Goal: Check status: Check status

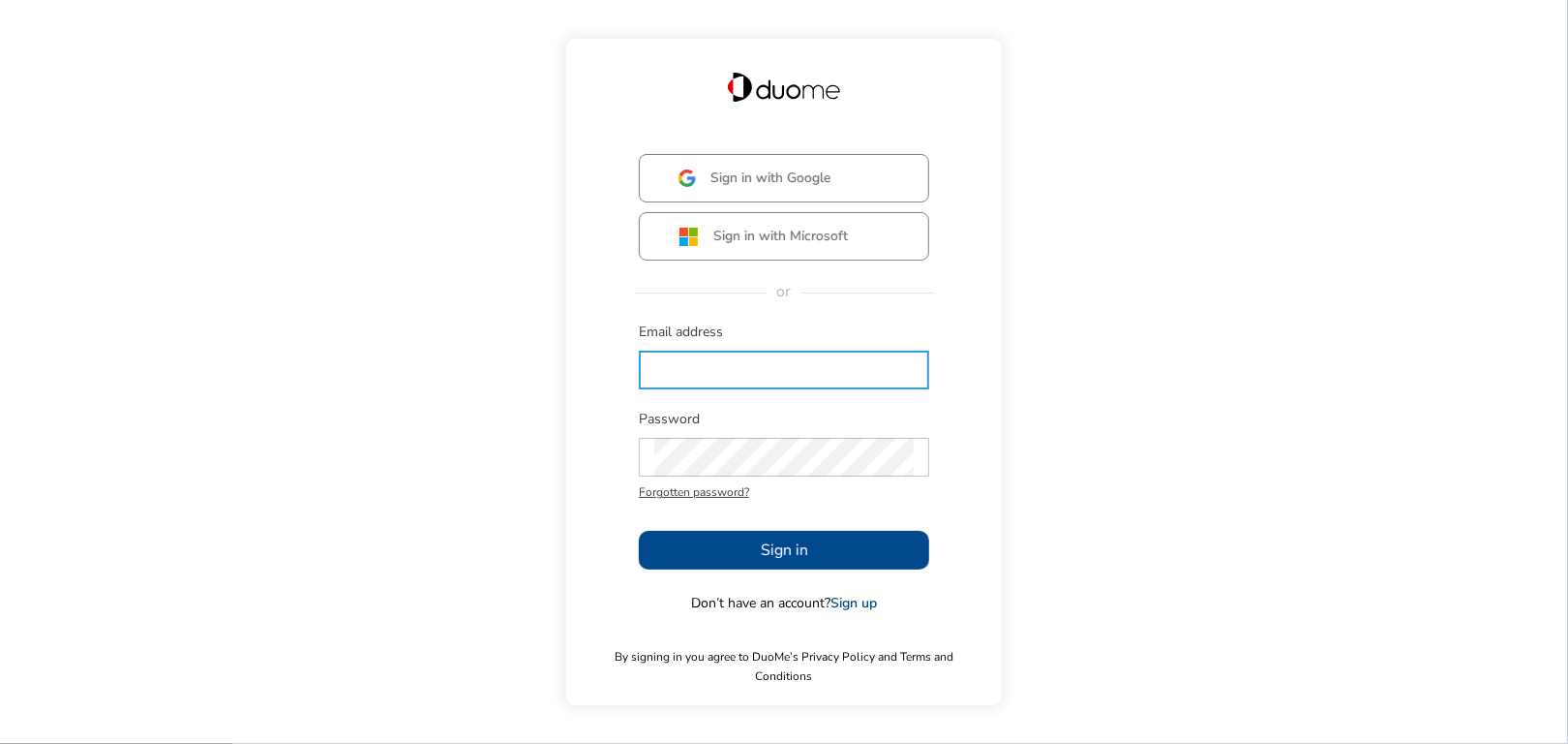
click at [655, 375] on input "text" at bounding box center [784, 370] width 259 height 39
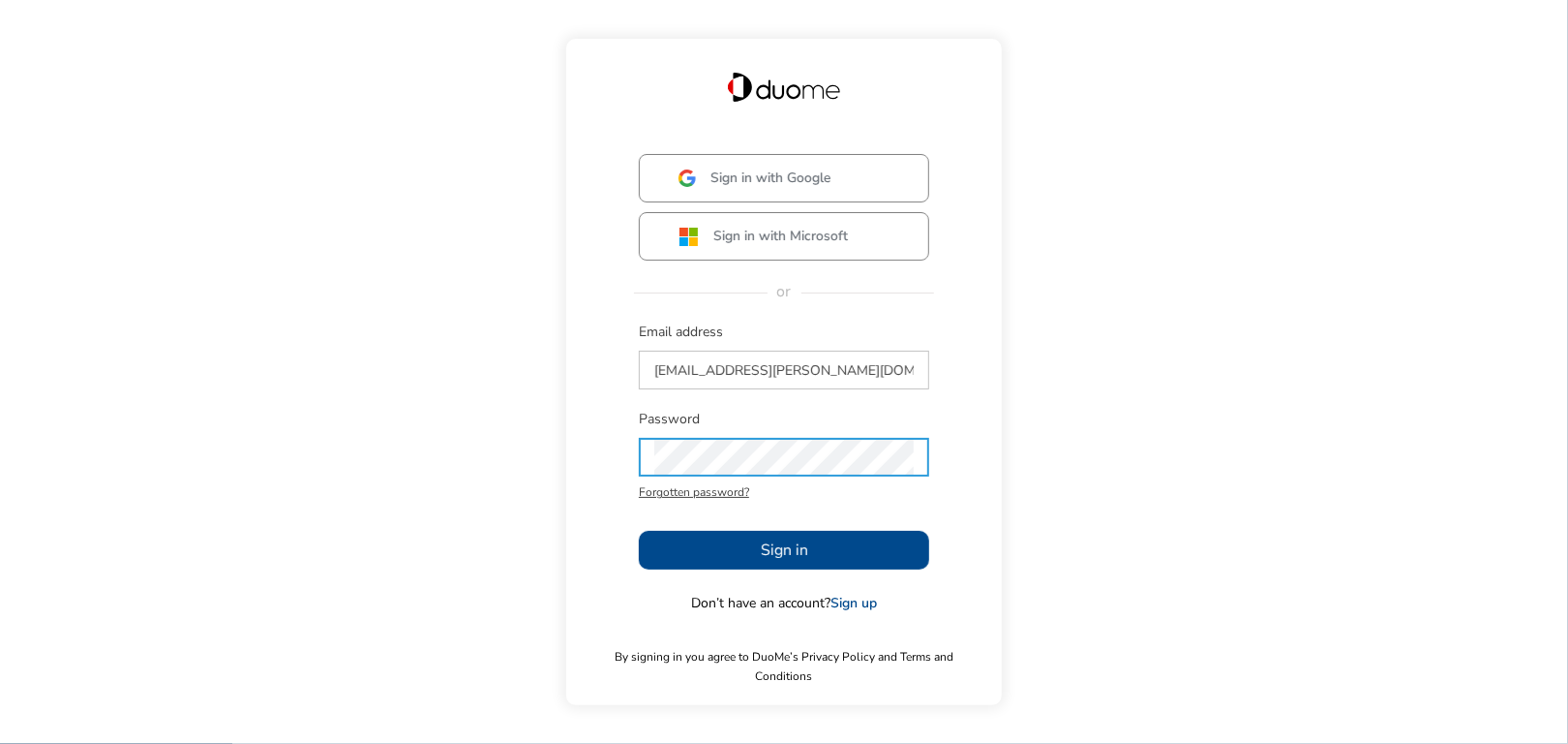
click at [736, 557] on button "Sign in" at bounding box center [784, 549] width 290 height 39
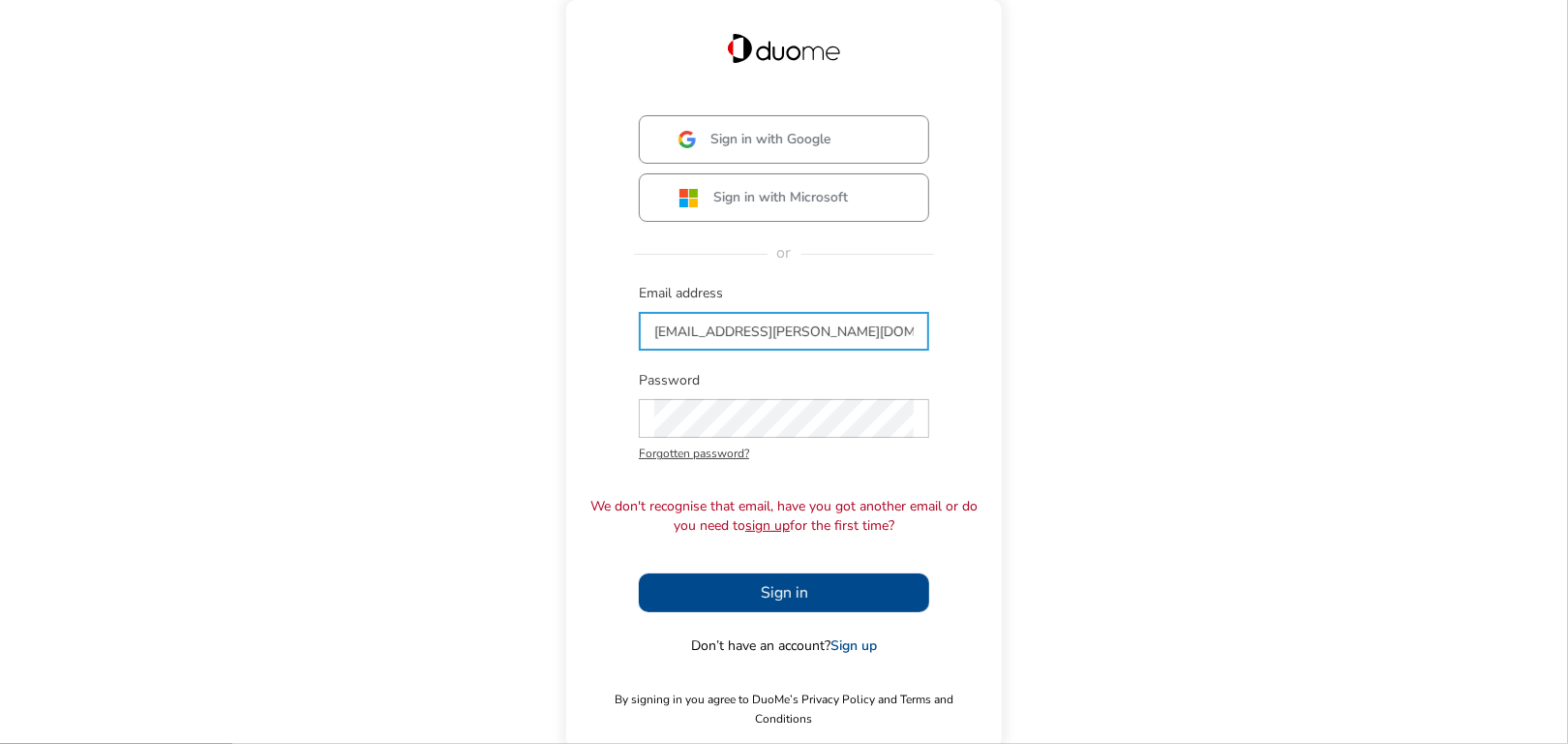
click at [681, 339] on input "[EMAIL_ADDRESS][PERSON_NAME][DOMAIN_NAME]" at bounding box center [784, 331] width 259 height 39
type input "[EMAIL_ADDRESS][PERSON_NAME][DOMAIN_NAME]"
click at [783, 598] on span "Sign in" at bounding box center [784, 592] width 48 height 23
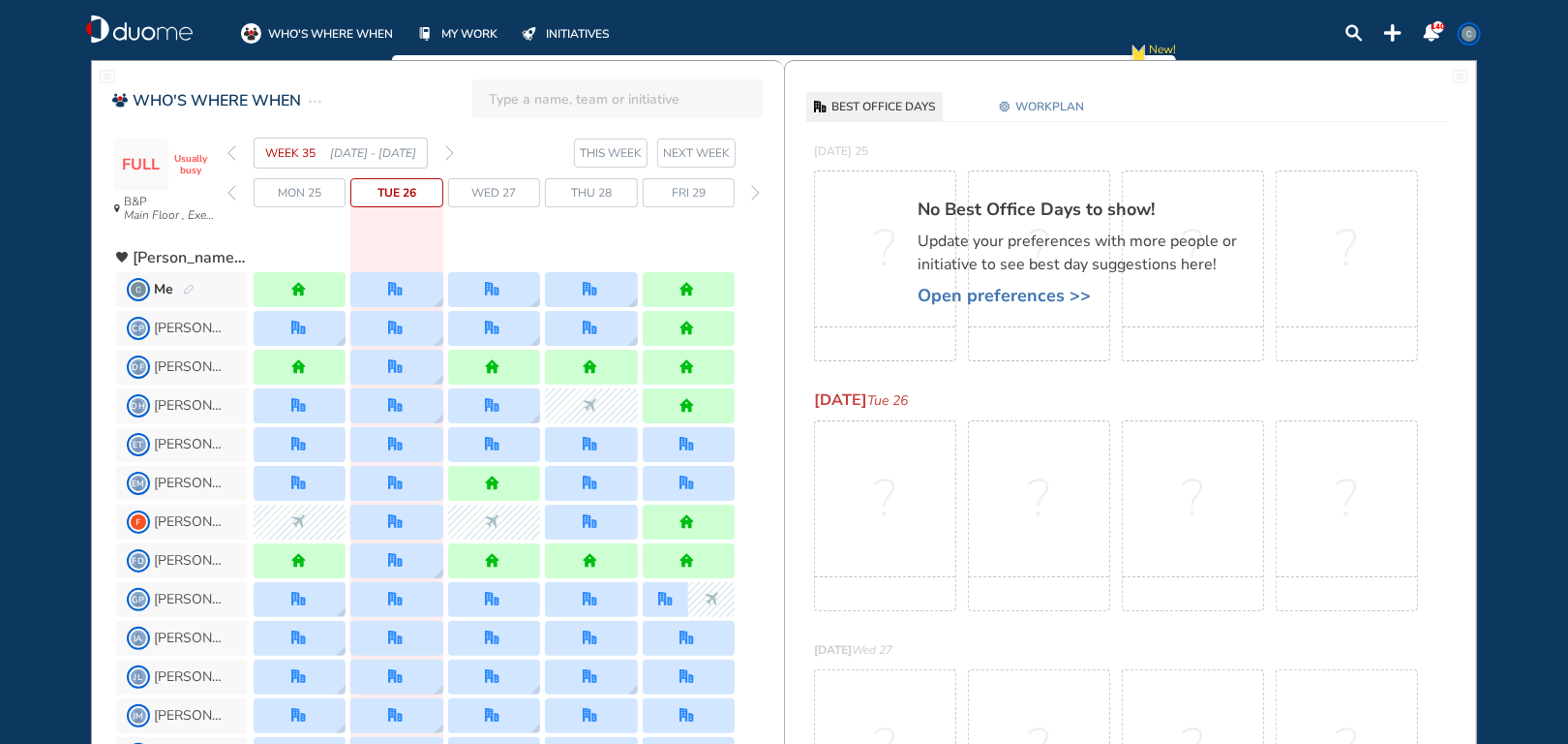
click at [231, 157] on img "back week" at bounding box center [231, 153] width 9 height 16
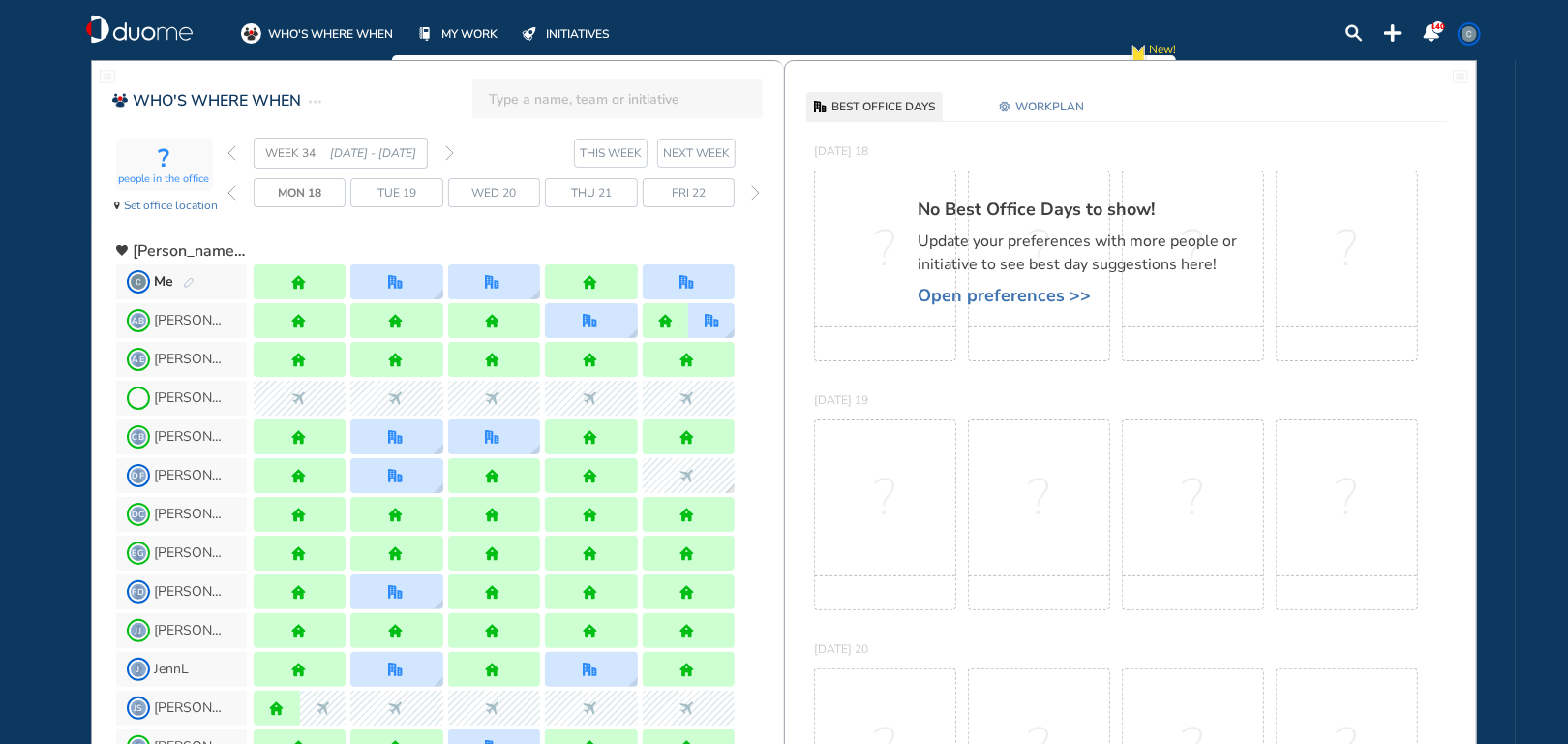
click at [227, 193] on img "back day" at bounding box center [231, 193] width 9 height 16
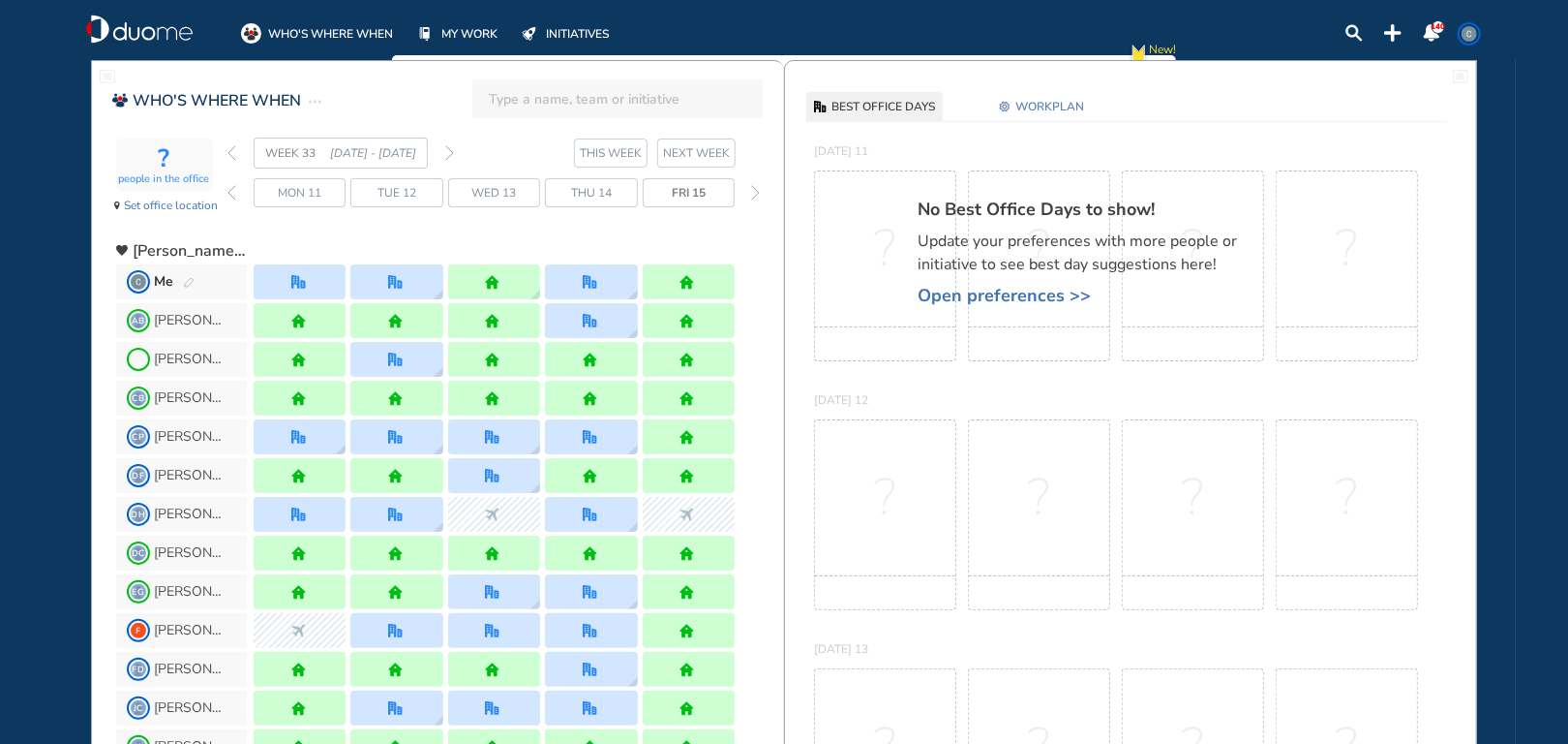
click at [753, 200] on img "forward day" at bounding box center [755, 193] width 9 height 16
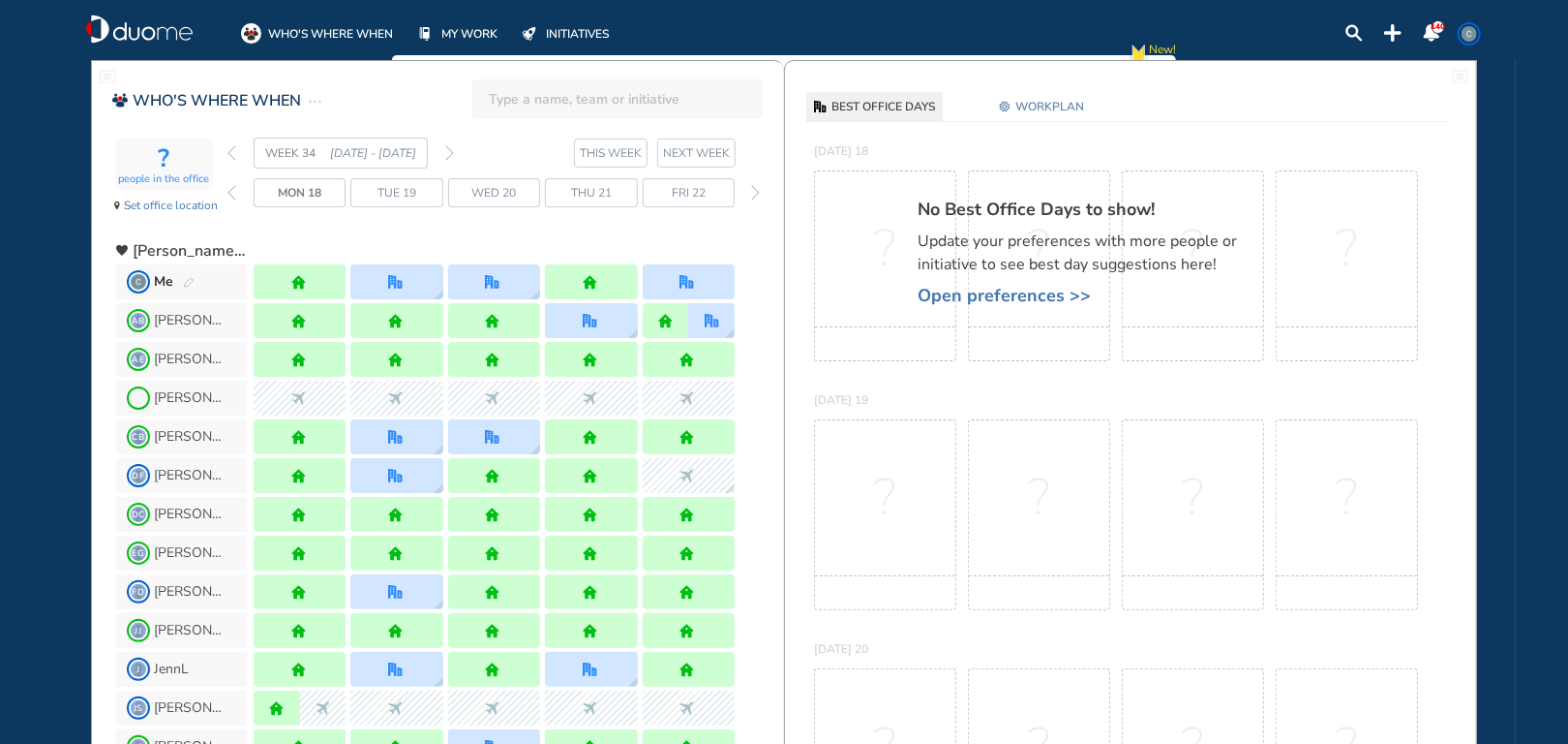
click at [503, 102] on input "search" at bounding box center [623, 98] width 269 height 43
type input "[PERSON_NAME]"
click button "submit" at bounding box center [0, 0] width 0 height 0
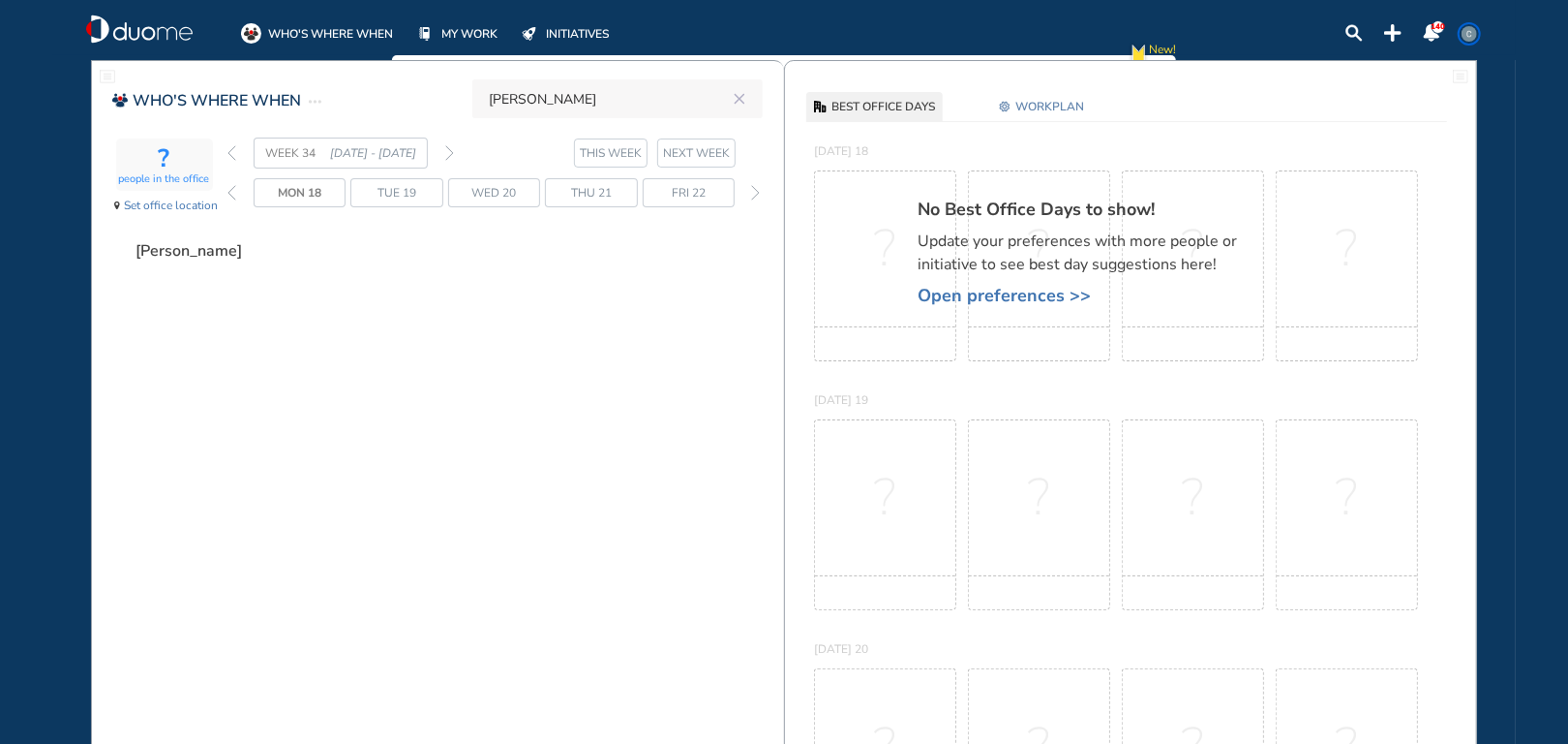
click at [285, 287] on div "[PERSON_NAME]" at bounding box center [450, 256] width 668 height 62
click at [287, 201] on span "Mon 18" at bounding box center [300, 192] width 44 height 19
click at [420, 195] on div "Tue 19" at bounding box center [396, 192] width 92 height 29
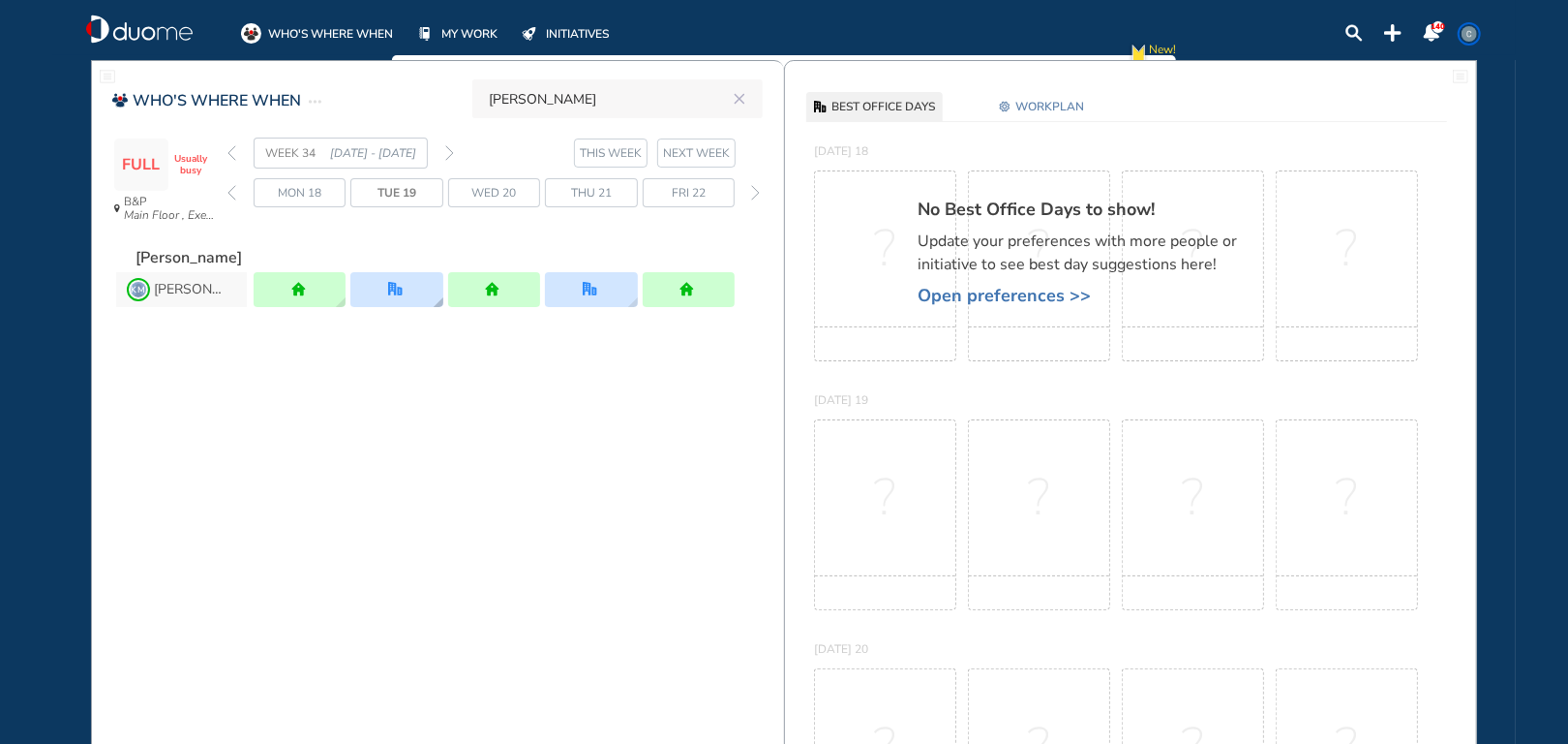
click at [400, 295] on img "office" at bounding box center [395, 289] width 15 height 15
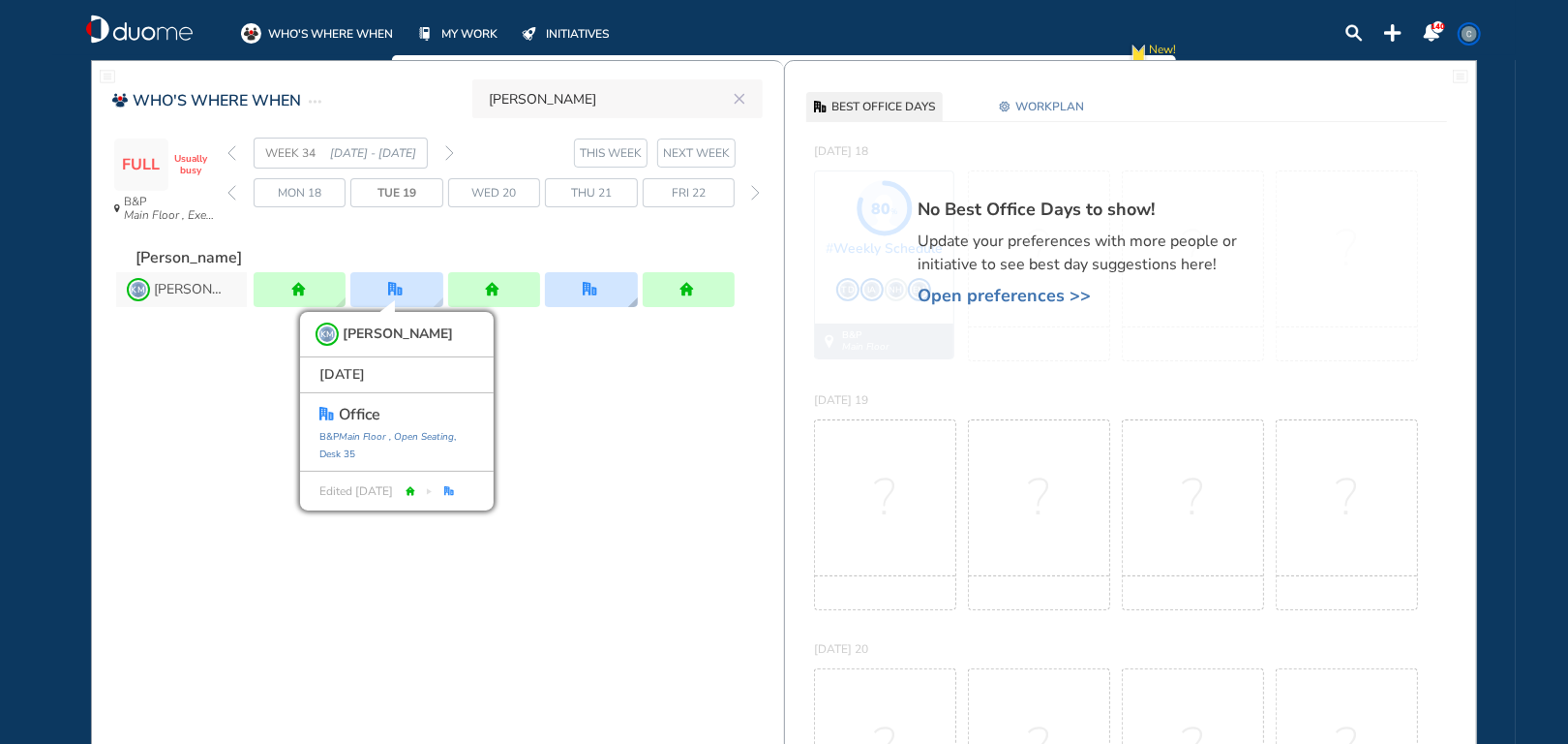
click at [595, 291] on img "office" at bounding box center [590, 289] width 15 height 15
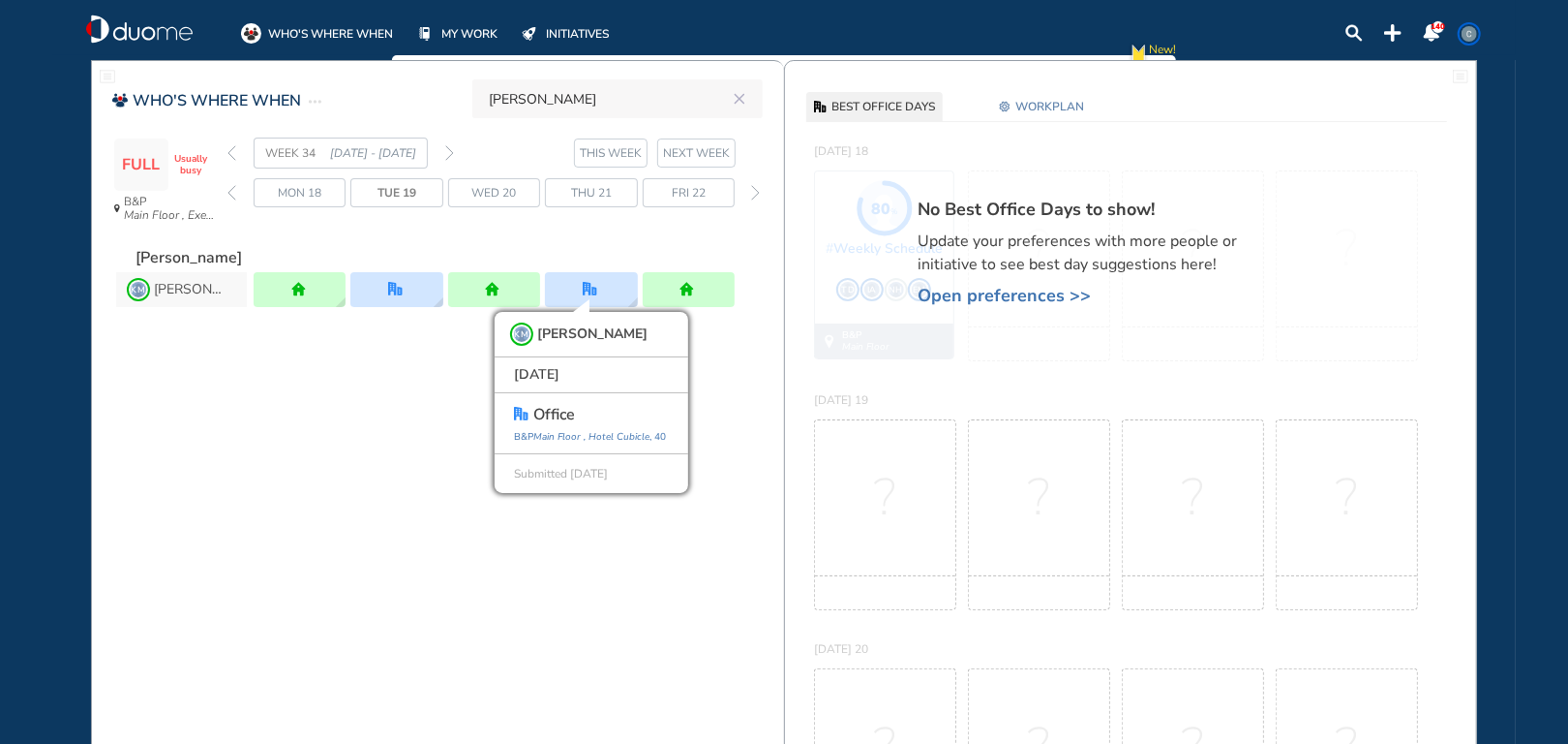
click at [1018, 107] on span "WORKPLAN" at bounding box center [1049, 105] width 69 height 19
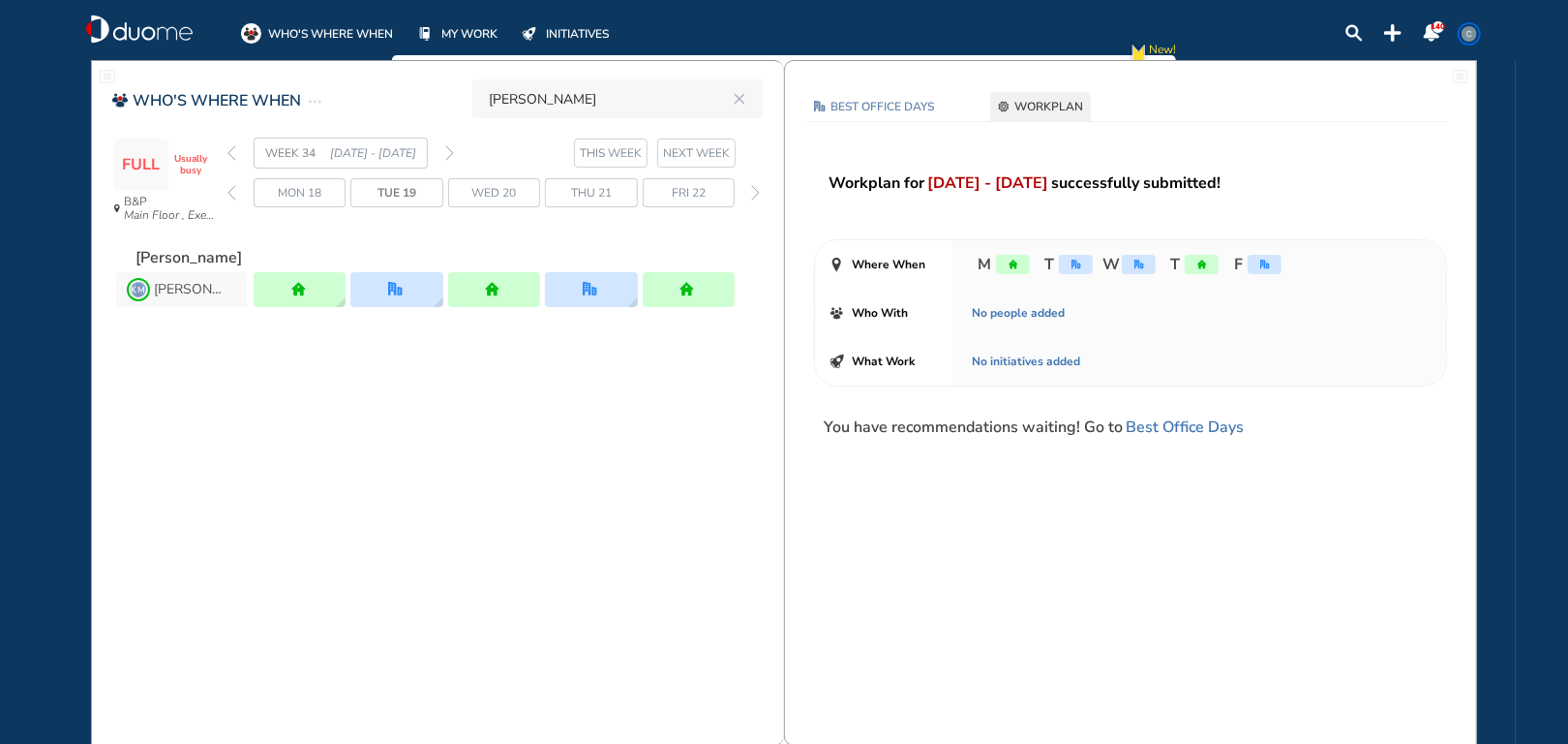
click at [758, 195] on img "forward day" at bounding box center [755, 193] width 9 height 16
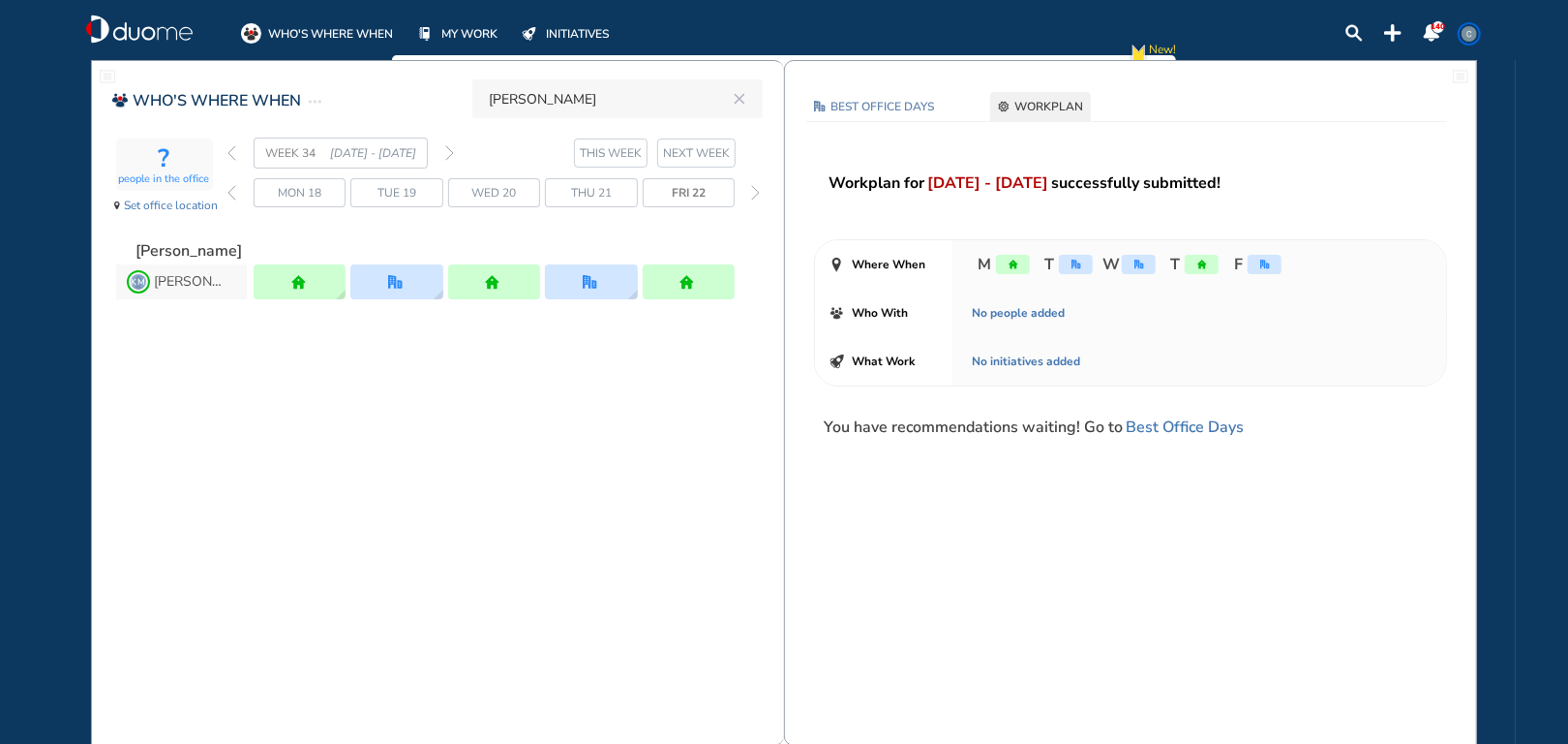
click at [758, 195] on img "forward day" at bounding box center [755, 193] width 9 height 16
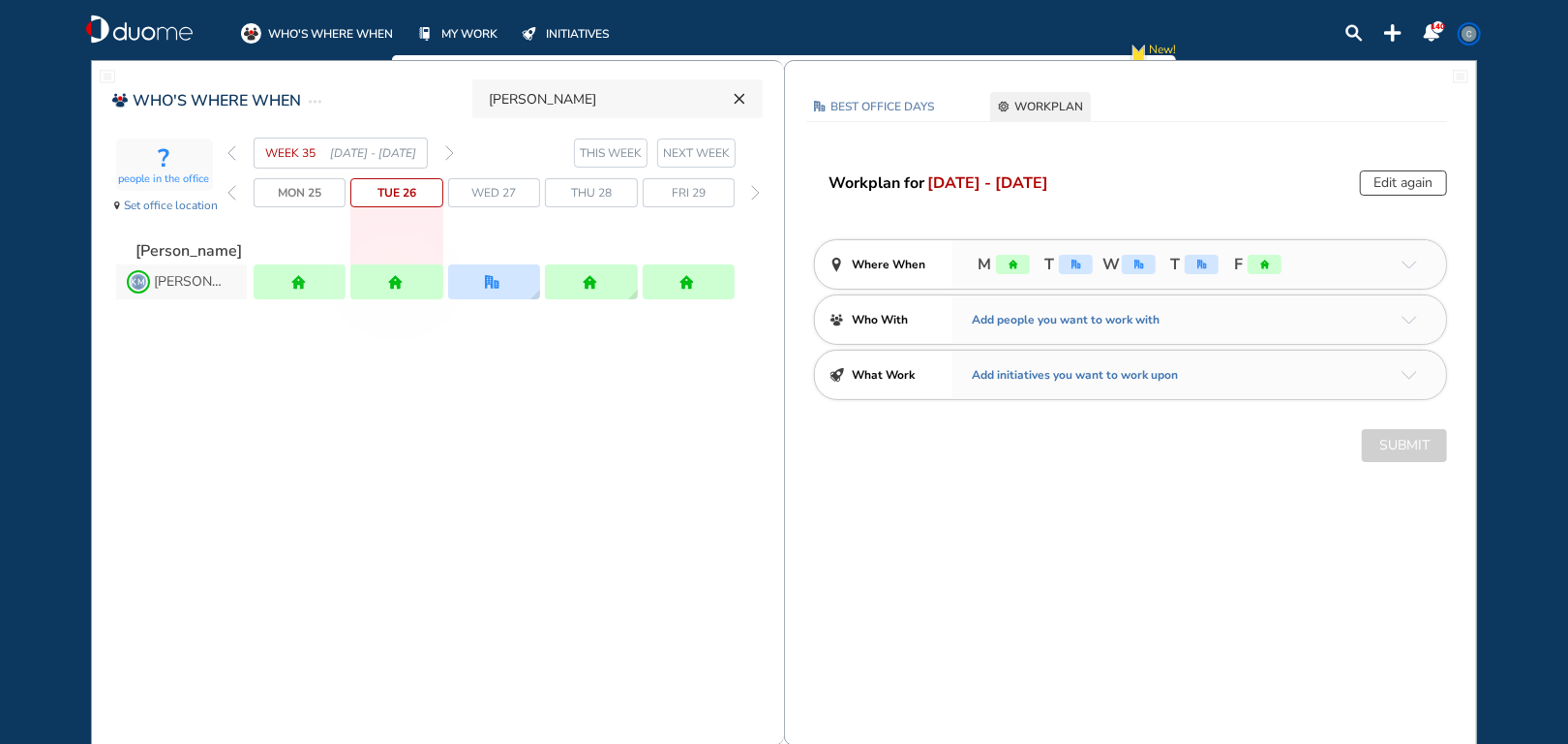
click at [746, 99] on icon "reset" at bounding box center [739, 99] width 19 height 18
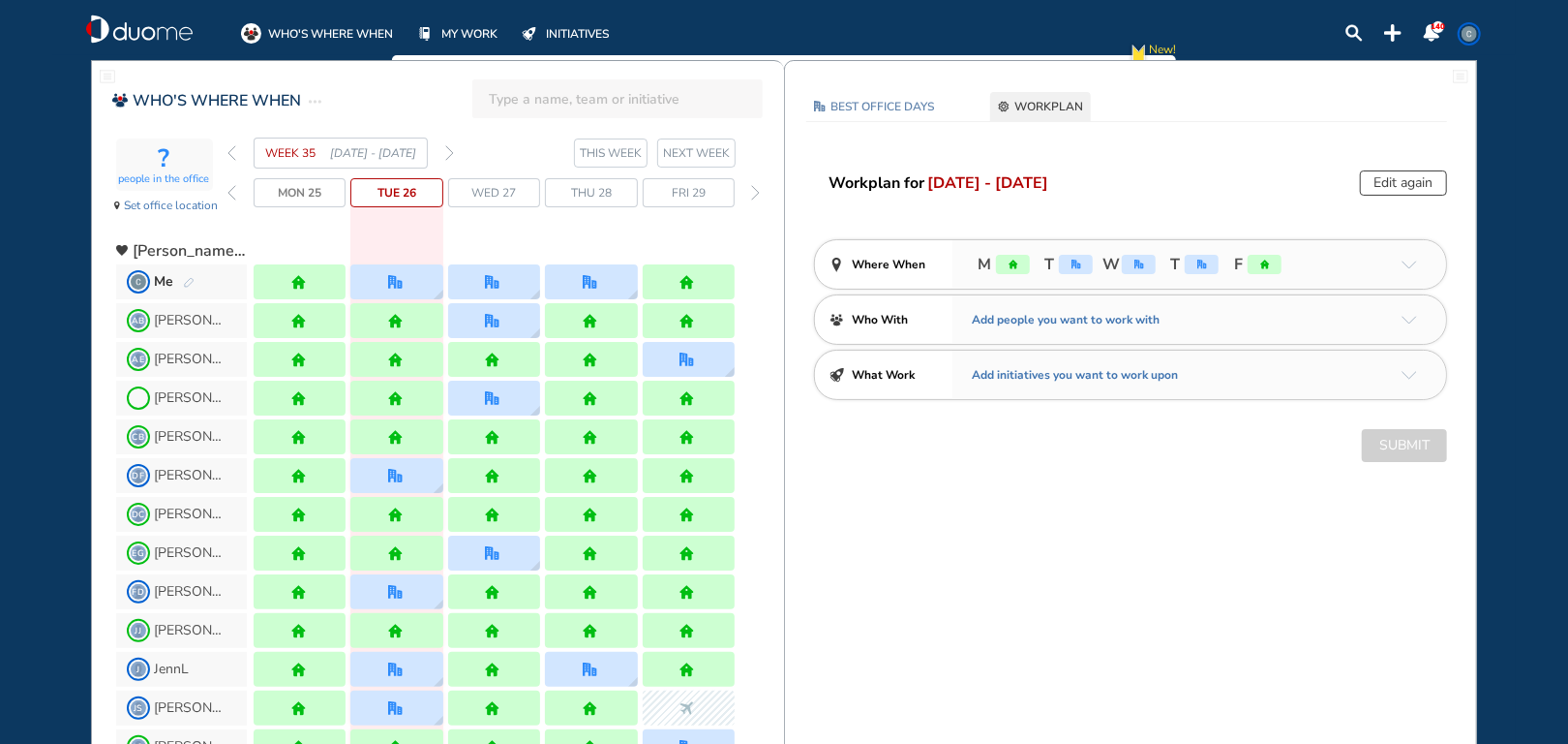
click at [227, 152] on img "back week" at bounding box center [231, 153] width 9 height 16
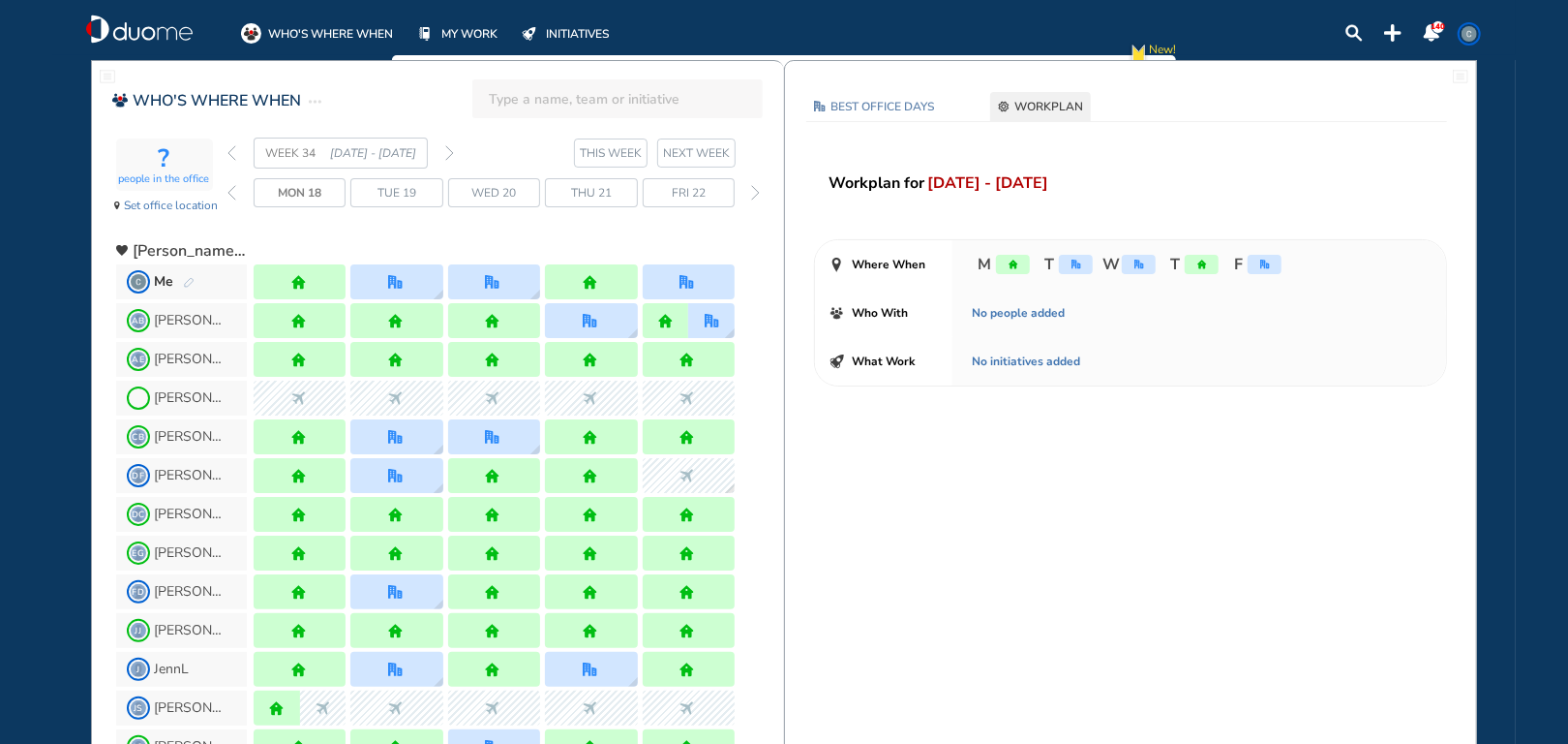
click at [227, 152] on img "back week" at bounding box center [231, 153] width 9 height 16
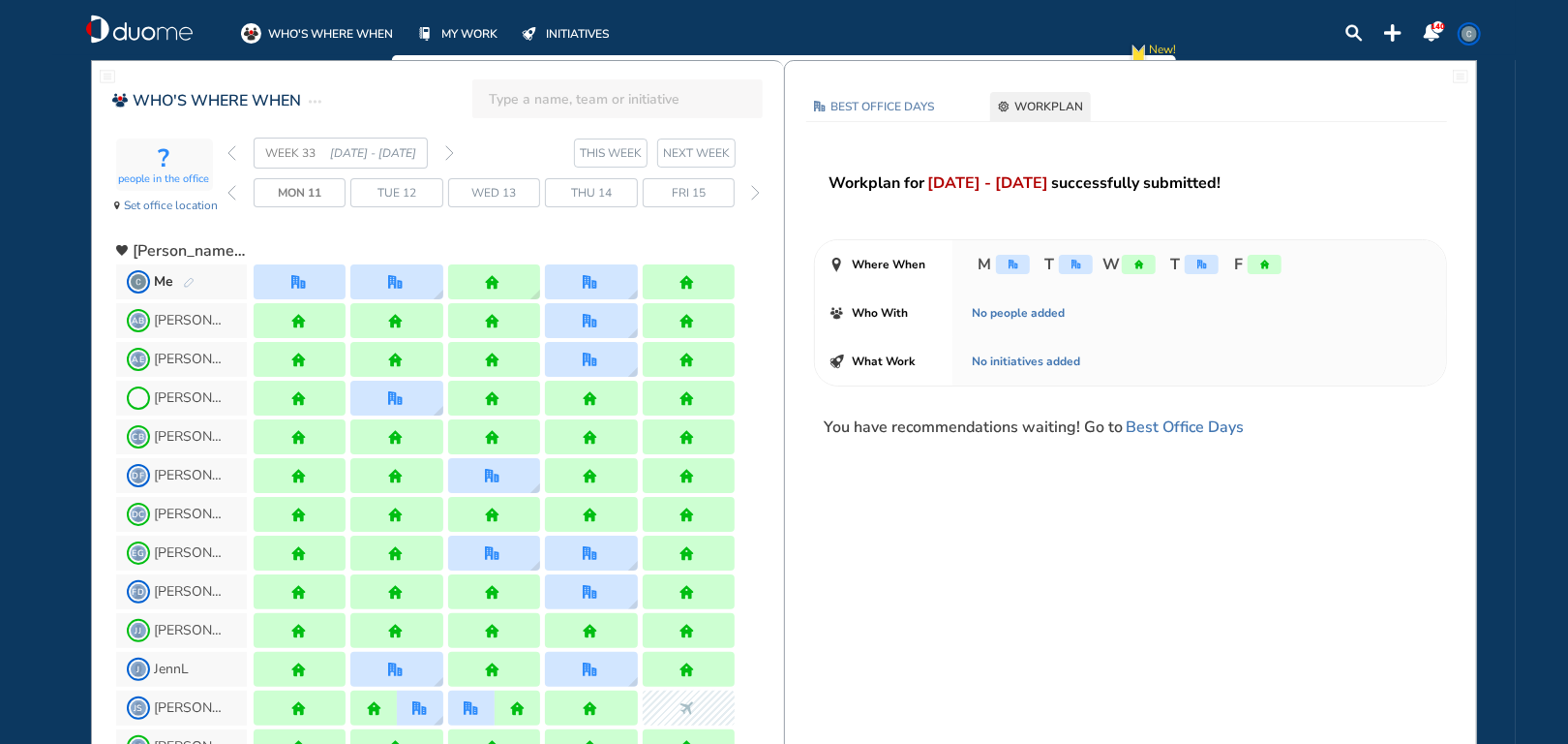
click at [227, 152] on img "back week" at bounding box center [231, 153] width 9 height 16
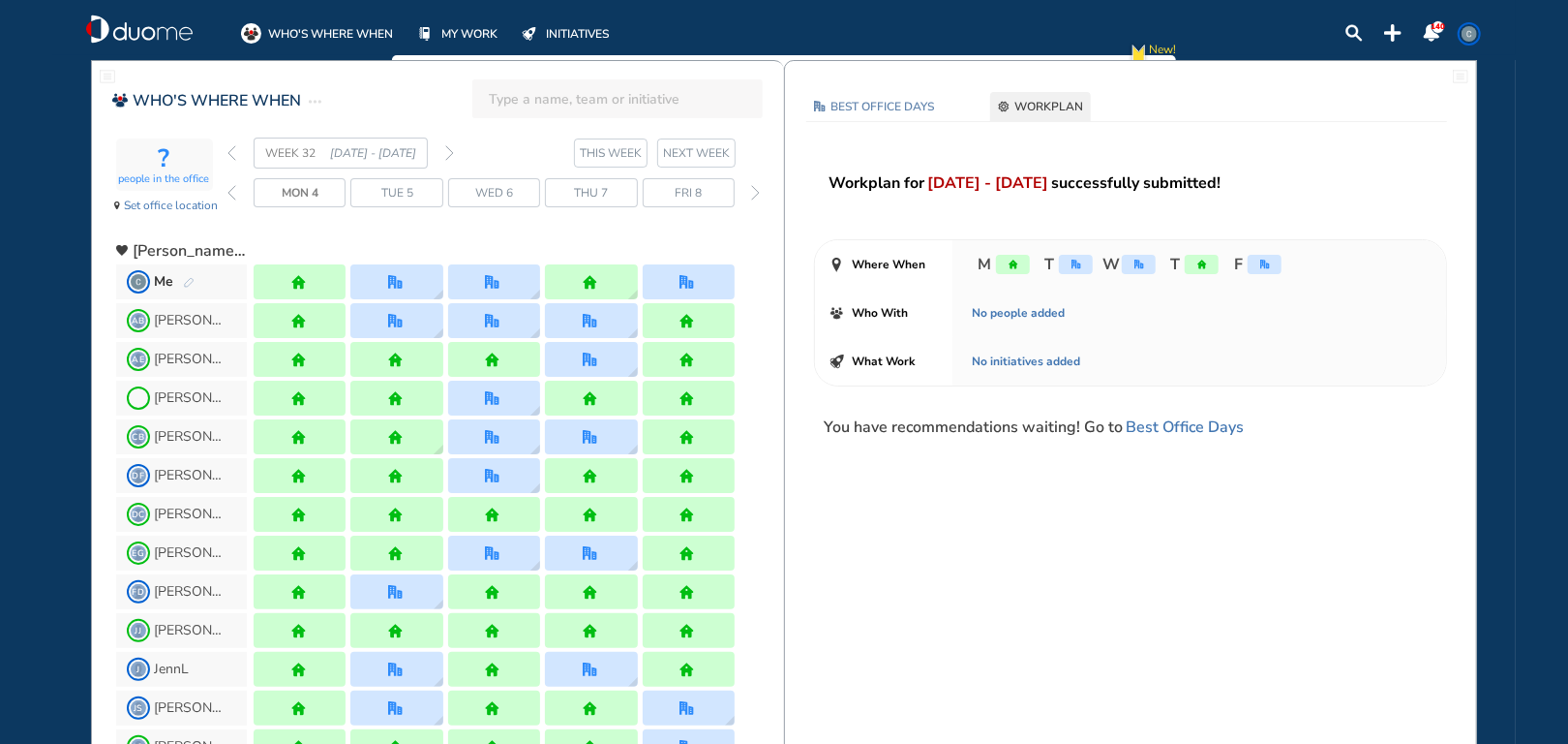
click at [227, 152] on img "back week" at bounding box center [231, 153] width 9 height 16
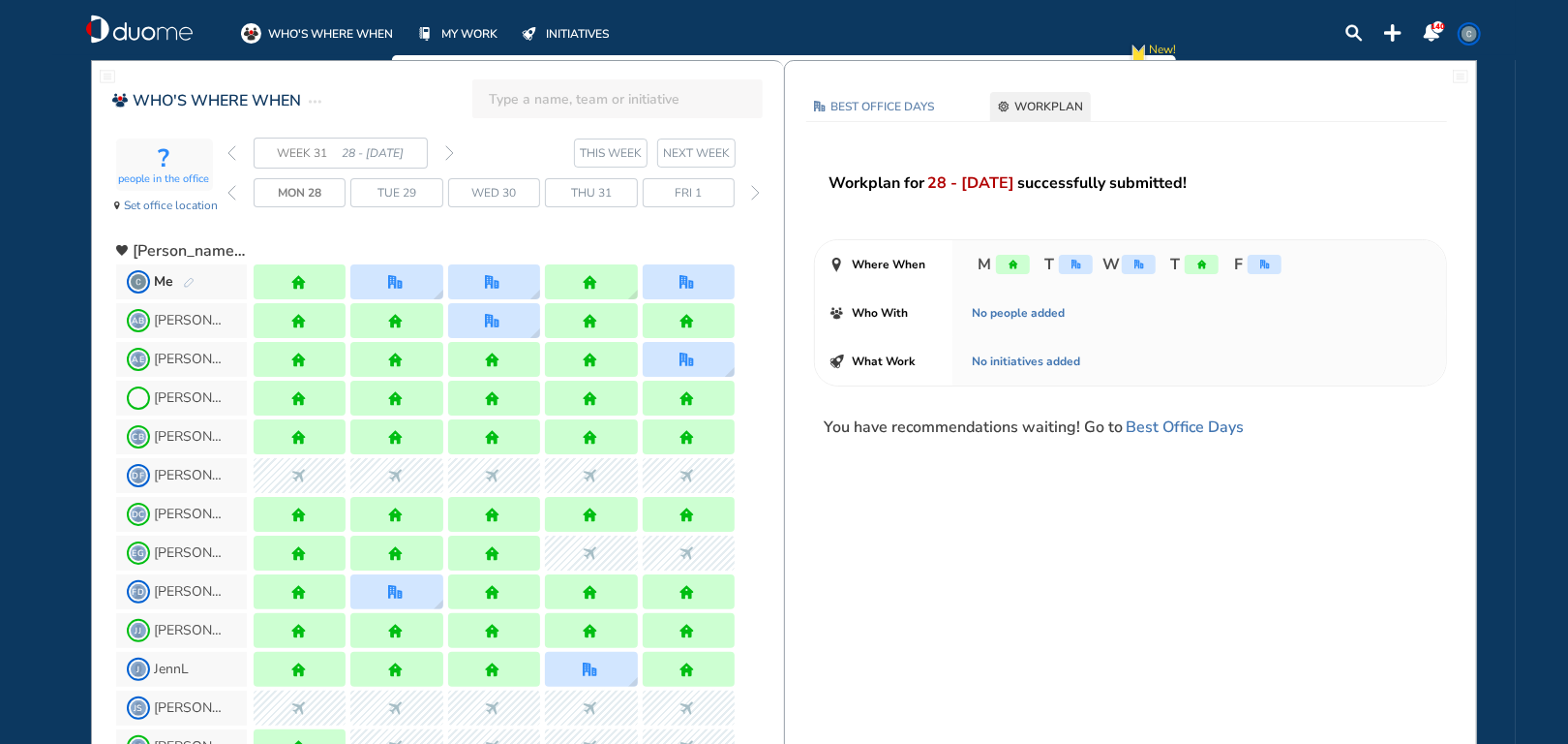
click at [447, 154] on img "forward week" at bounding box center [449, 153] width 9 height 16
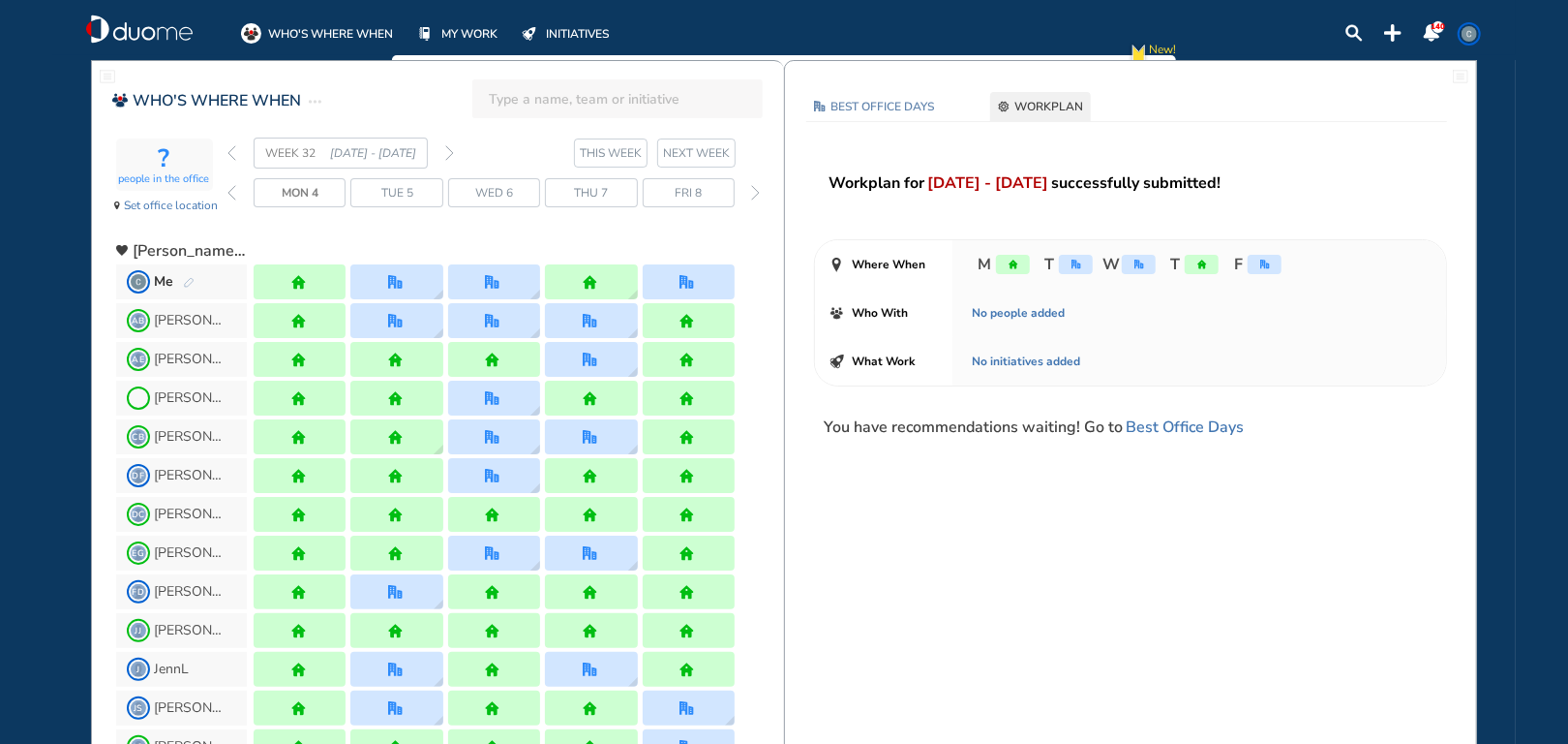
click at [179, 248] on span "[PERSON_NAME] & [PERSON_NAME], Inc" at bounding box center [190, 250] width 114 height 19
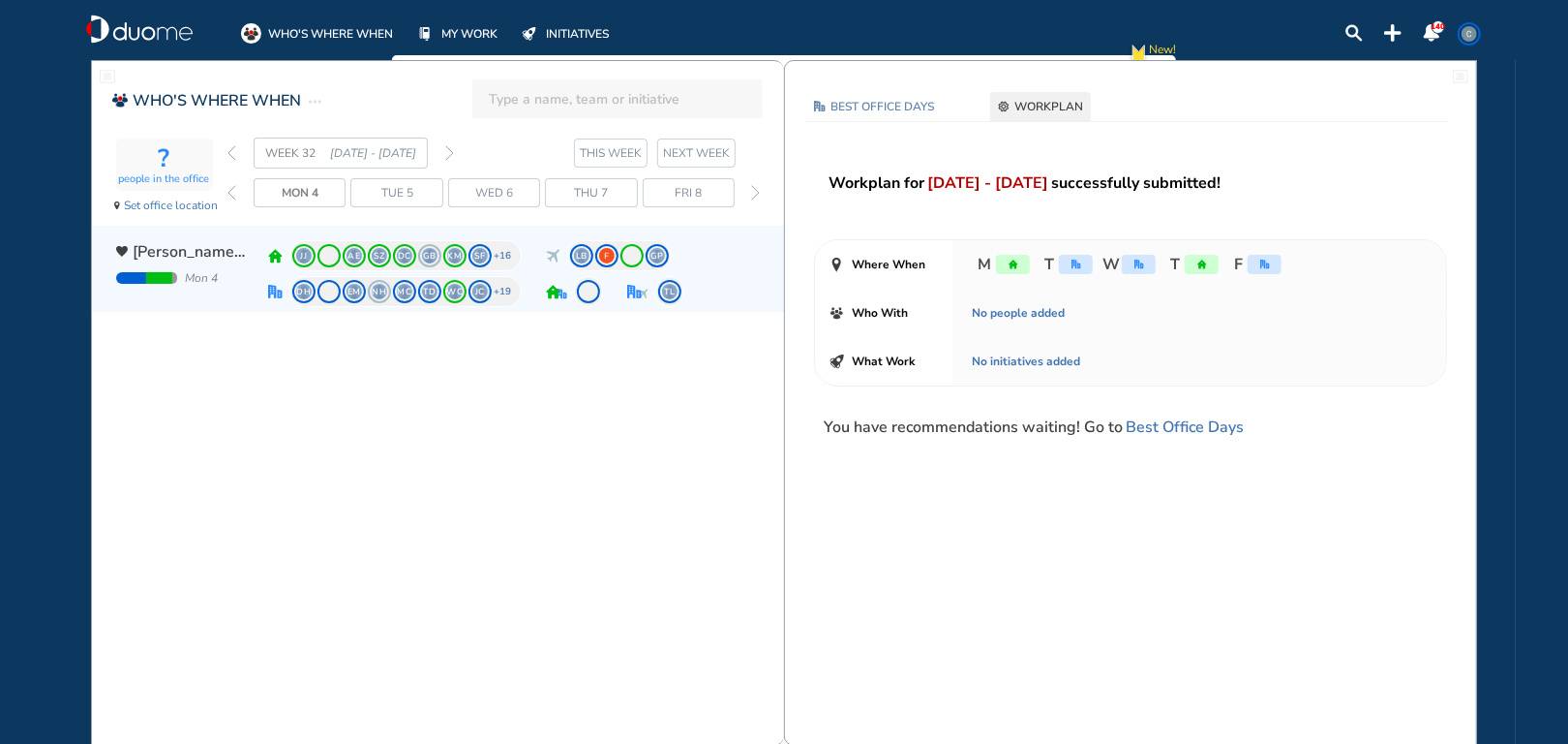
click at [188, 251] on span "[PERSON_NAME] & [PERSON_NAME], Inc" at bounding box center [191, 251] width 116 height 23
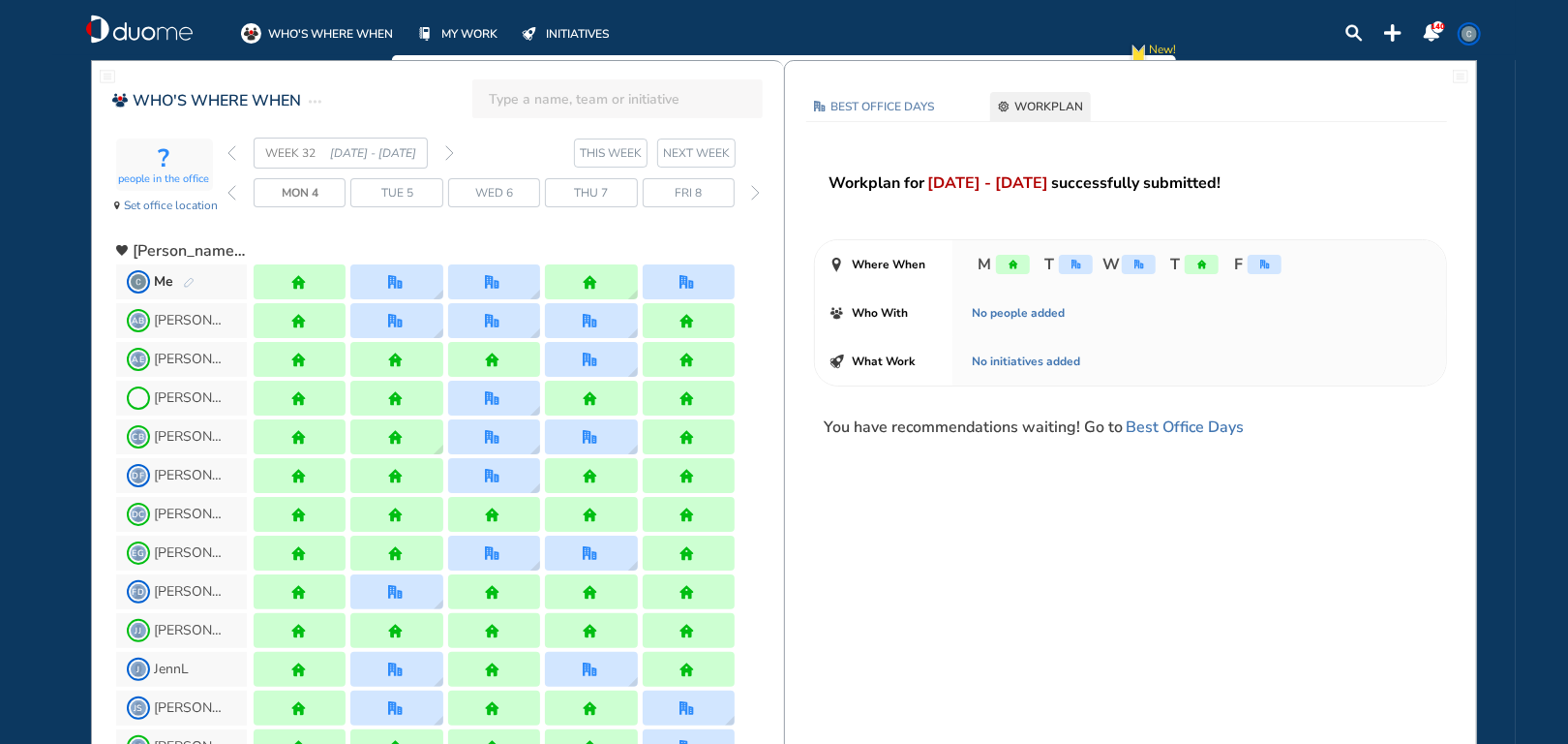
click at [691, 153] on span "NEXT WEEK" at bounding box center [696, 152] width 67 height 19
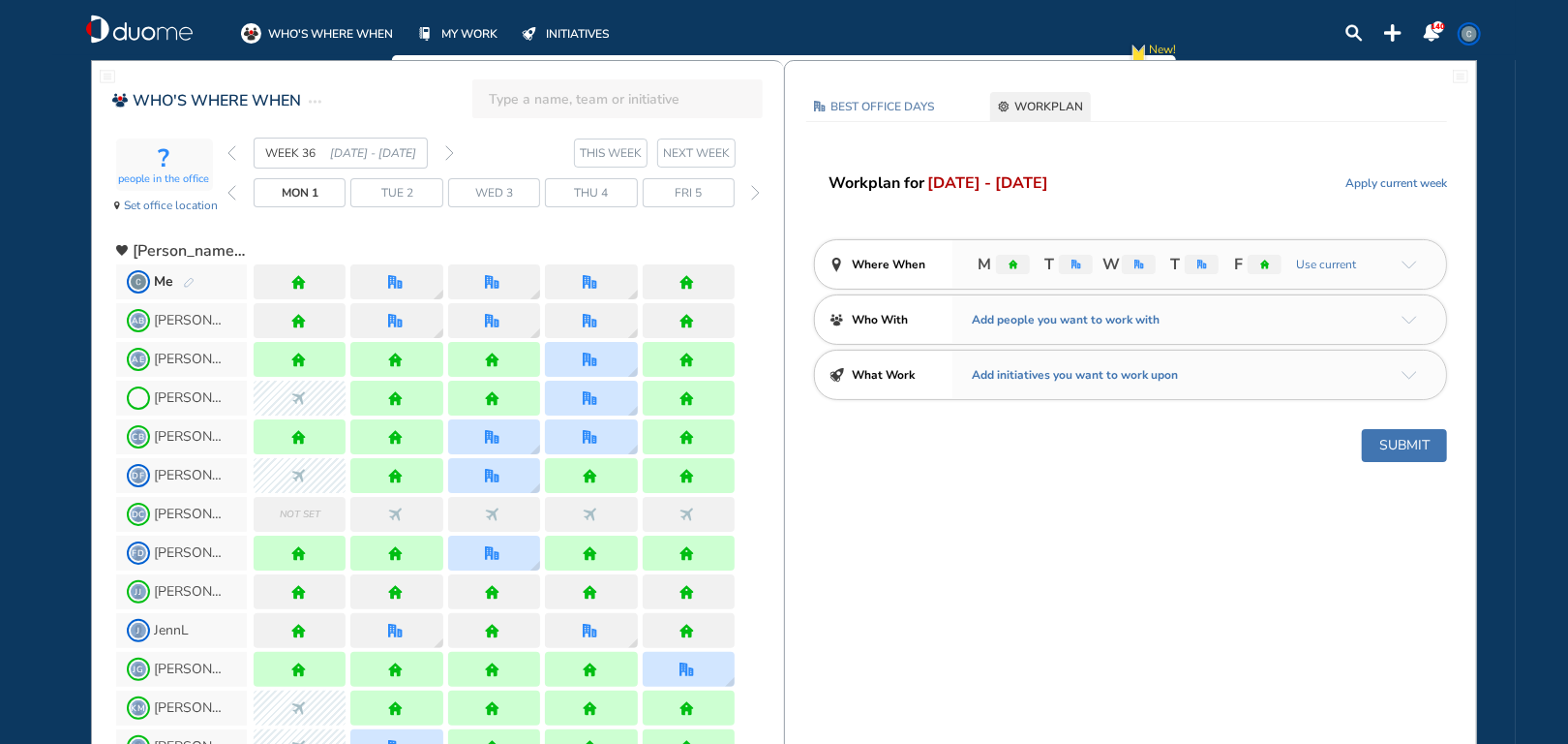
click at [705, 151] on span "NEXT WEEK" at bounding box center [696, 152] width 67 height 19
click at [695, 189] on span "Fri 5" at bounding box center [687, 192] width 27 height 19
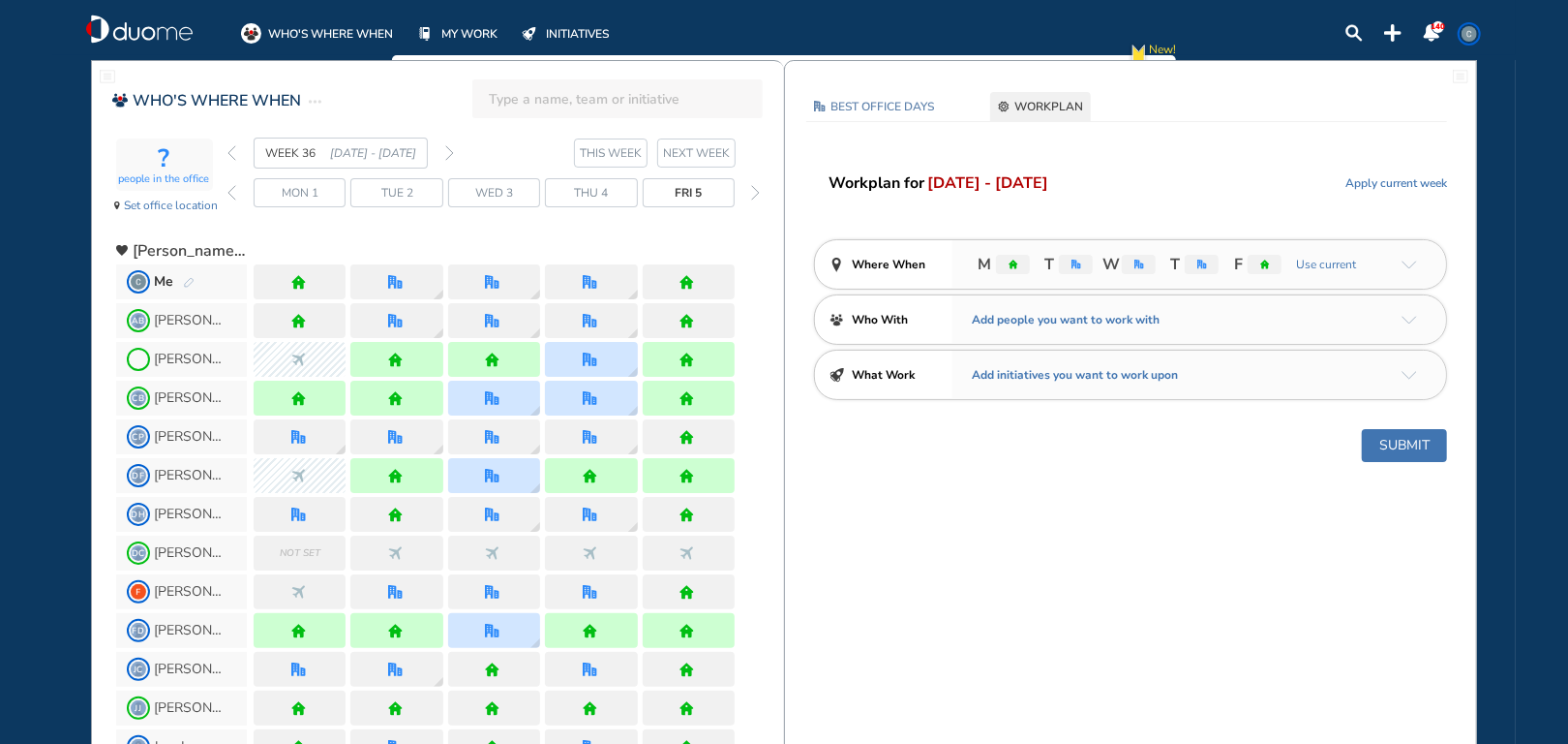
click at [697, 157] on span "NEXT WEEK" at bounding box center [696, 152] width 67 height 19
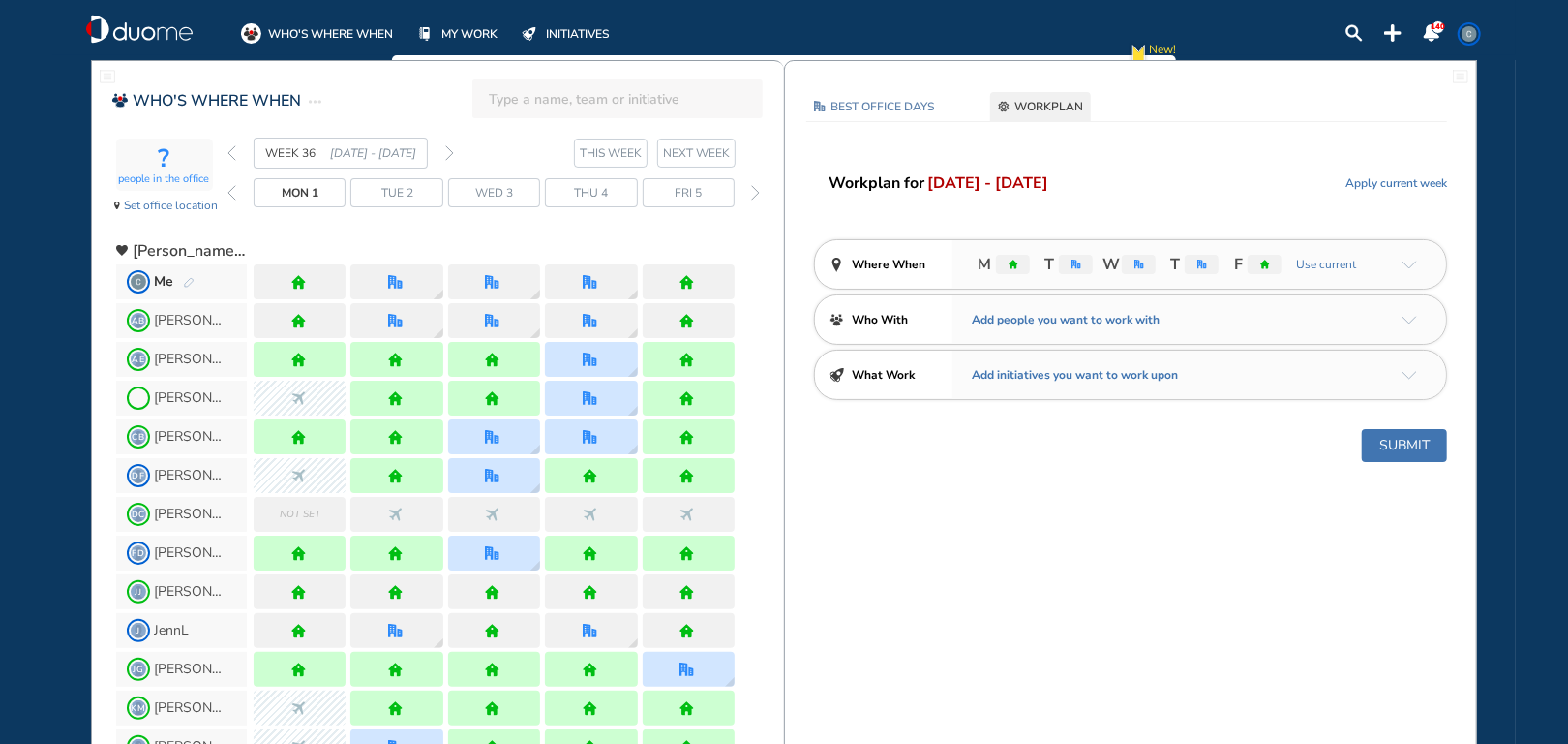
click at [701, 193] on span "Fri 5" at bounding box center [687, 192] width 27 height 19
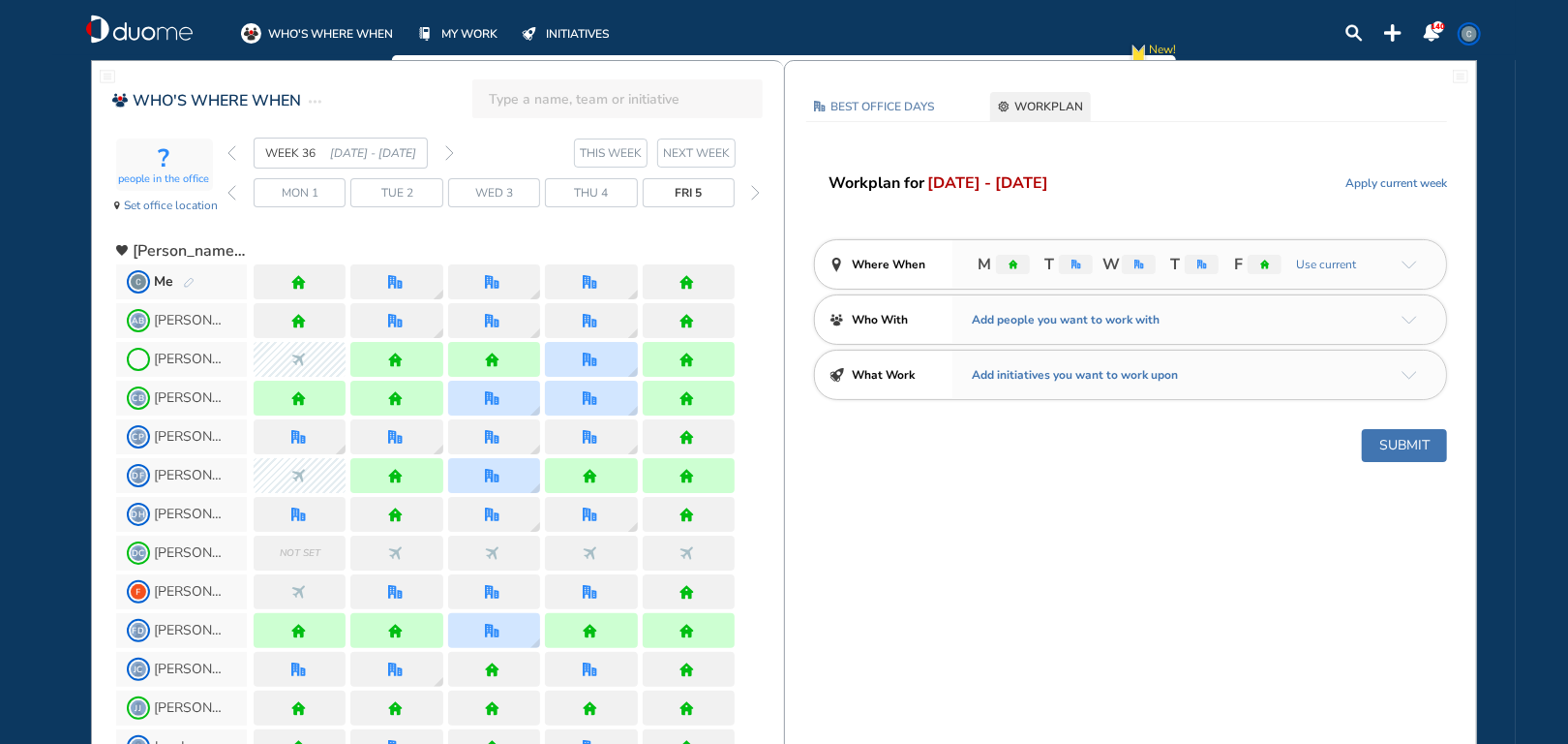
click at [757, 195] on img "forward day" at bounding box center [755, 193] width 9 height 16
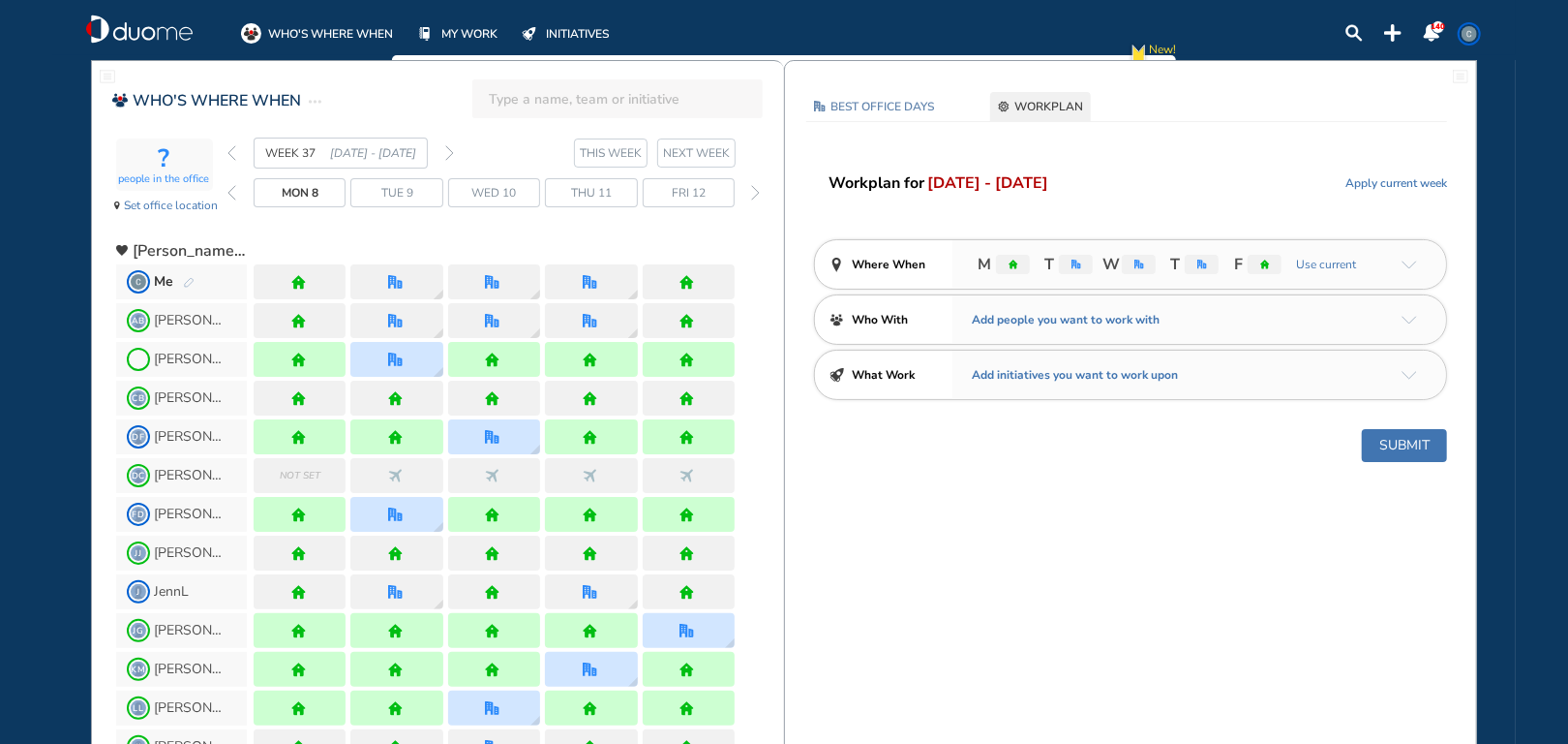
click at [705, 200] on span "Fri 12" at bounding box center [688, 192] width 34 height 19
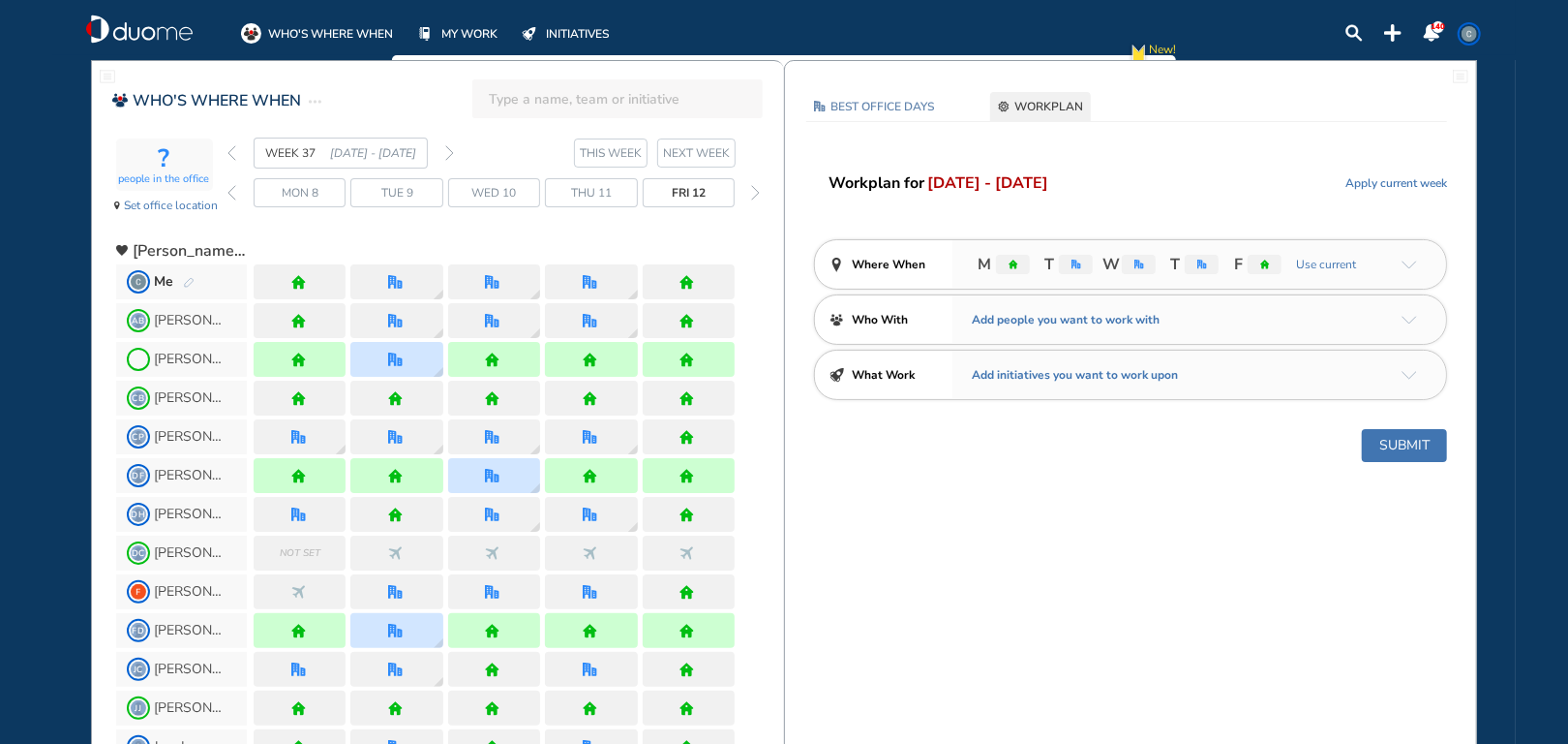
click at [753, 195] on img "forward day" at bounding box center [755, 193] width 9 height 16
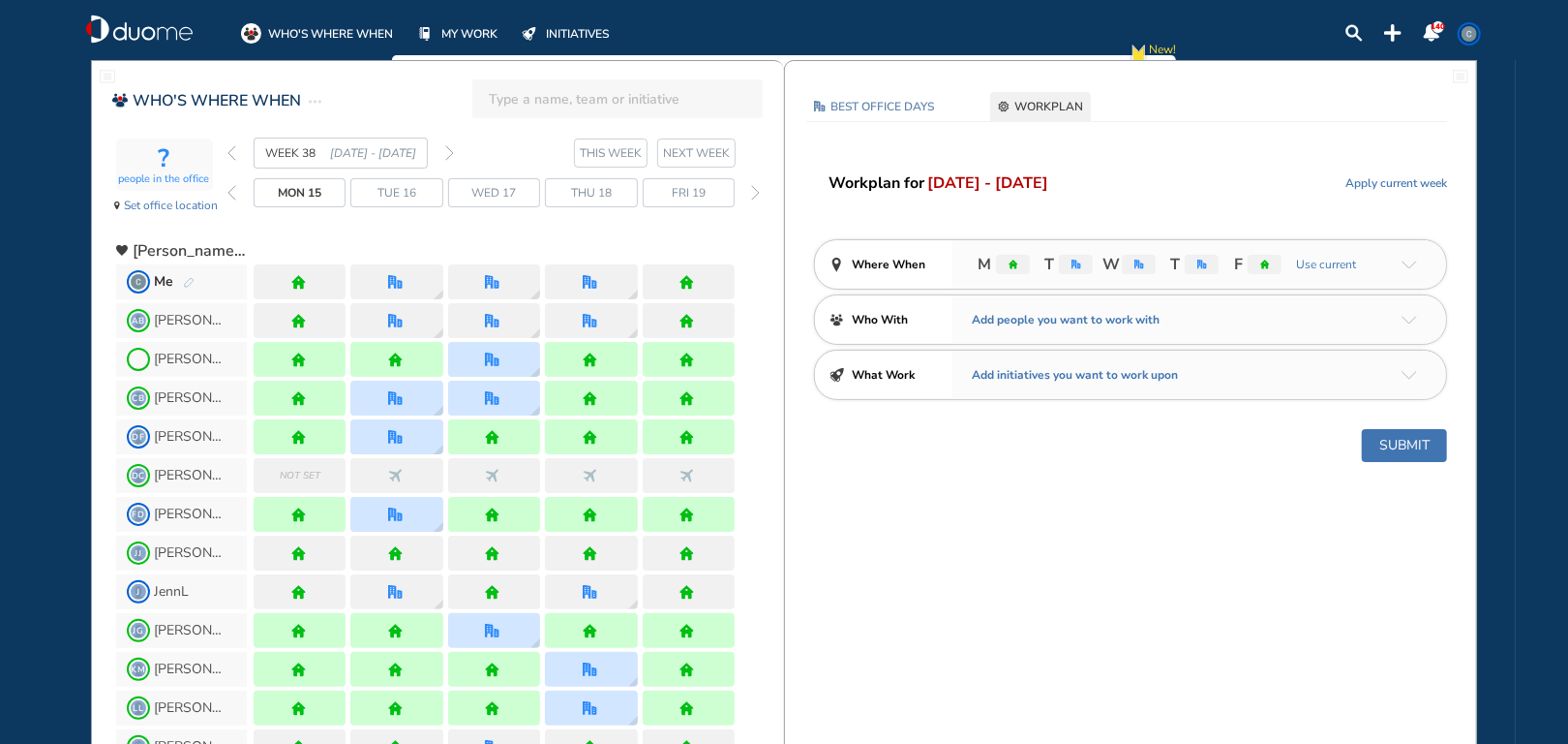
click at [703, 196] on span "Fri 19" at bounding box center [688, 192] width 34 height 19
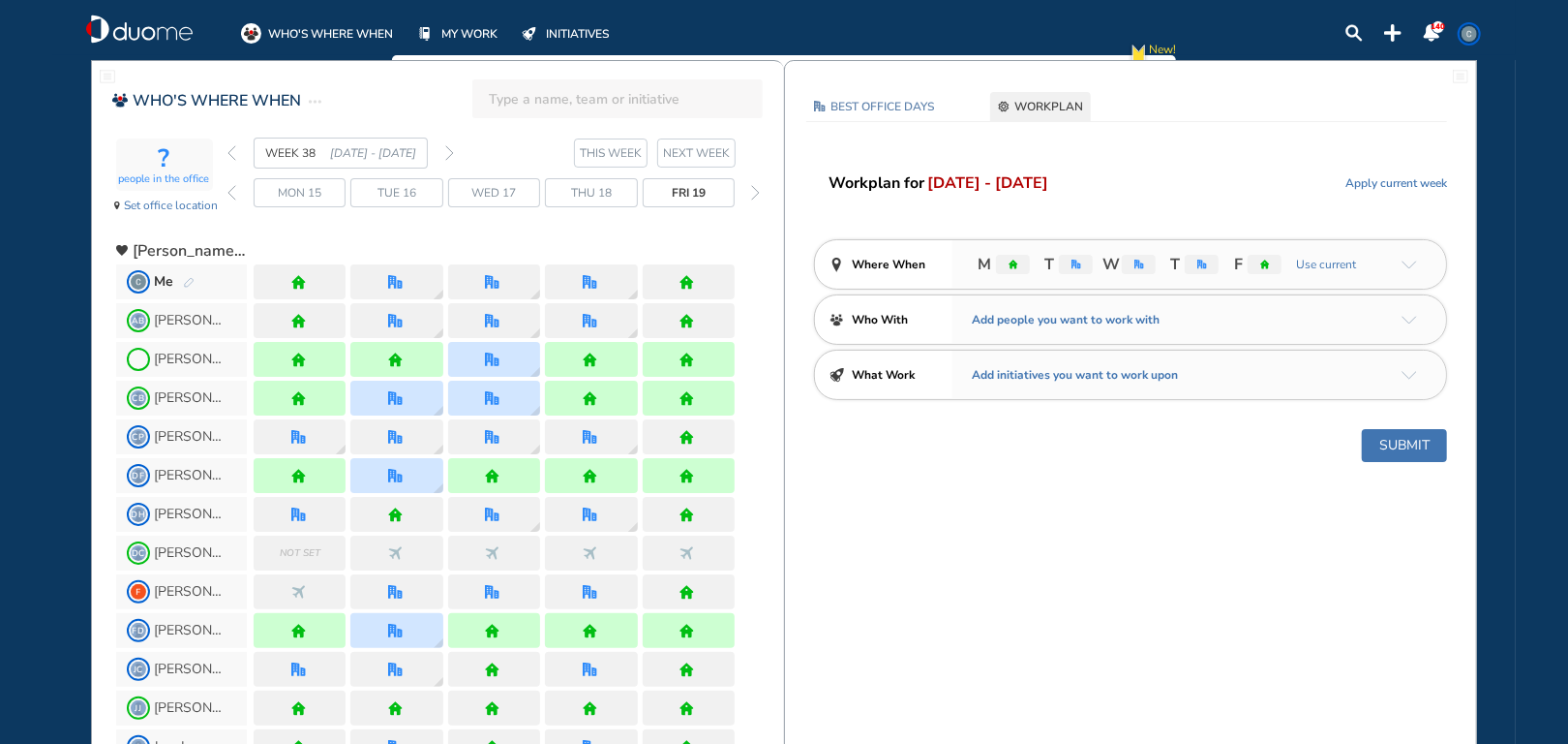
click at [752, 200] on img "forward day" at bounding box center [755, 193] width 9 height 16
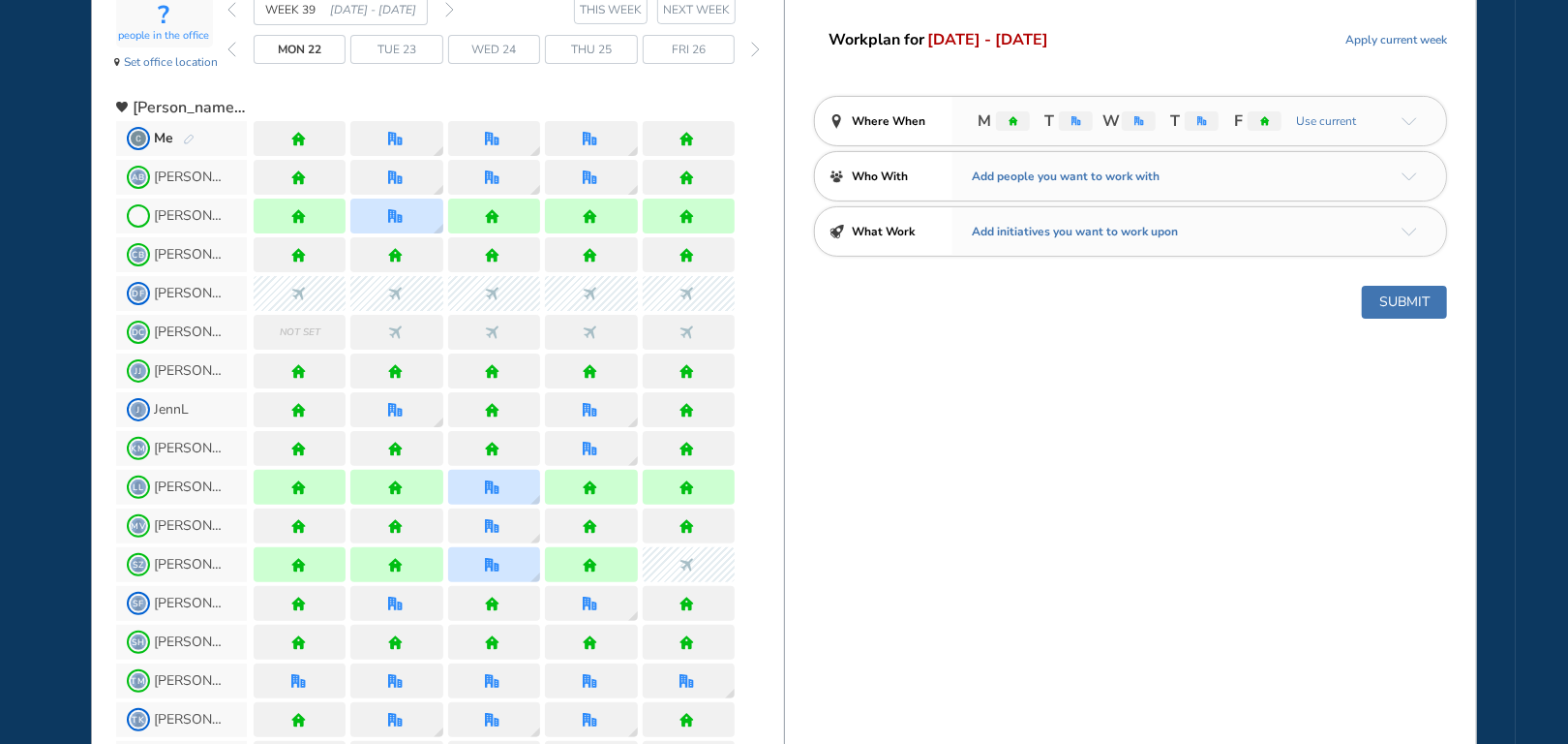
scroll to position [96, 0]
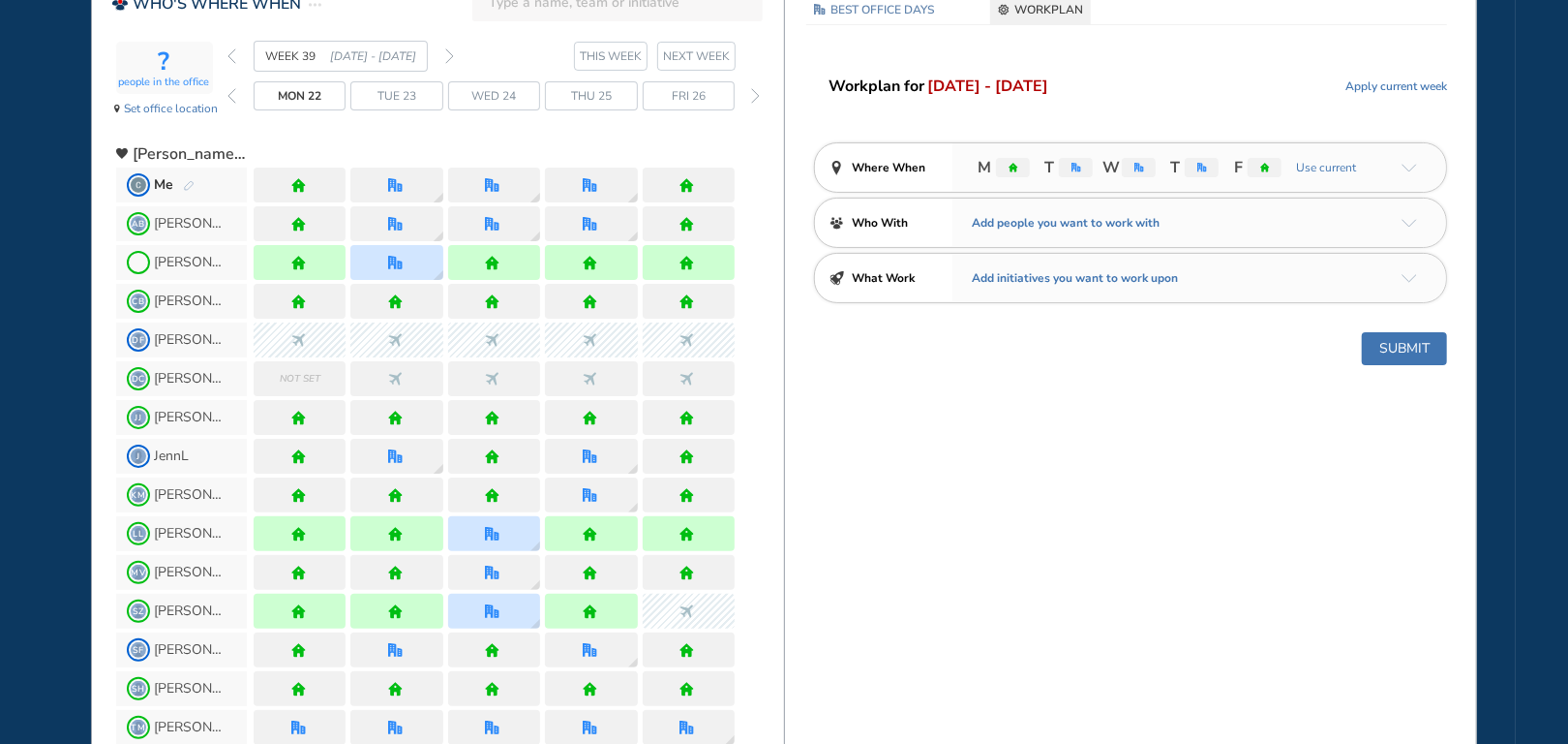
click at [231, 61] on img "back week" at bounding box center [231, 57] width 9 height 16
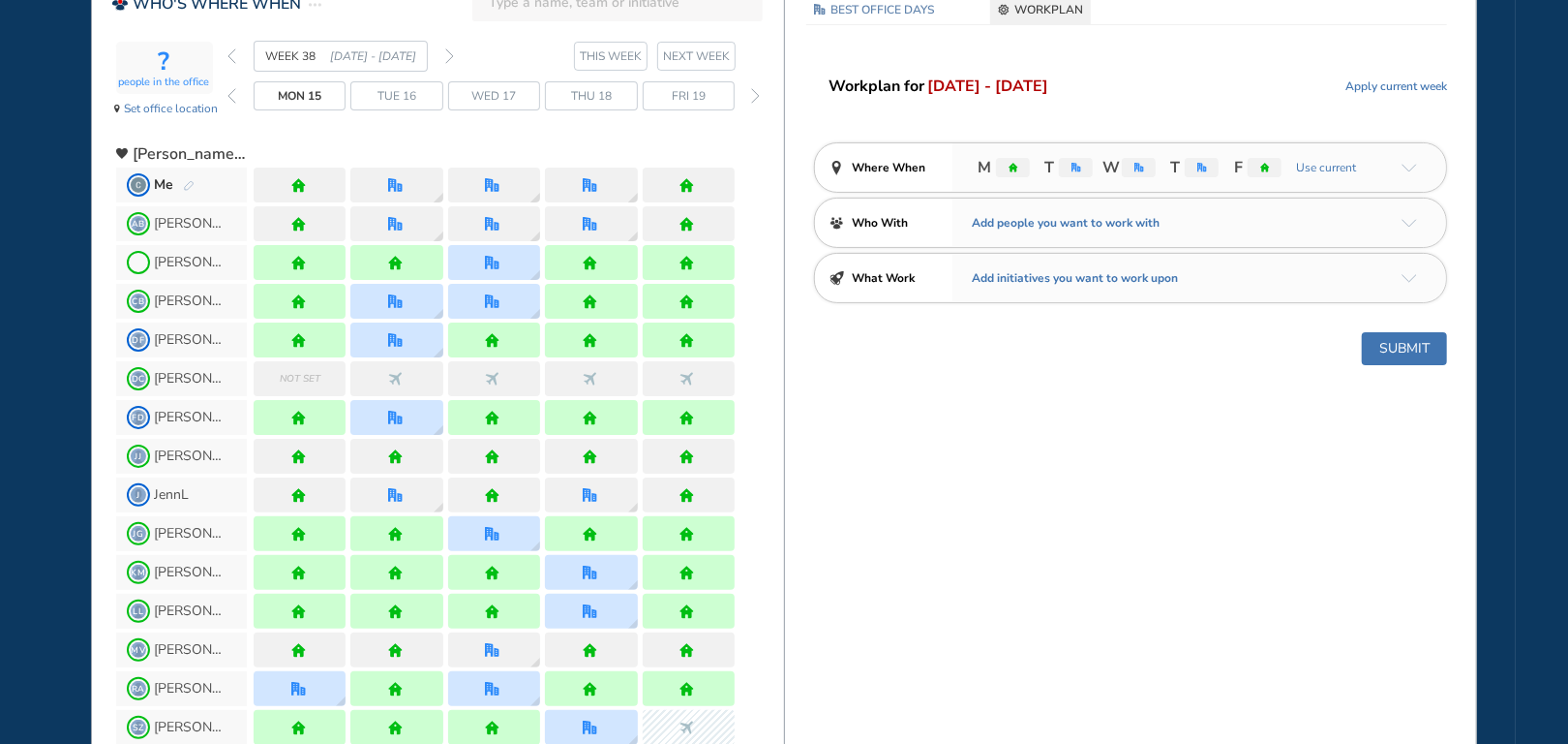
click at [231, 61] on img "back week" at bounding box center [231, 57] width 9 height 16
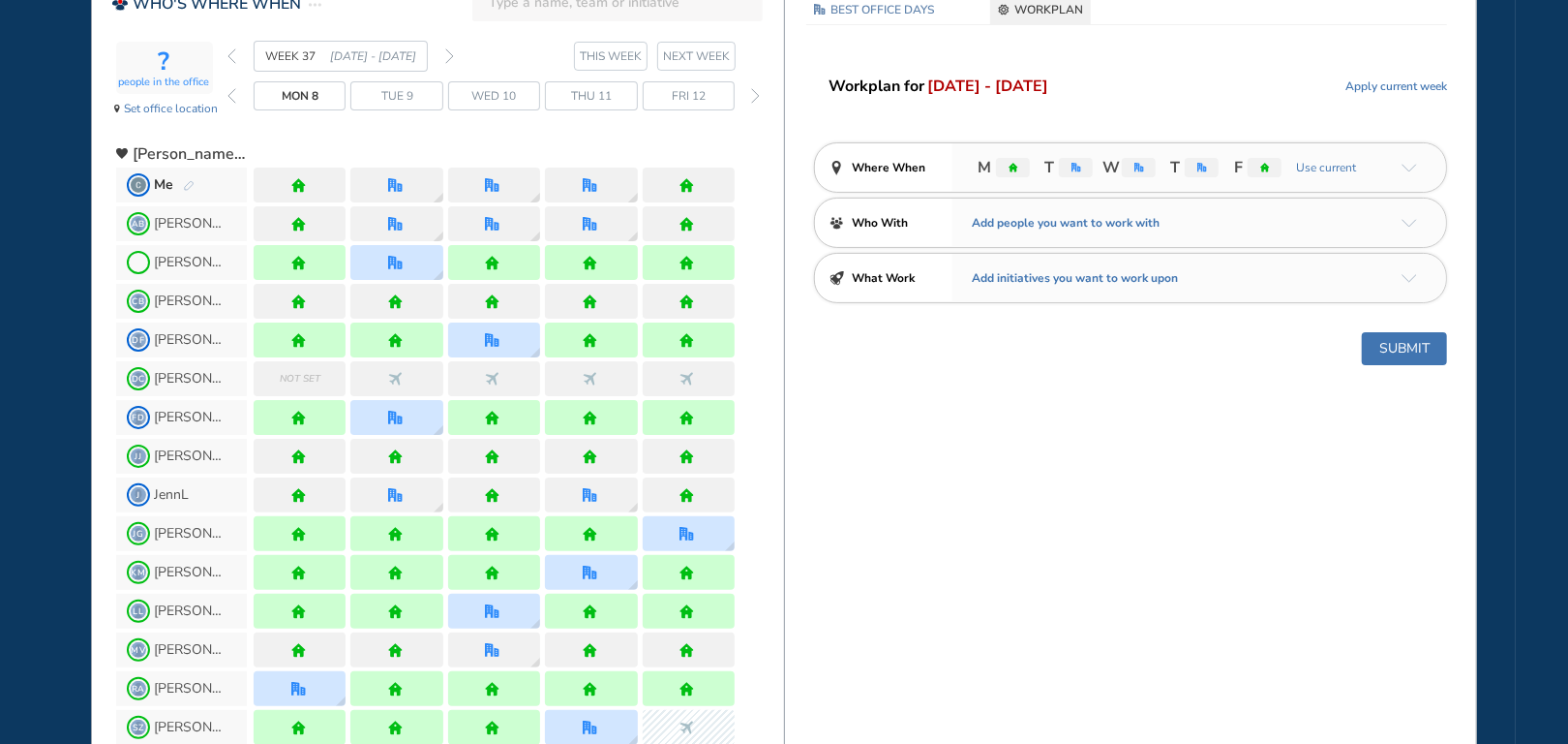
click at [231, 61] on img "back week" at bounding box center [231, 57] width 9 height 16
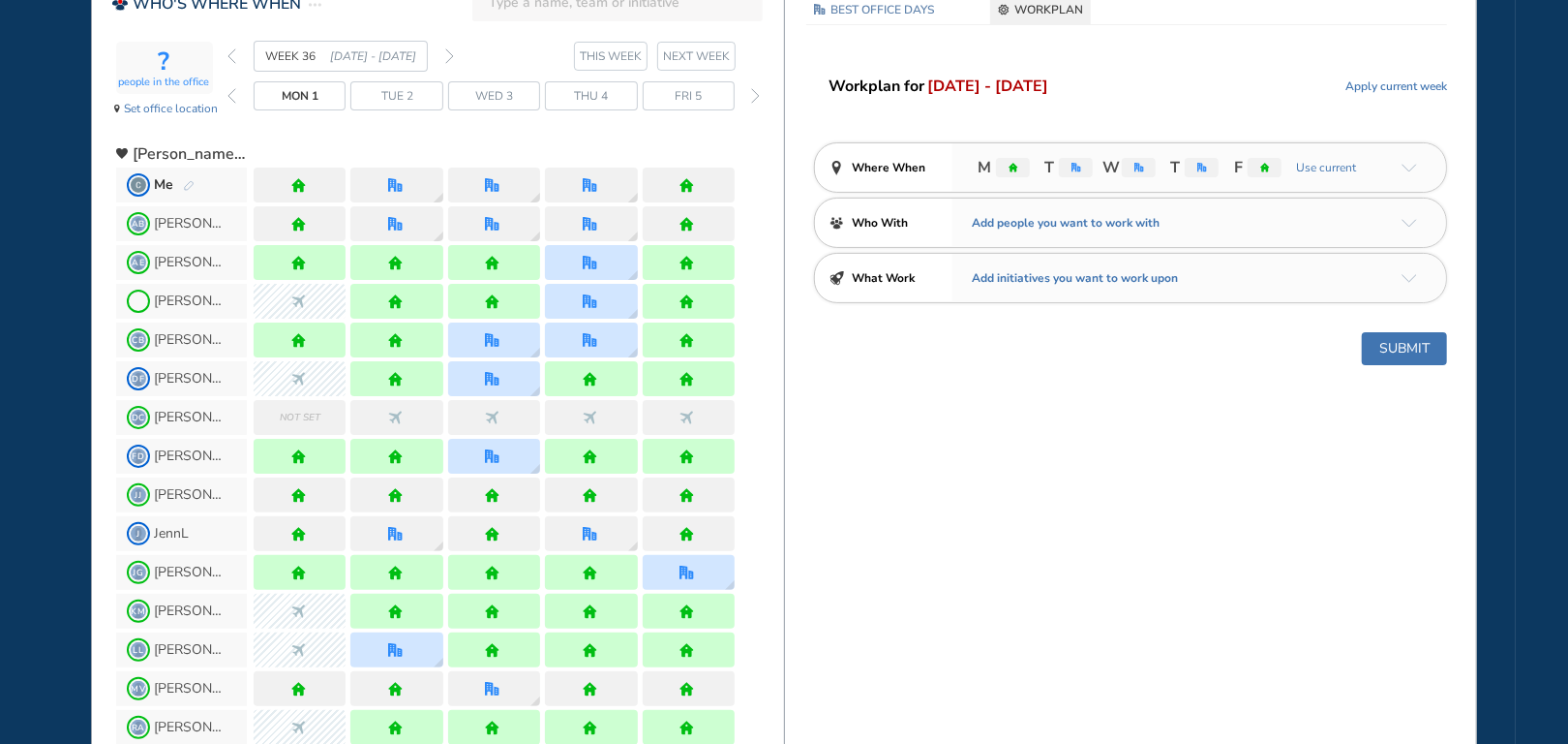
click at [231, 61] on img "back week" at bounding box center [231, 57] width 9 height 16
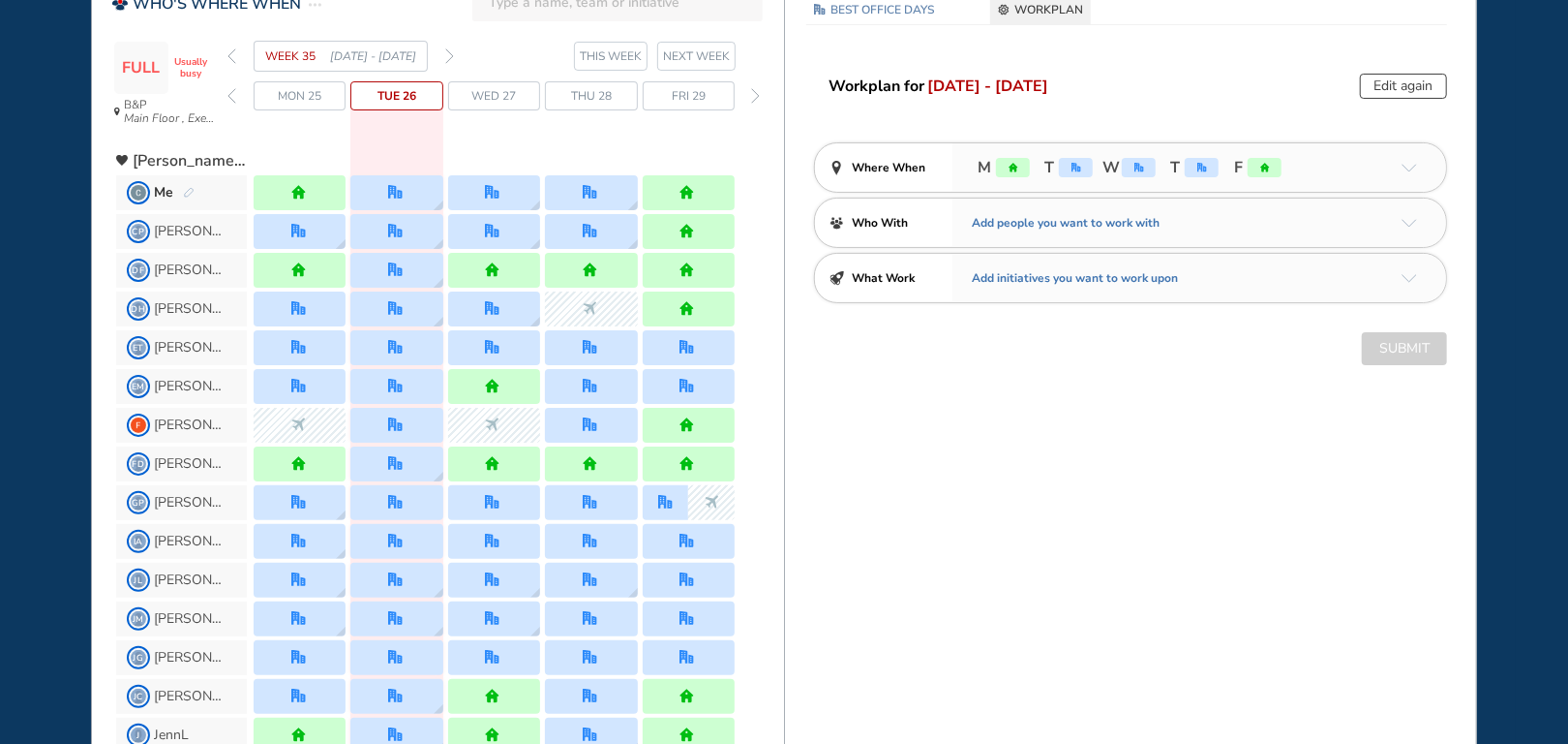
click at [231, 61] on img "back week" at bounding box center [231, 57] width 9 height 16
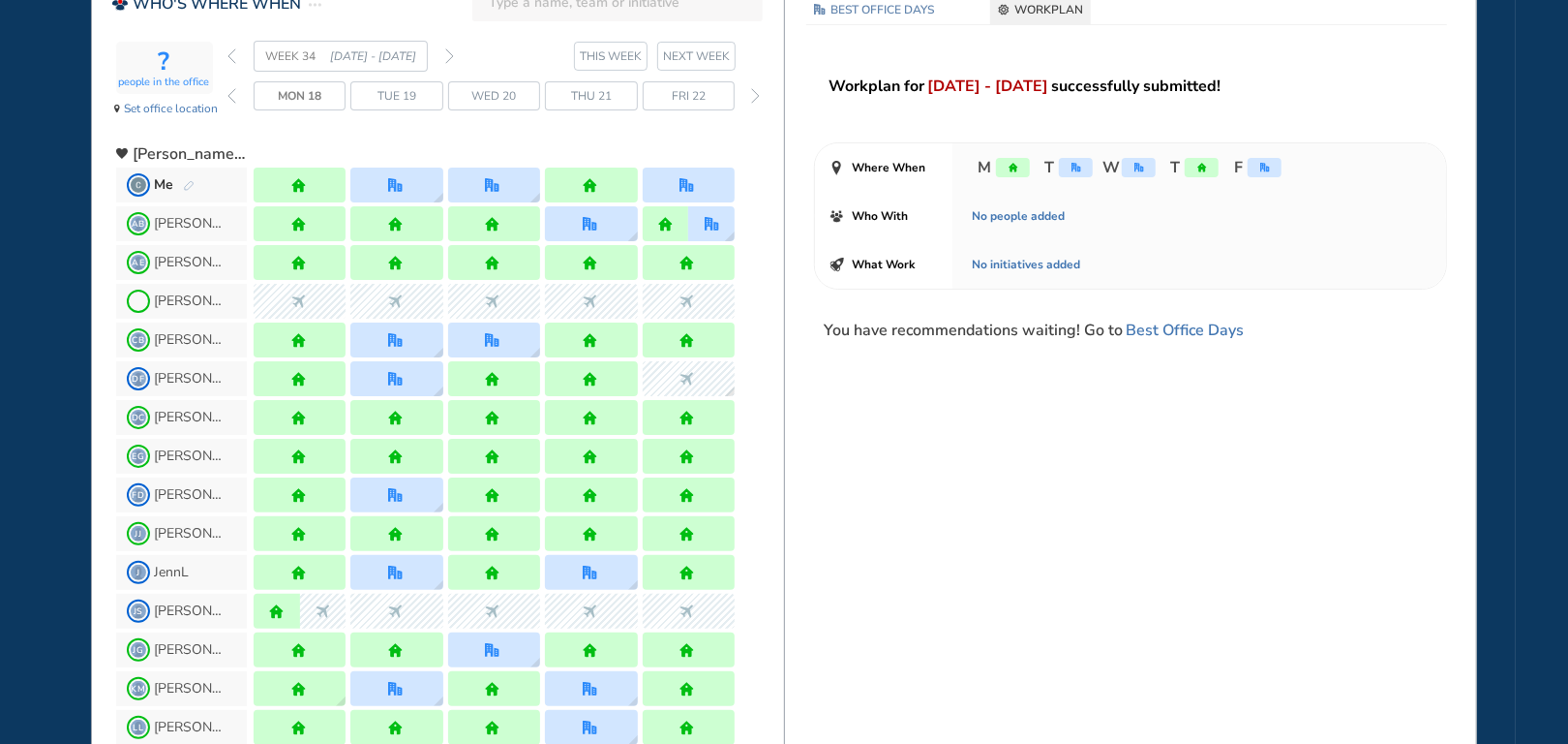
click at [231, 61] on img "back week" at bounding box center [231, 57] width 9 height 16
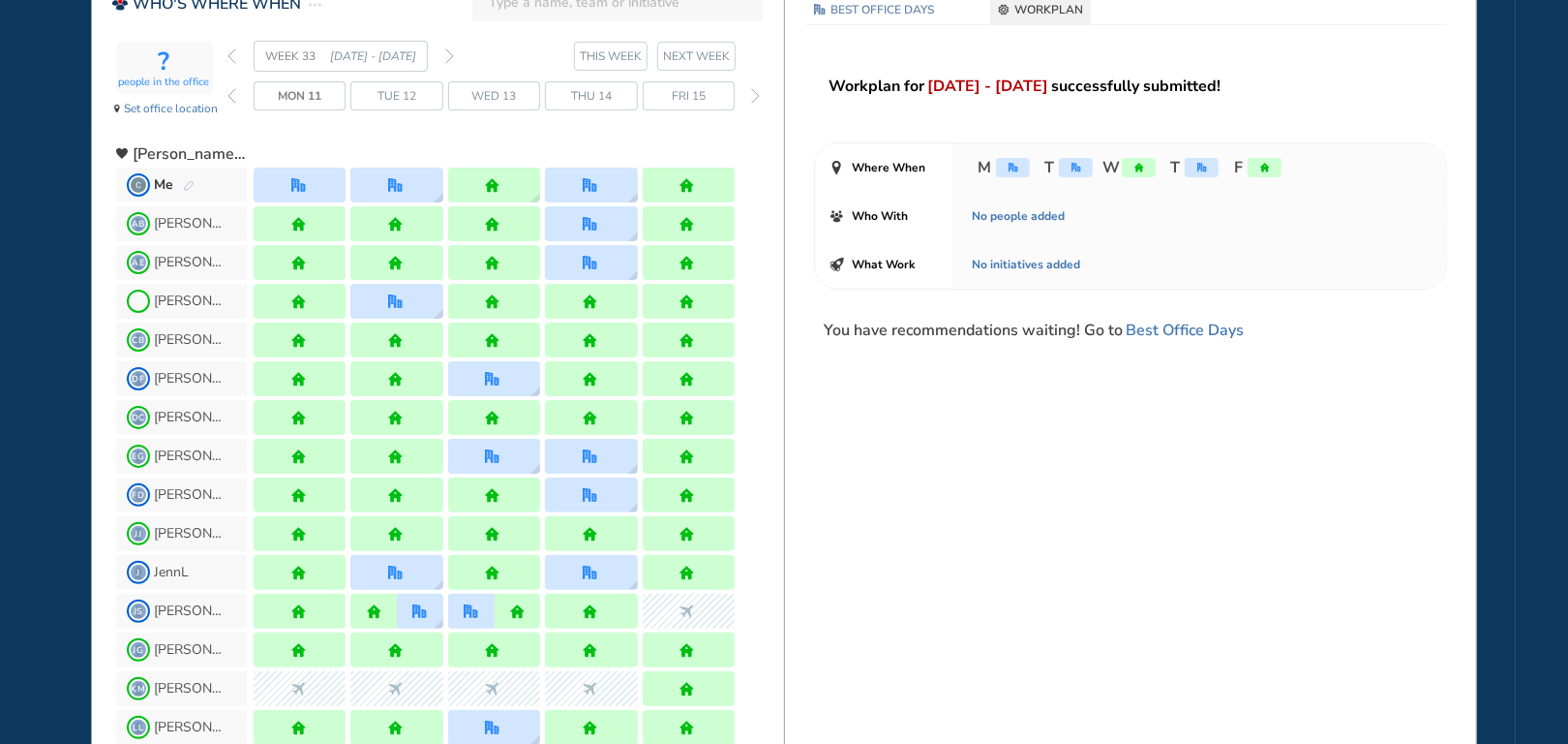
click at [231, 61] on img "back week" at bounding box center [231, 57] width 9 height 16
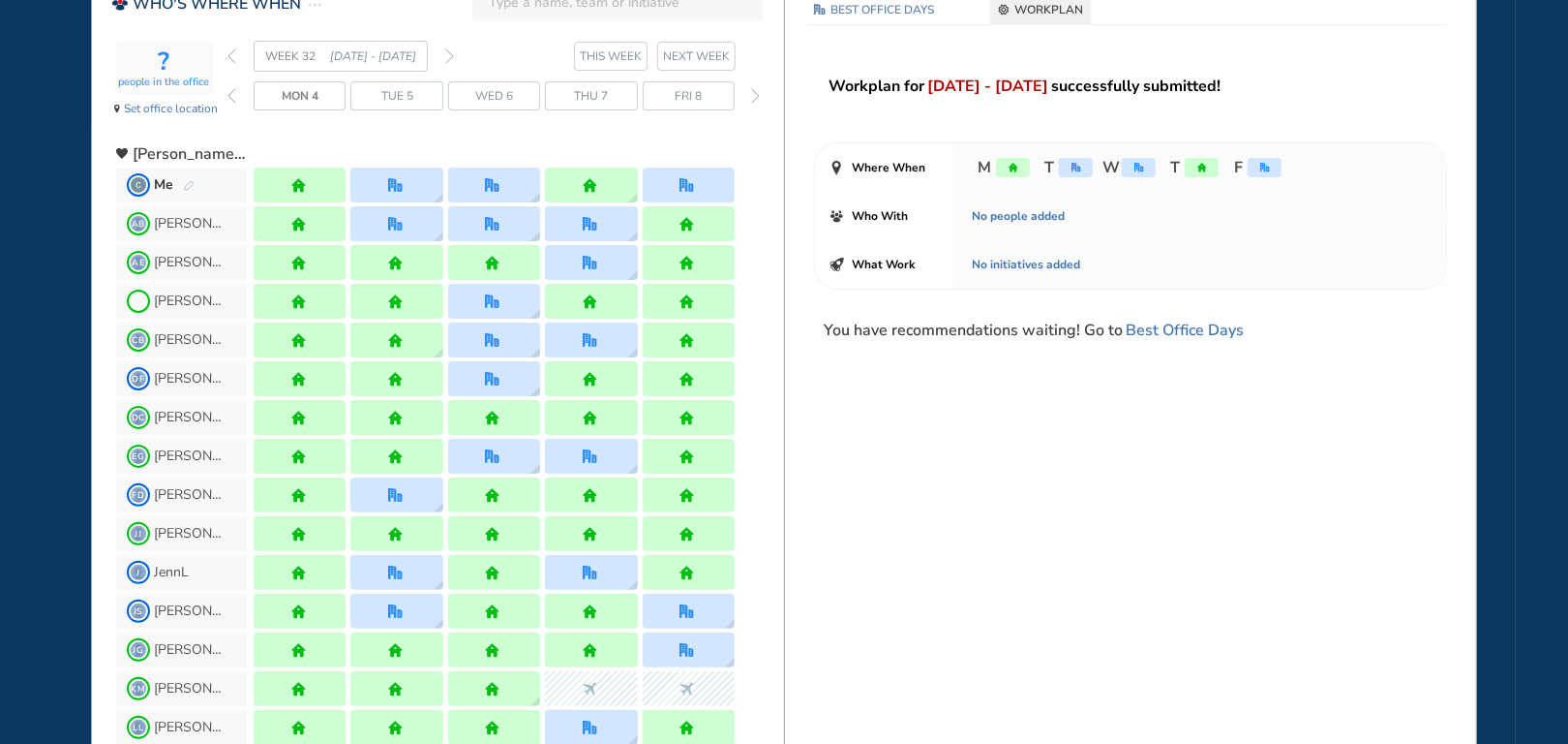
click at [231, 61] on img "back week" at bounding box center [231, 57] width 9 height 16
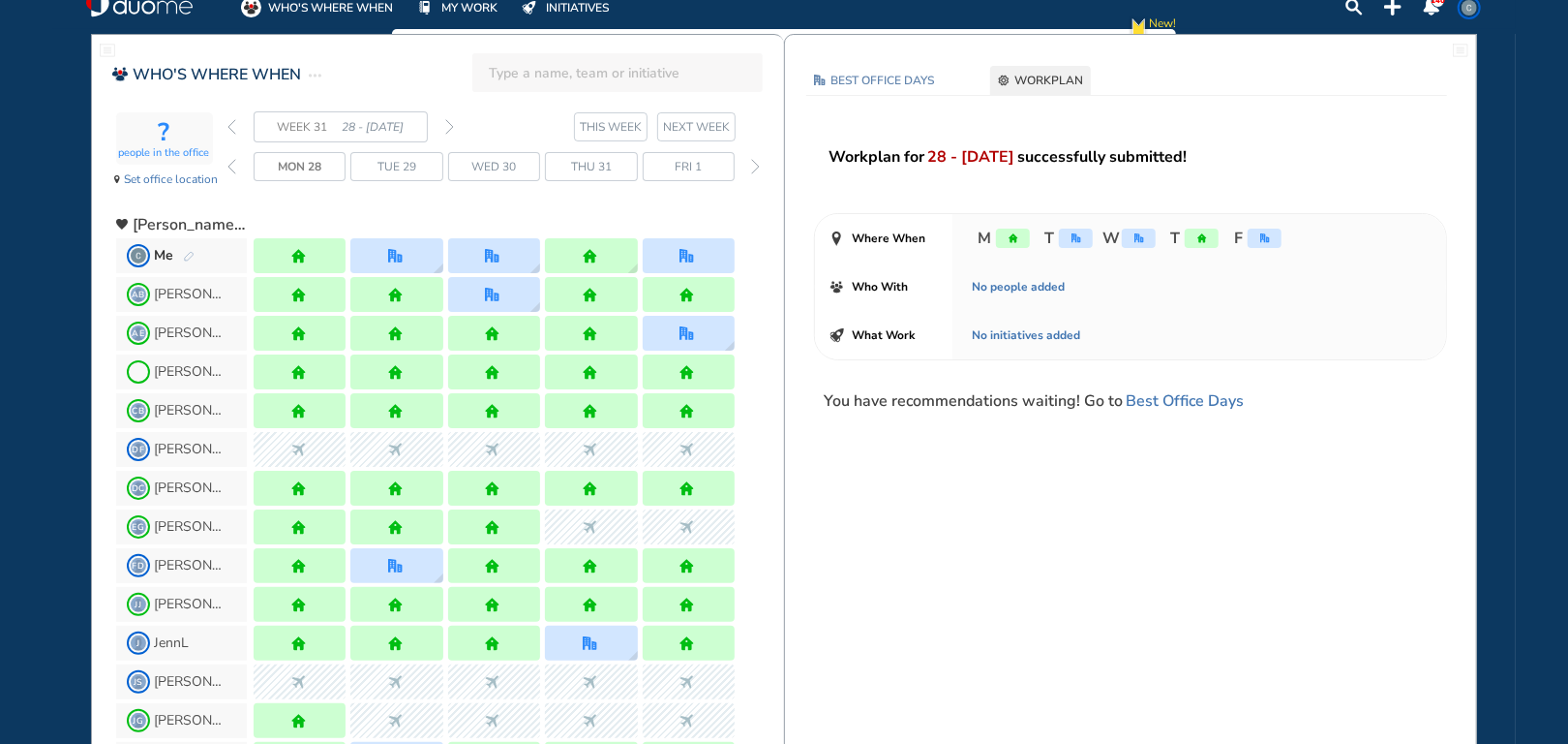
scroll to position [0, 0]
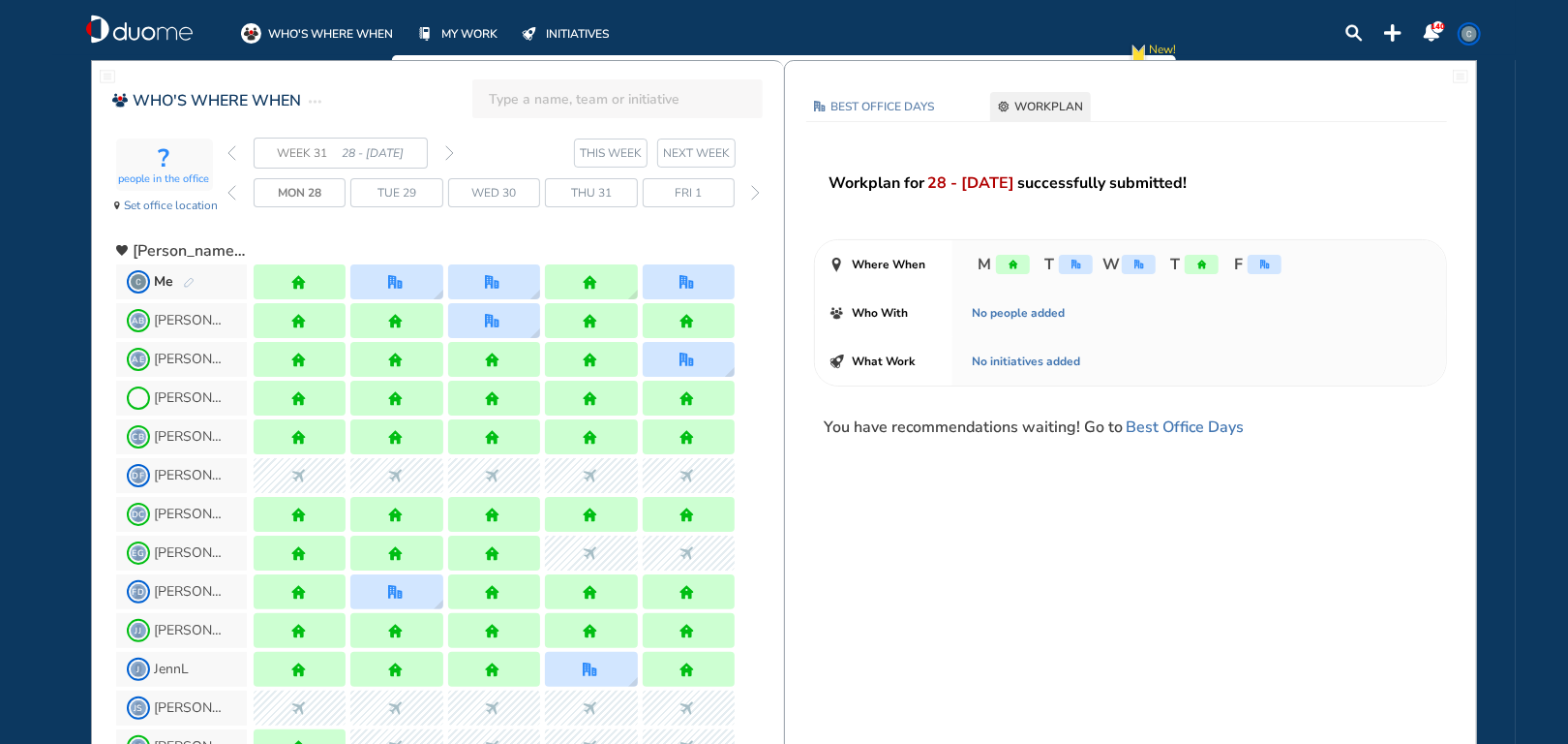
click at [689, 198] on span "Fri 1" at bounding box center [687, 192] width 27 height 19
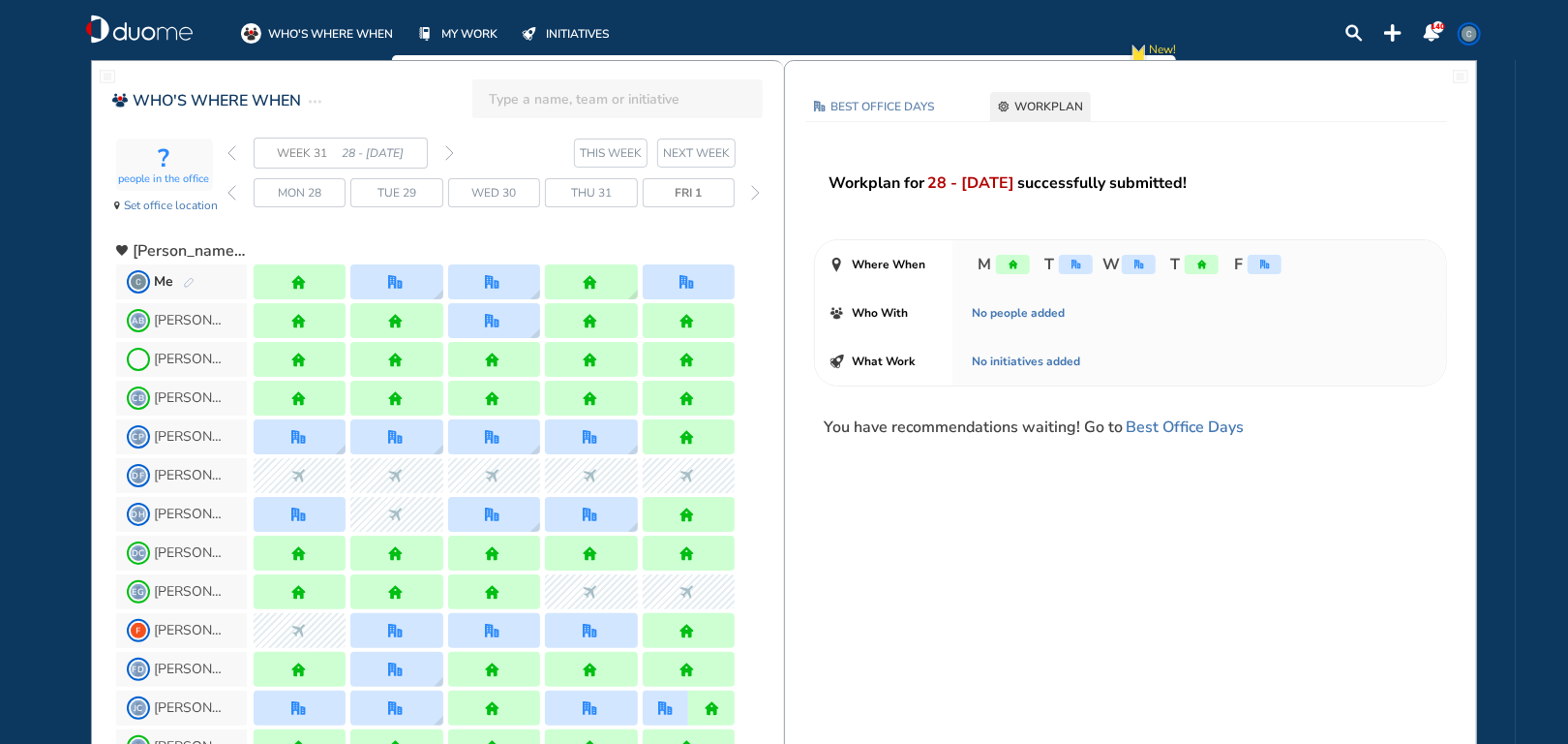
click at [754, 194] on img "forward day" at bounding box center [755, 193] width 9 height 16
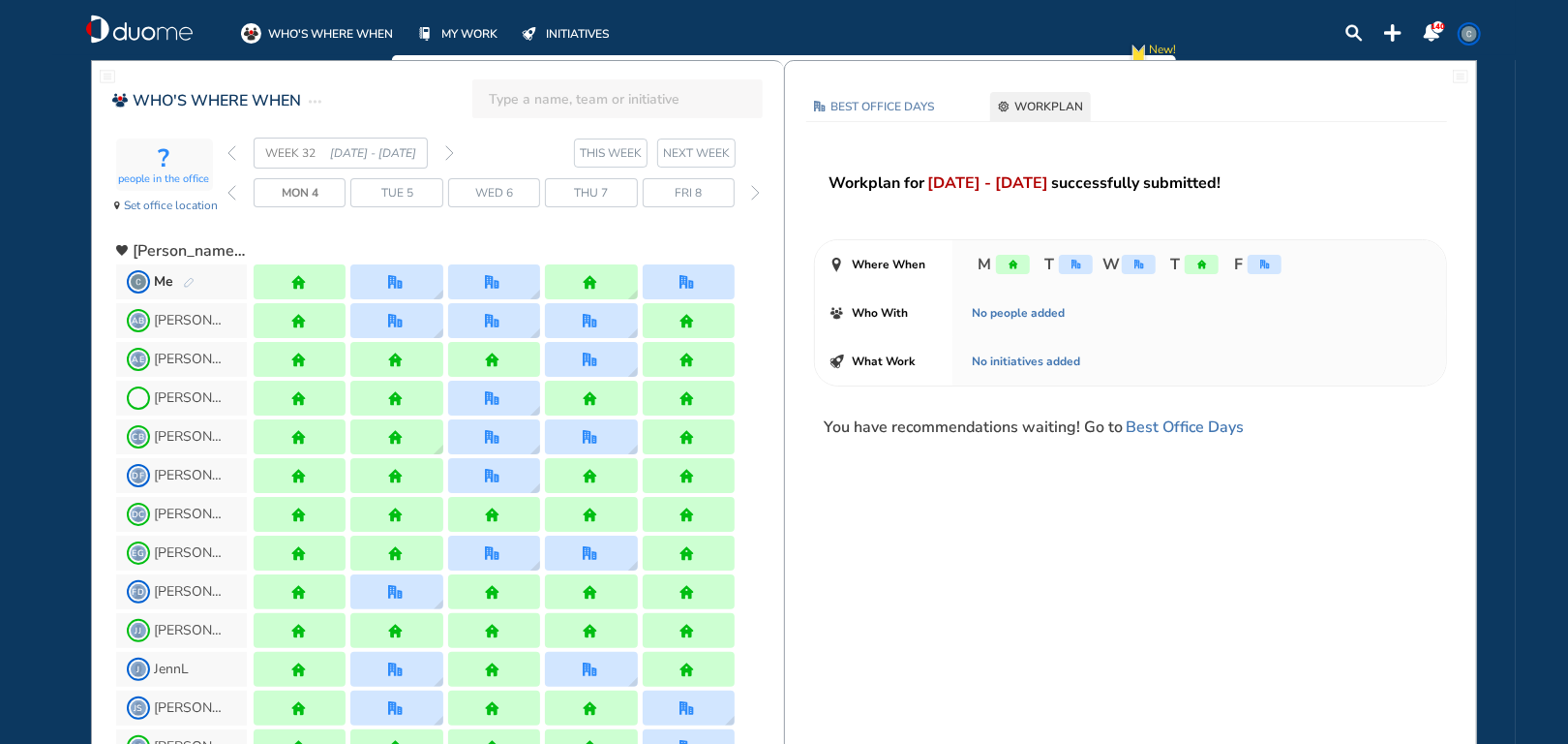
click at [689, 196] on span "Fri 8" at bounding box center [687, 192] width 27 height 19
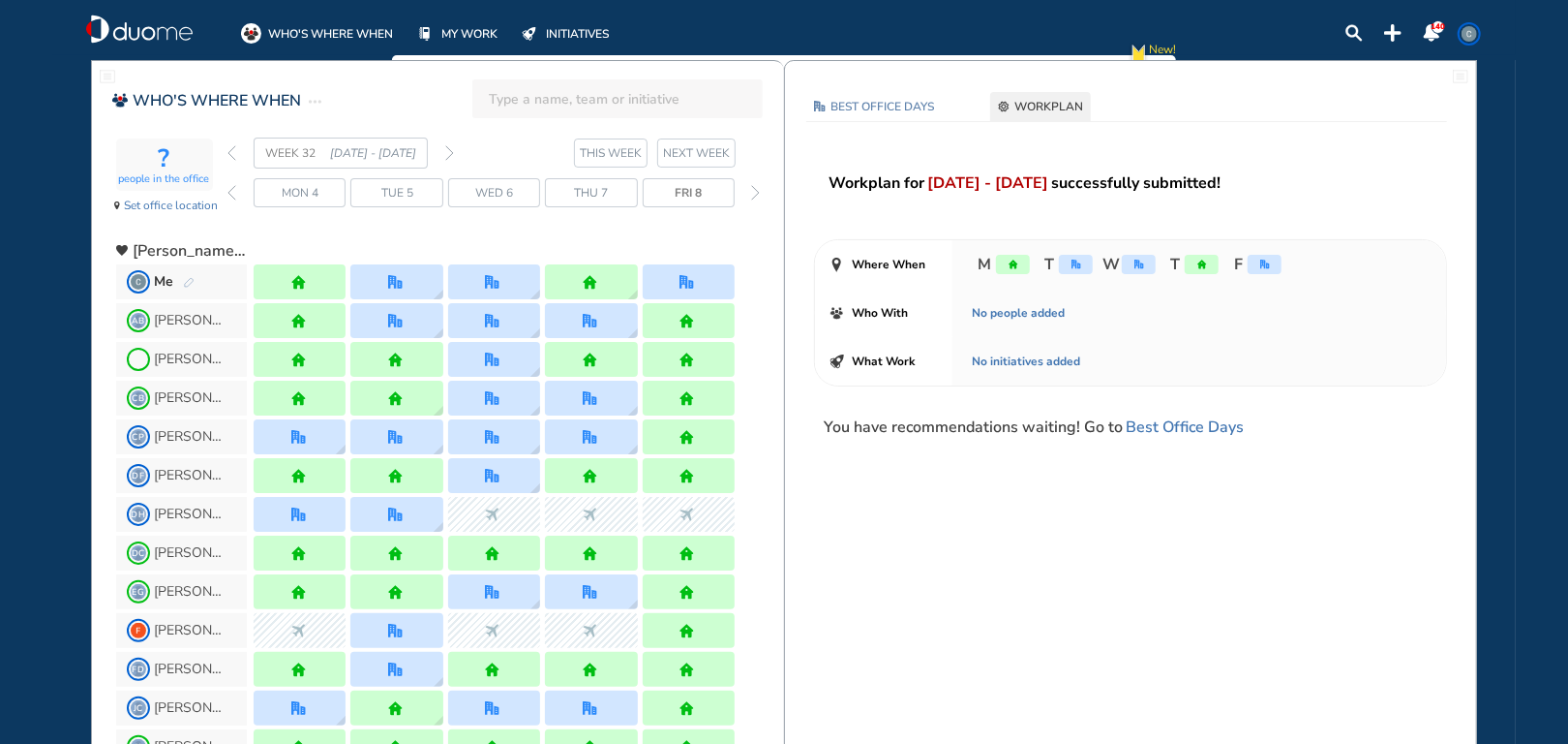
click at [753, 196] on img "forward day" at bounding box center [755, 193] width 9 height 16
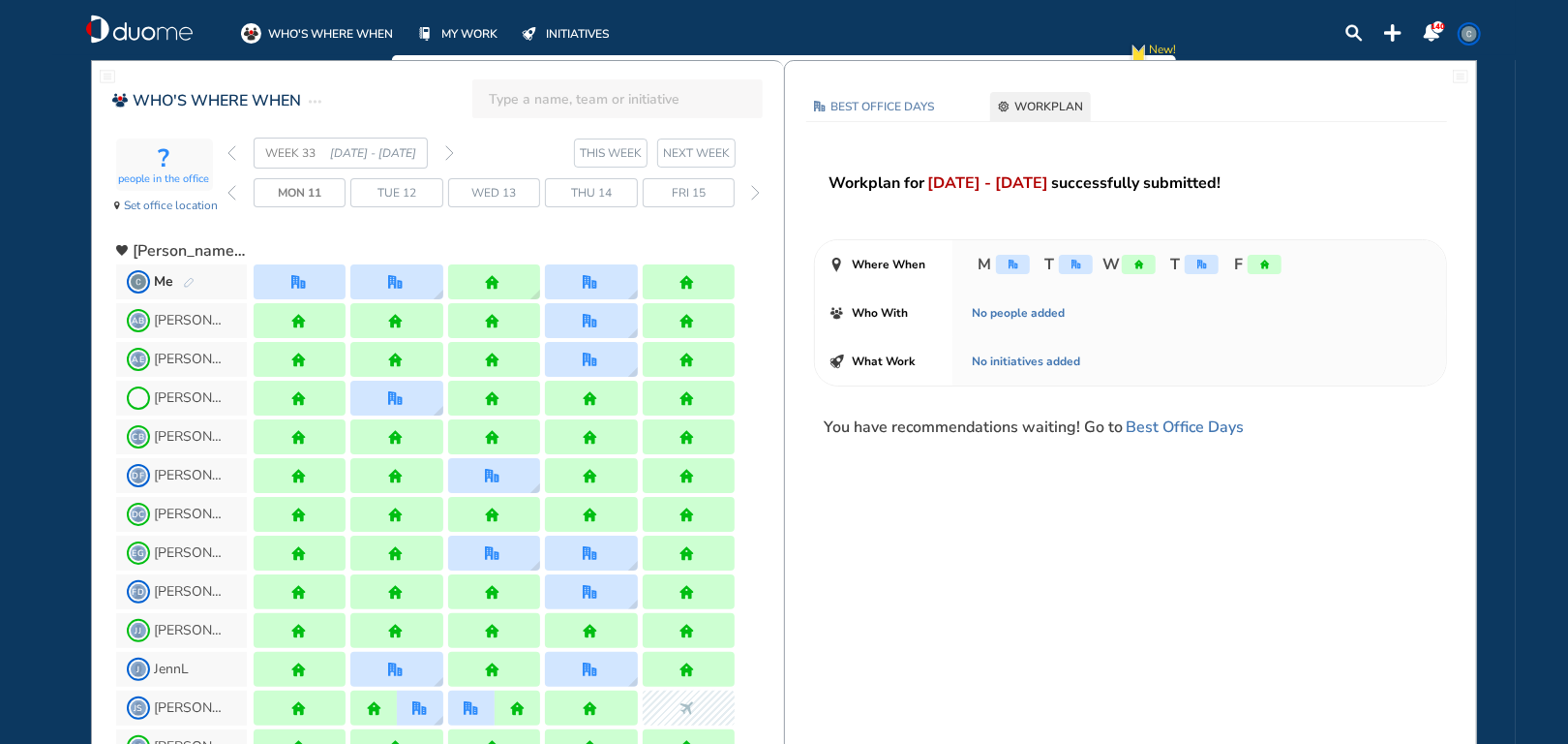
click at [703, 193] on span "Fri 15" at bounding box center [688, 192] width 34 height 19
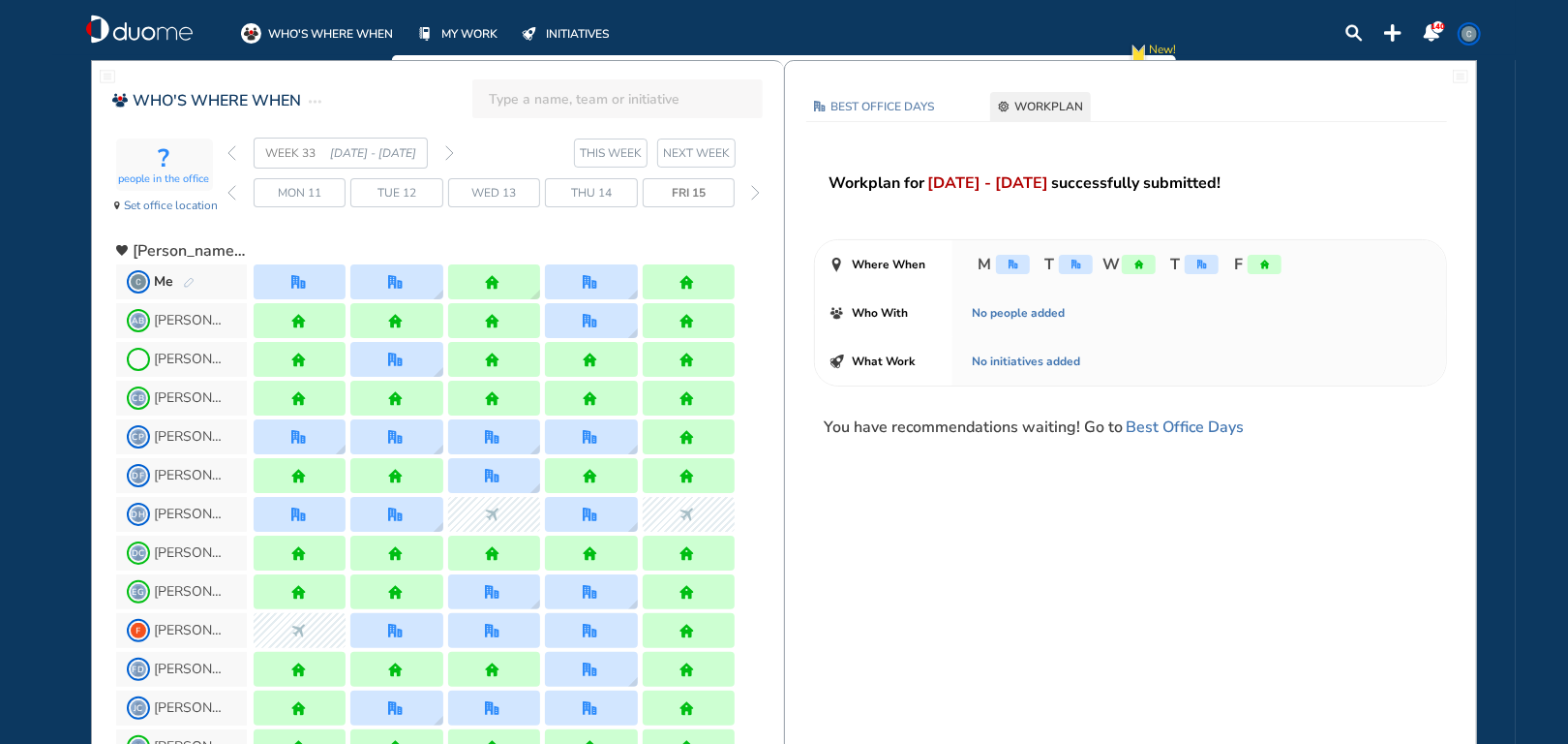
click at [283, 146] on span "WEEK 33" at bounding box center [297, 152] width 65 height 19
click at [492, 98] on input "search" at bounding box center [623, 98] width 269 height 43
click at [530, 149] on span "[PERSON_NAME]" at bounding box center [565, 148] width 108 height 14
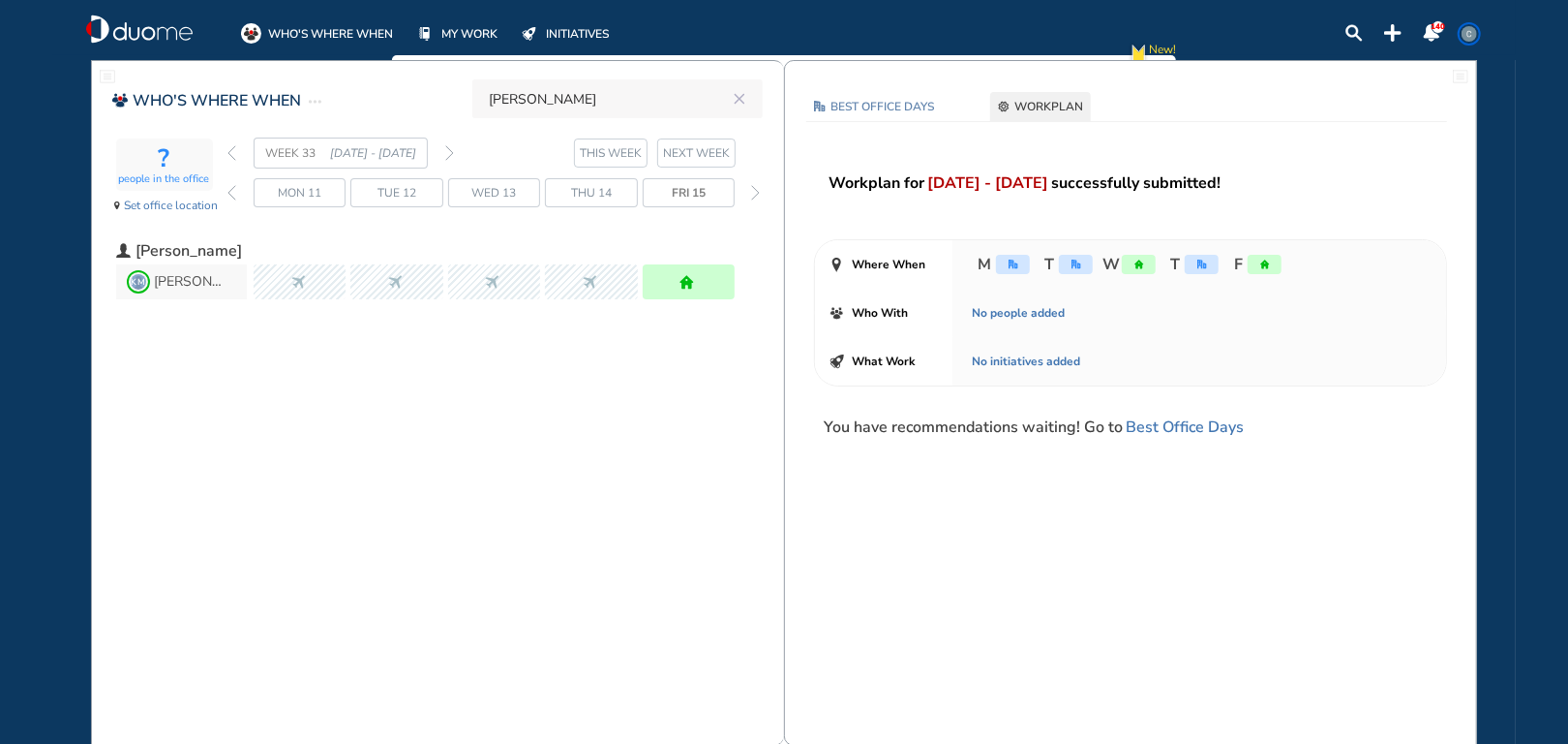
type input "[PERSON_NAME]"
click at [229, 152] on img "back week" at bounding box center [231, 153] width 9 height 16
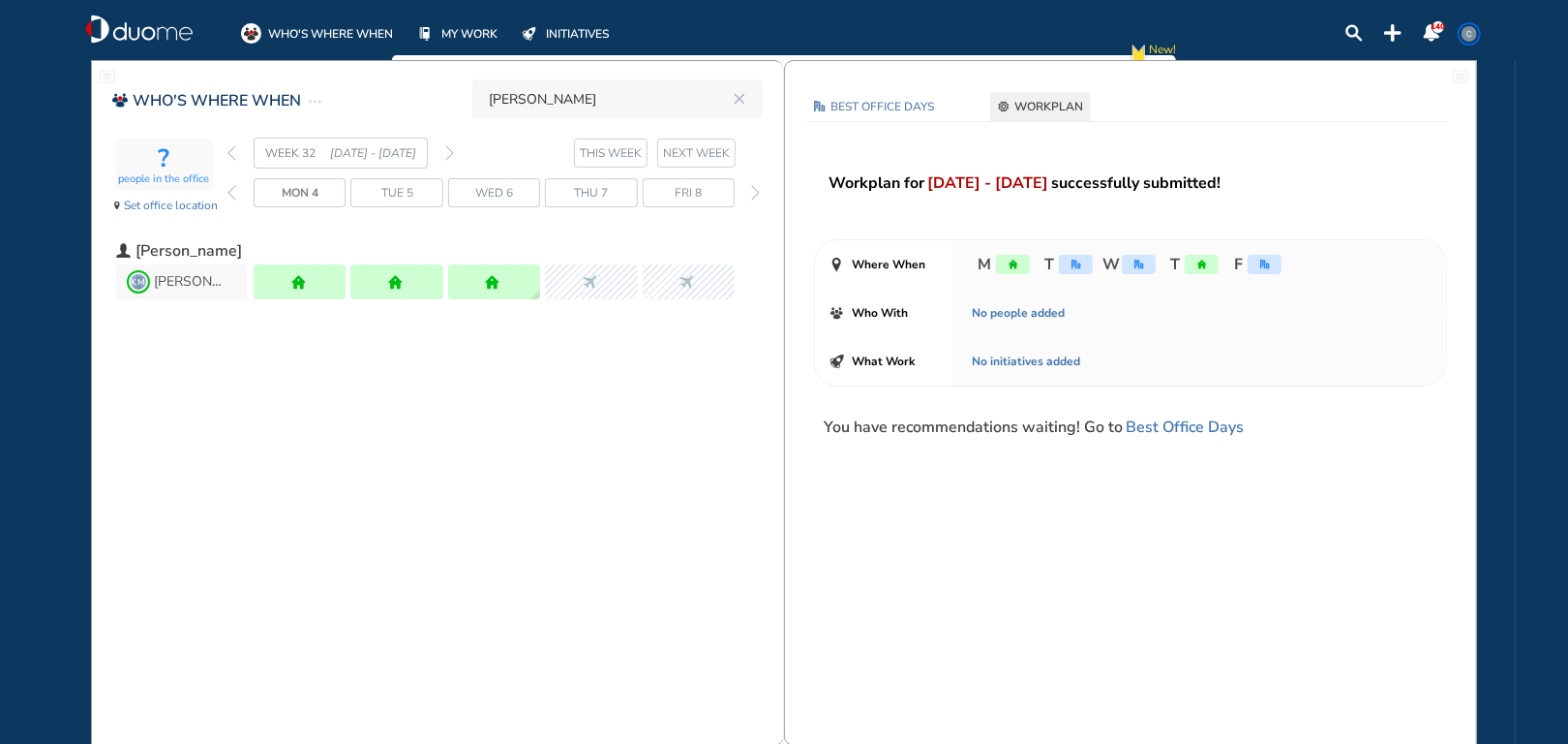
click at [229, 152] on img "back week" at bounding box center [231, 153] width 9 height 16
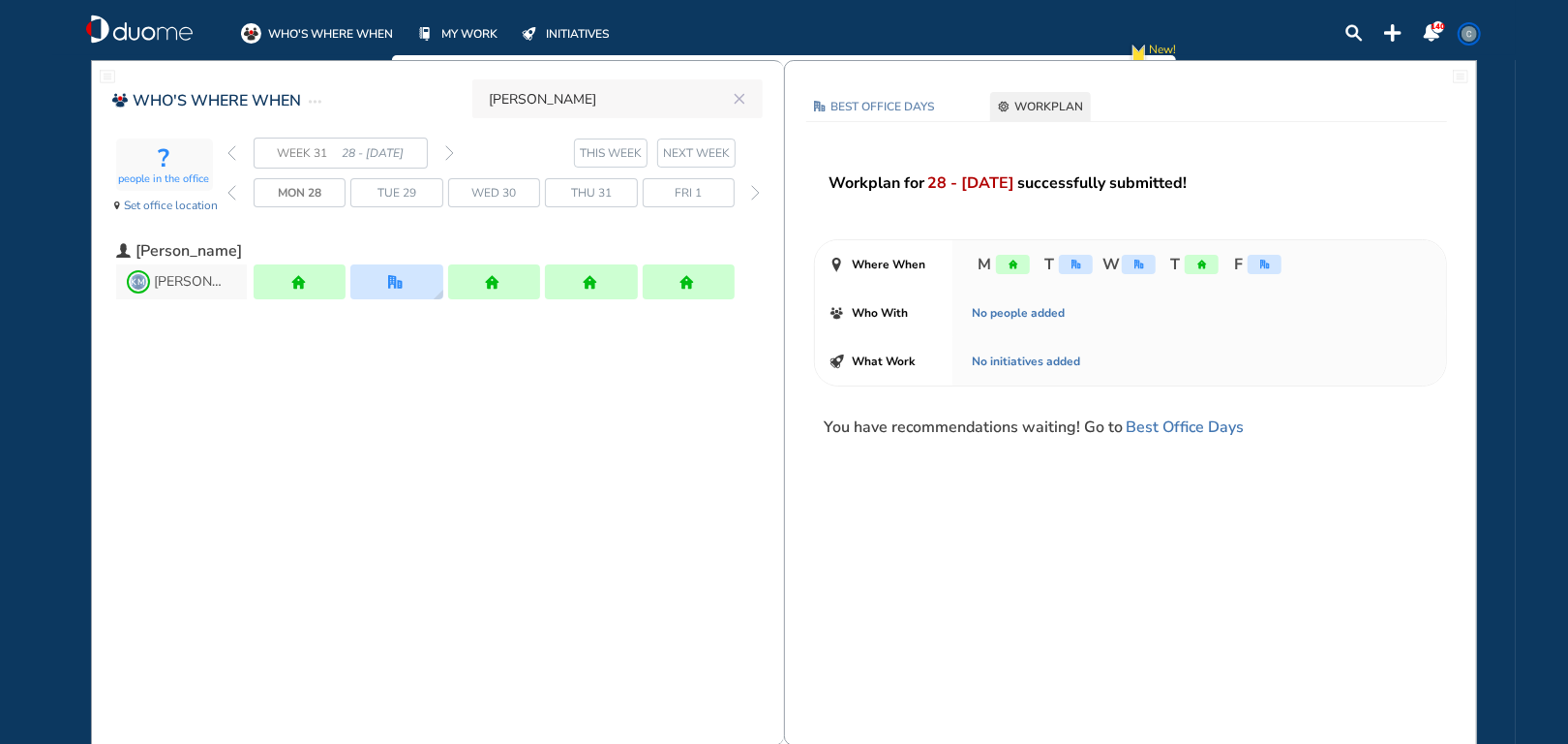
click at [229, 152] on img "back week" at bounding box center [231, 153] width 9 height 16
click at [448, 152] on img "forward week" at bounding box center [449, 153] width 9 height 16
click at [451, 152] on img "forward week" at bounding box center [449, 153] width 9 height 16
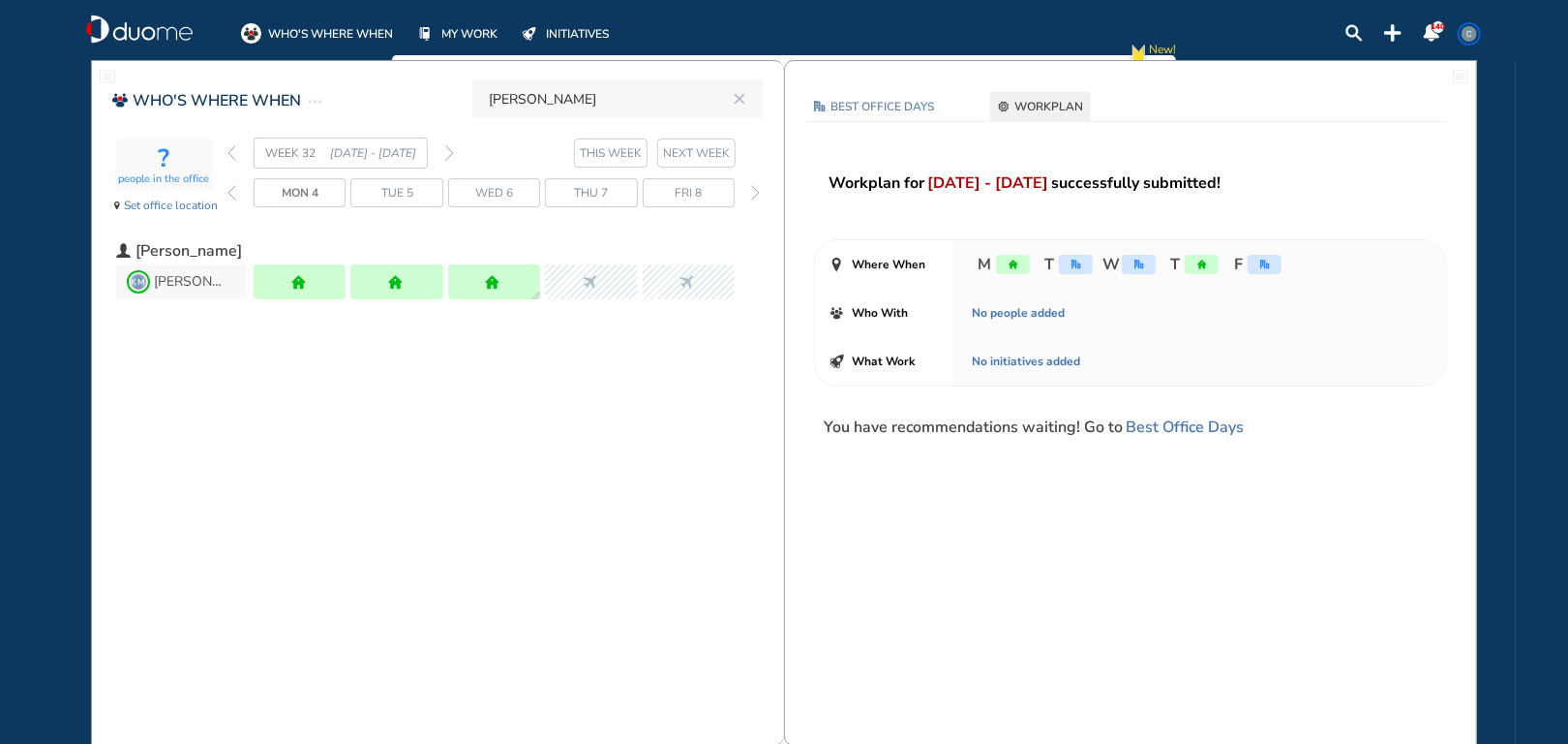
click at [451, 152] on img "forward week" at bounding box center [449, 153] width 9 height 16
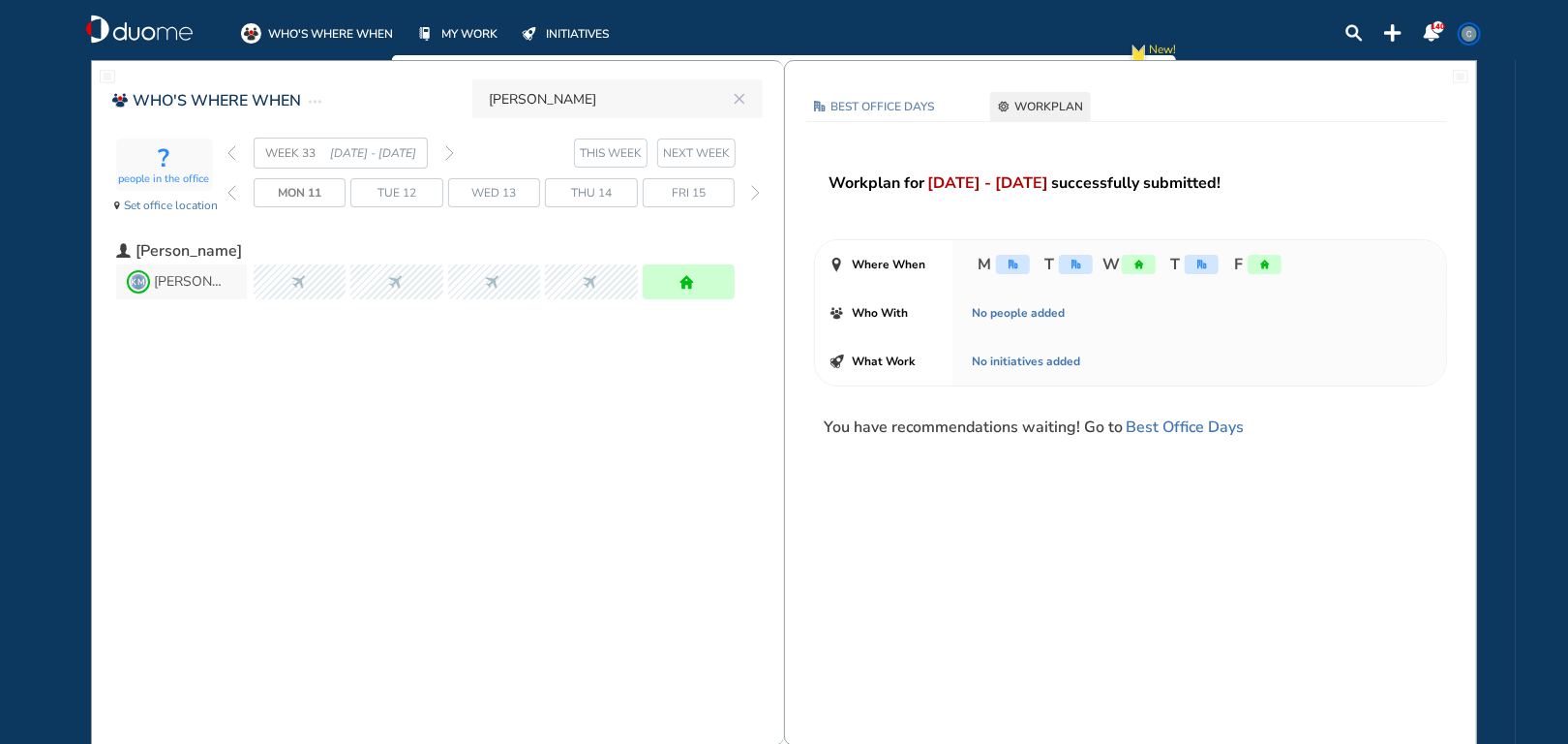
click at [451, 152] on img "forward week" at bounding box center [449, 153] width 9 height 16
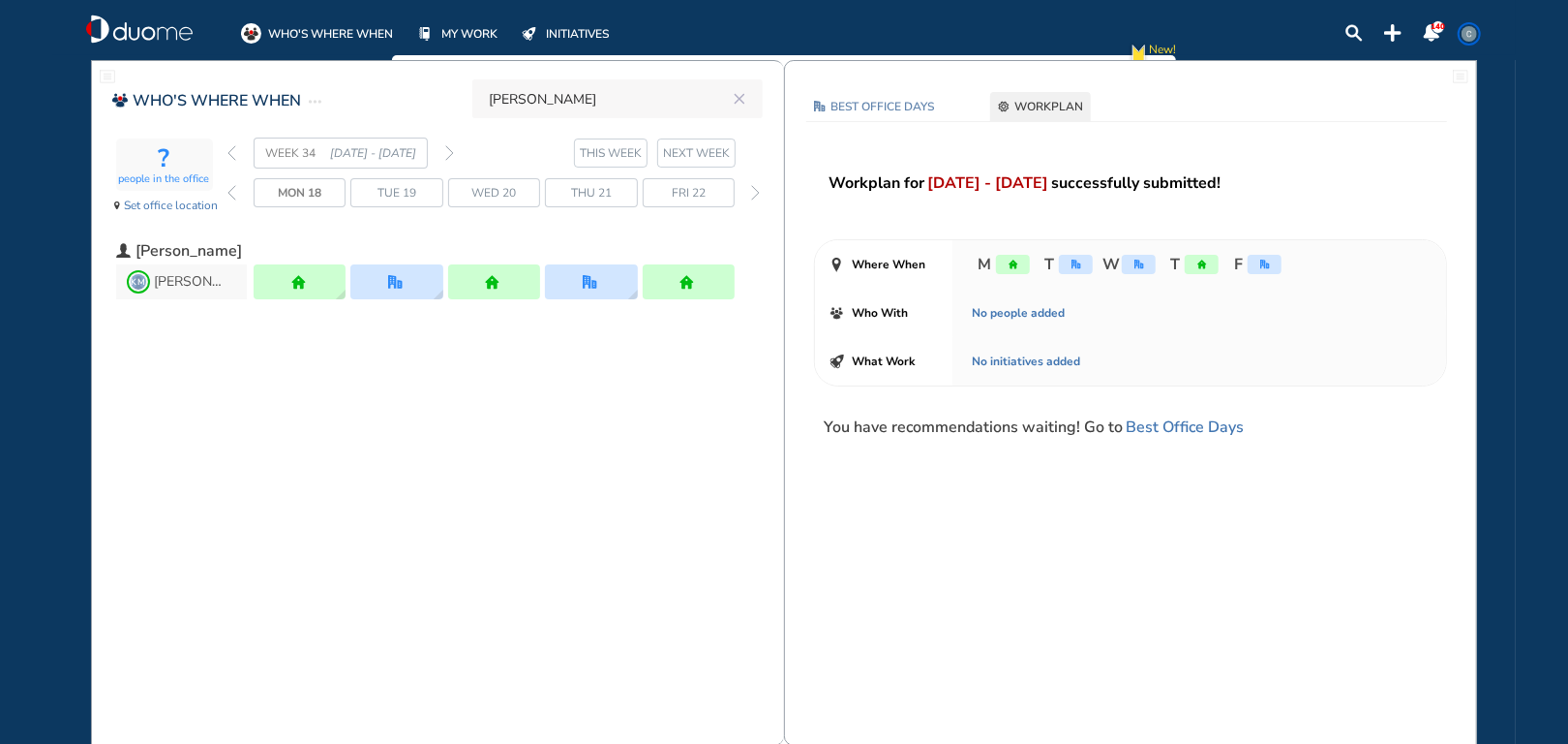
click at [451, 152] on img "forward week" at bounding box center [449, 153] width 9 height 16
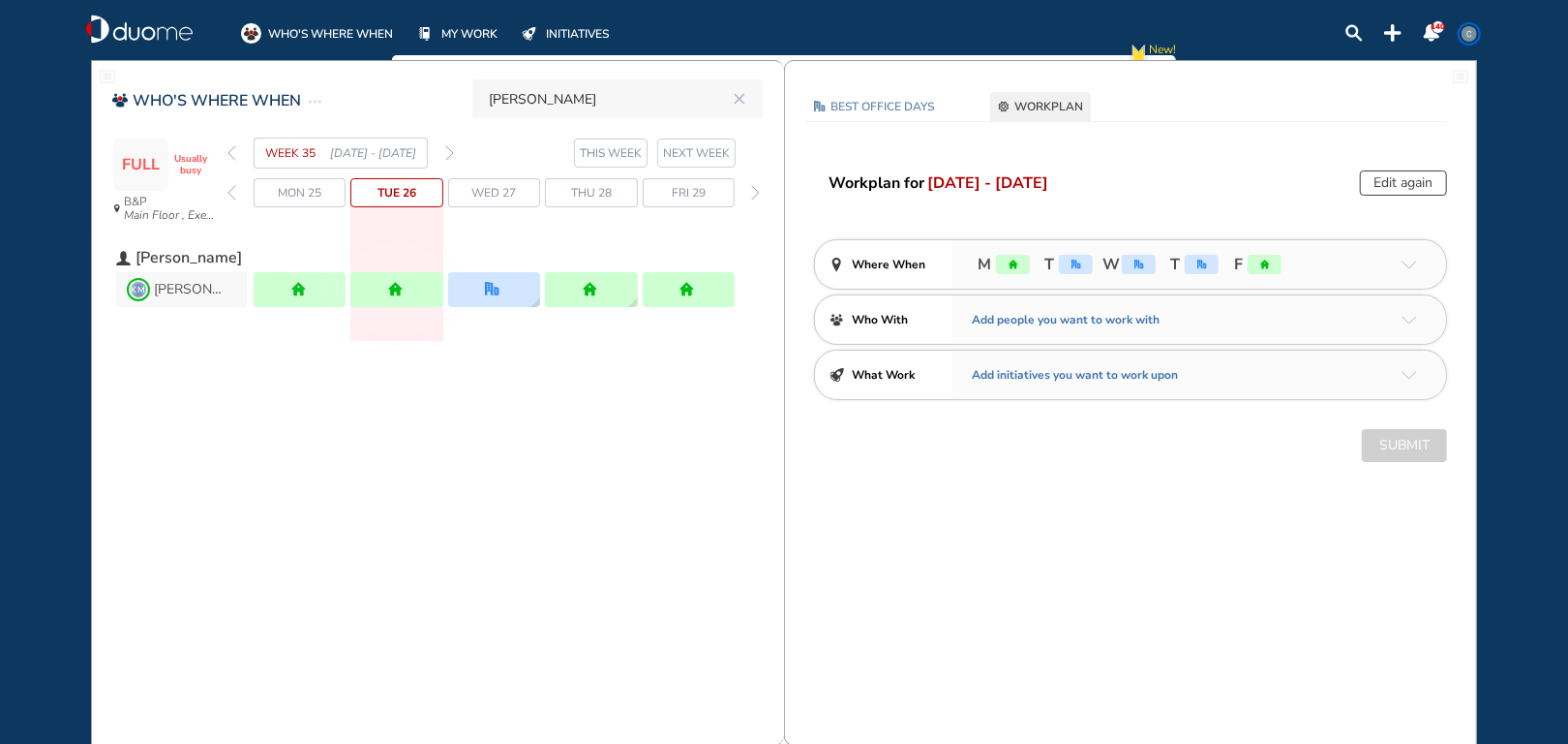
click at [451, 152] on img "forward week" at bounding box center [449, 153] width 9 height 16
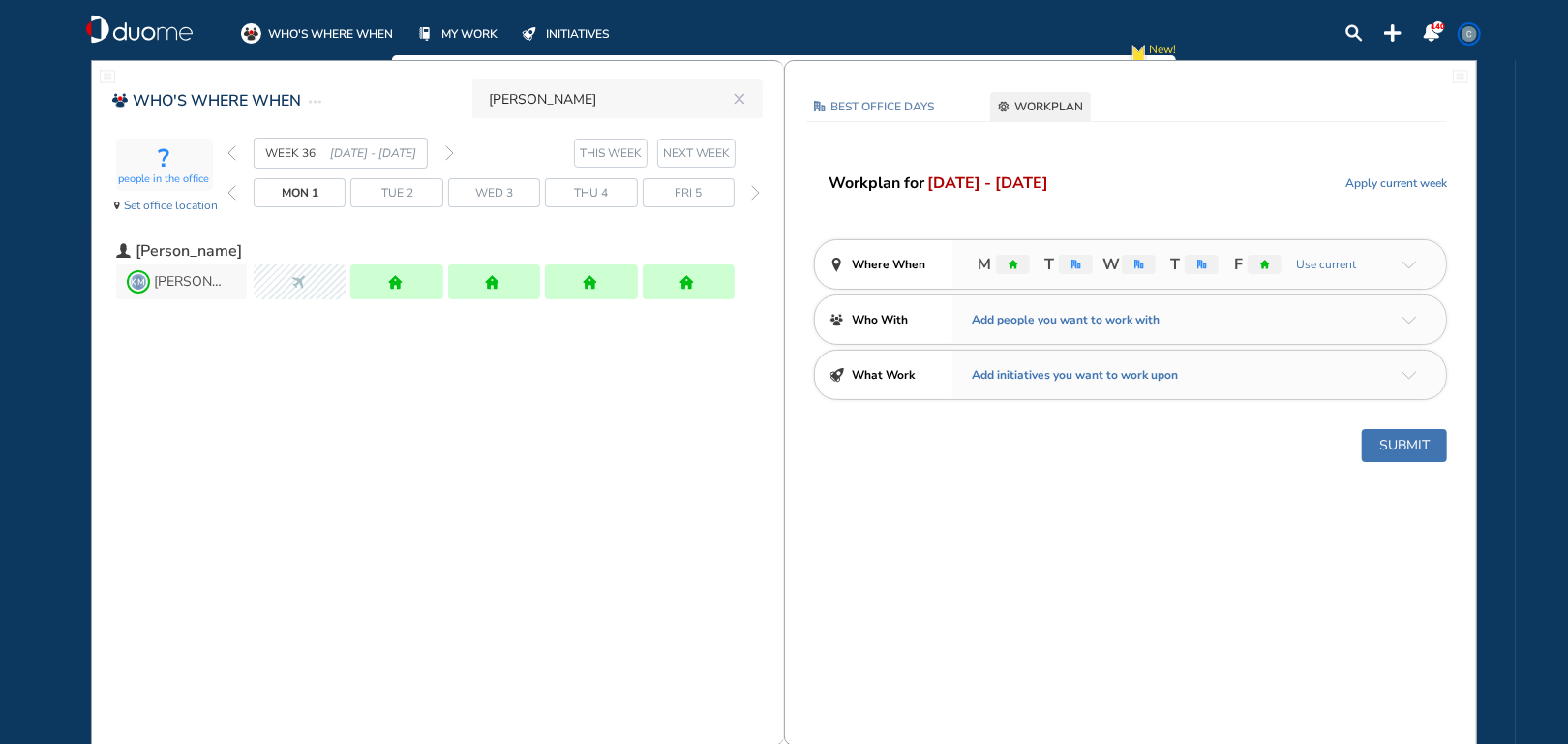
click at [236, 160] on div "WEEK 36 [DATE] - [DATE]" at bounding box center [341, 152] width 226 height 31
click at [232, 157] on img "back week" at bounding box center [231, 153] width 9 height 16
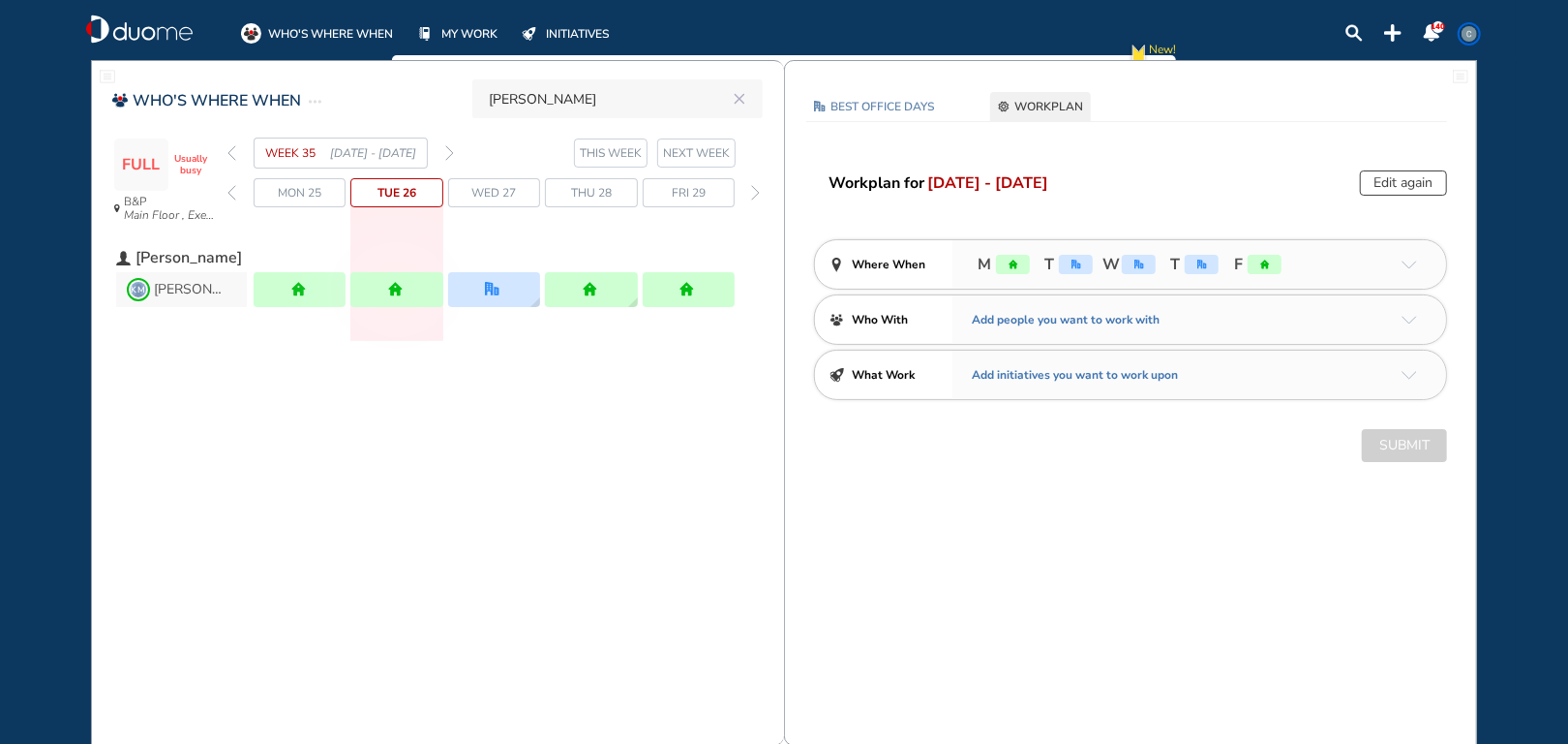
click at [451, 152] on img "forward week" at bounding box center [449, 153] width 9 height 16
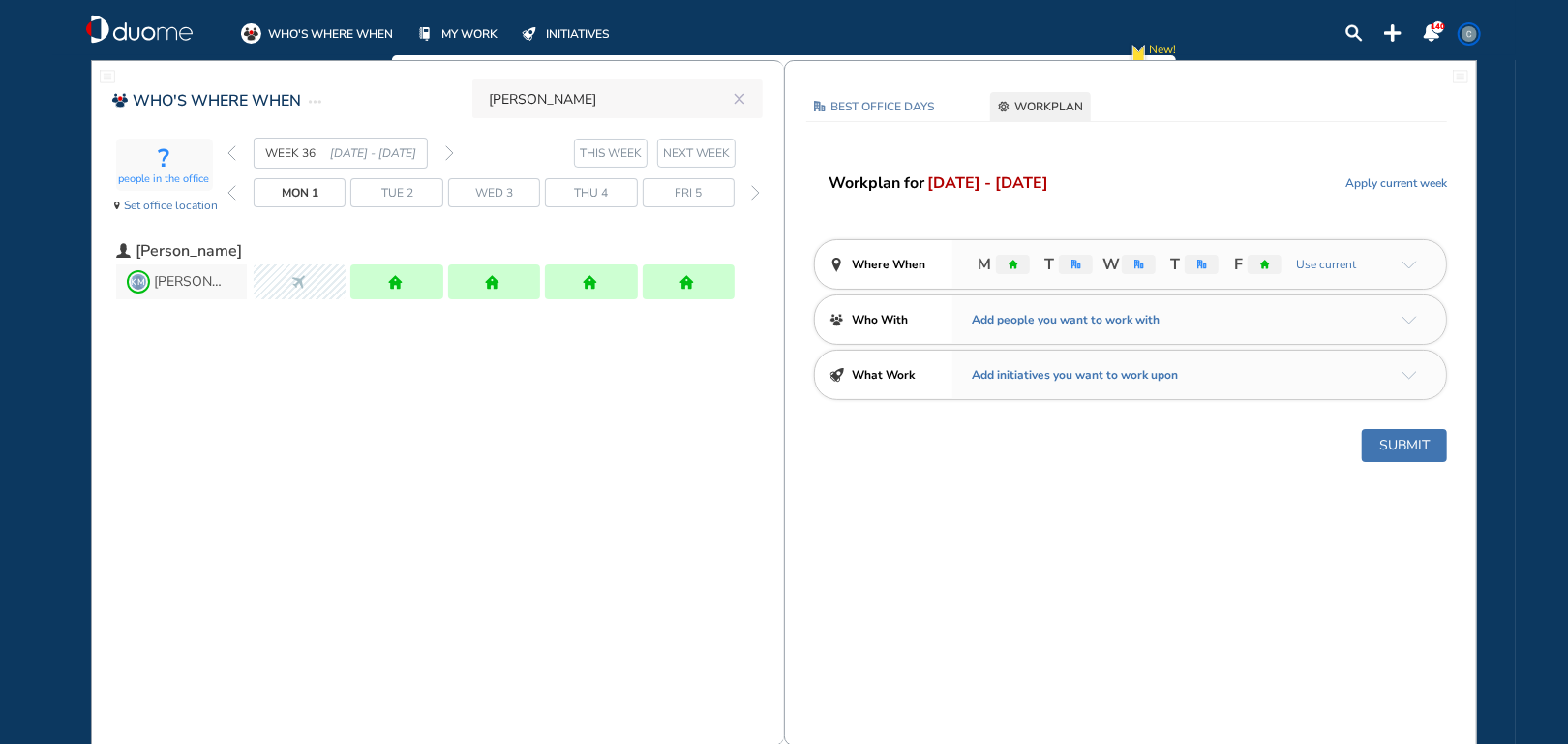
click at [232, 152] on img "back week" at bounding box center [231, 153] width 9 height 16
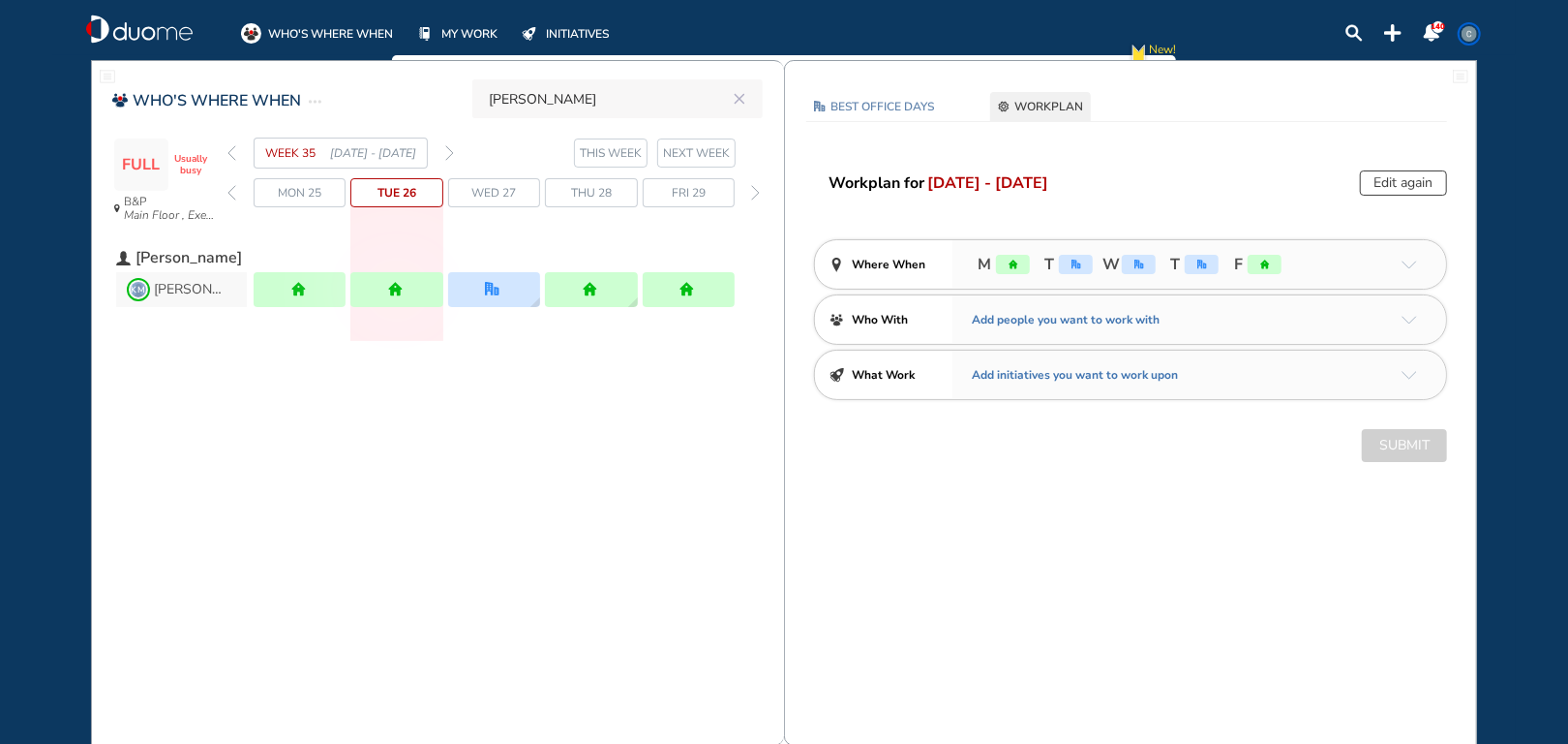
click at [449, 155] on img "forward week" at bounding box center [449, 153] width 9 height 16
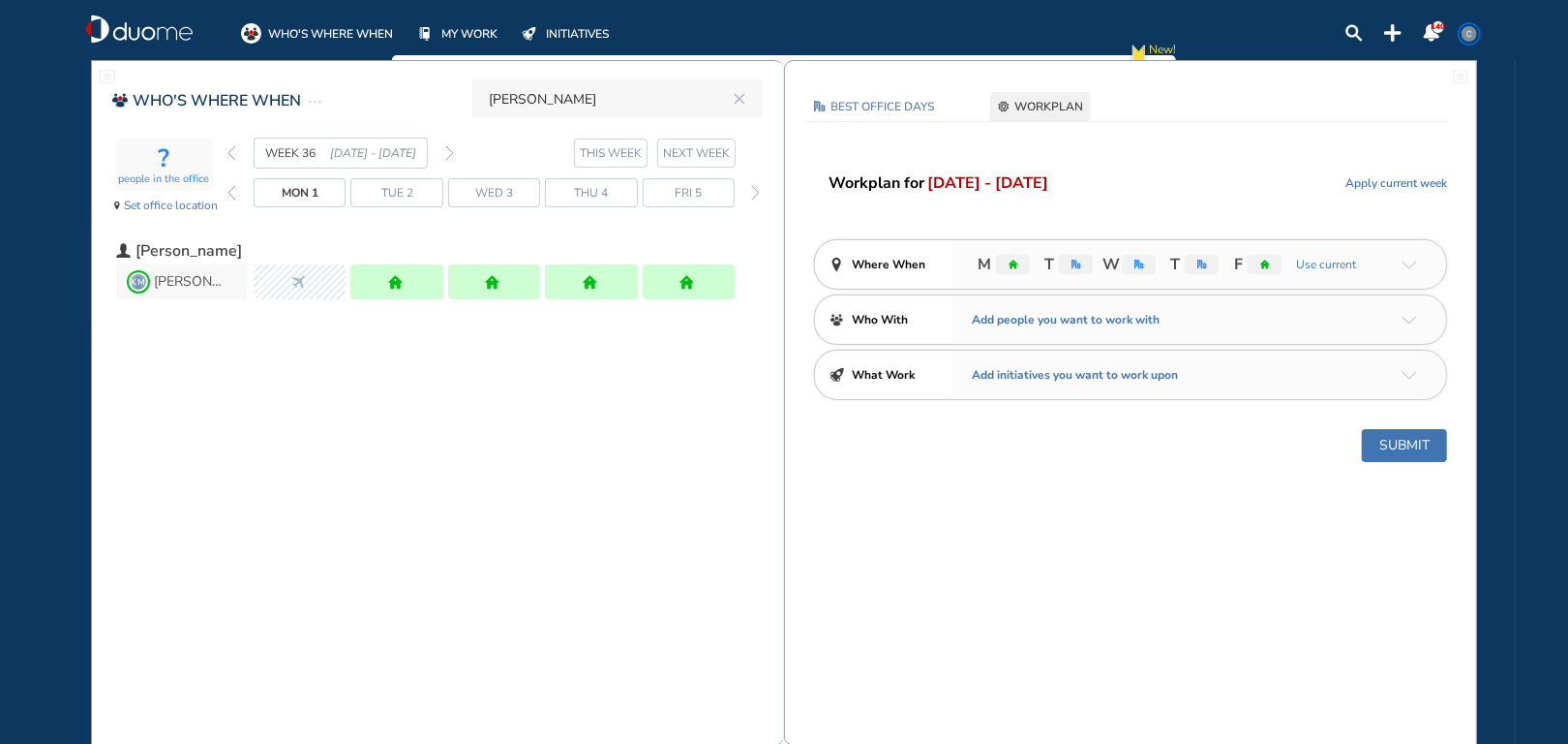
click at [451, 150] on img "forward week" at bounding box center [449, 153] width 9 height 16
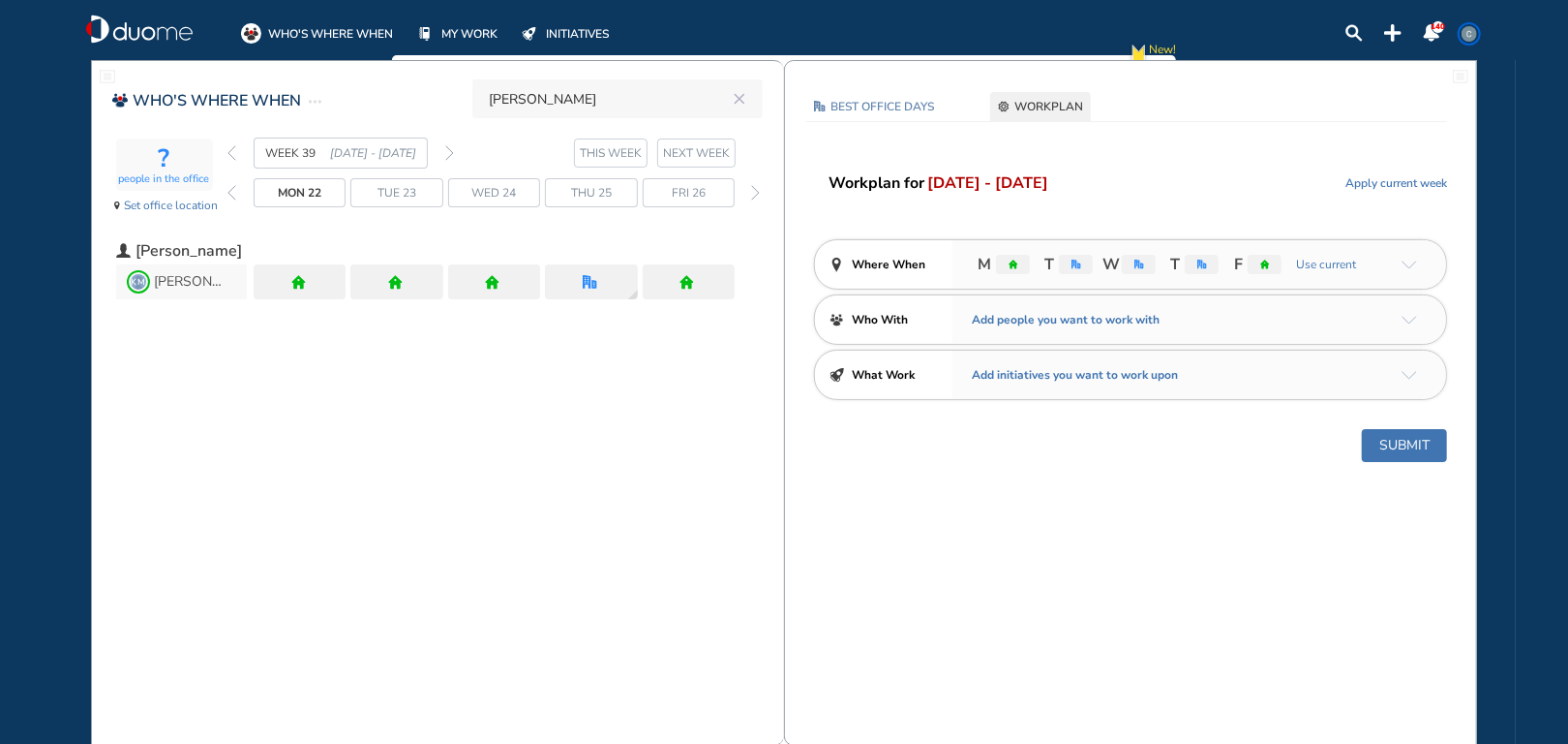
click at [451, 150] on img "forward week" at bounding box center [449, 153] width 9 height 16
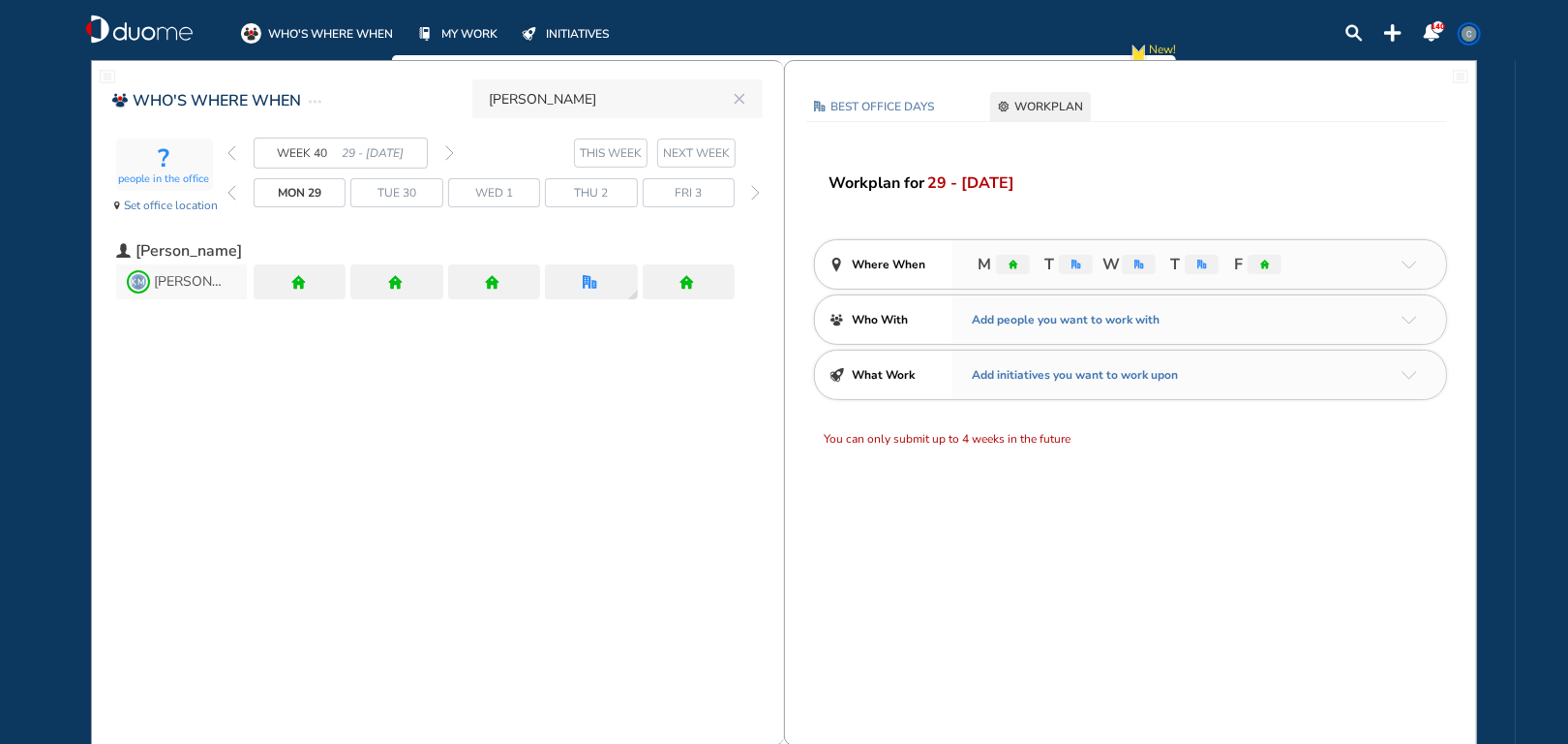
click at [451, 150] on img "forward week" at bounding box center [449, 153] width 9 height 16
